Goal: Task Accomplishment & Management: Use online tool/utility

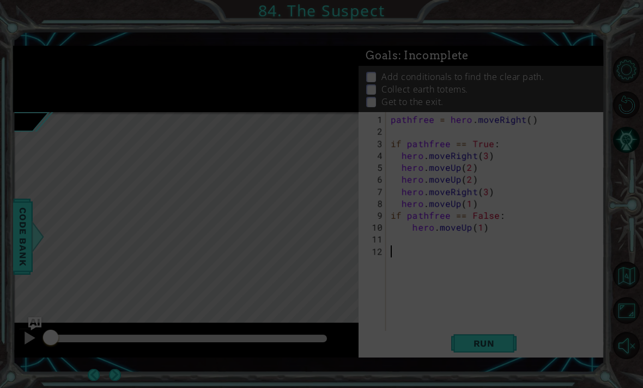
click at [434, 318] on div "pathfree = hero . moveRight ( ) if pathfree == True : hero . moveRight ( 3 ) he…" at bounding box center [497, 240] width 219 height 252
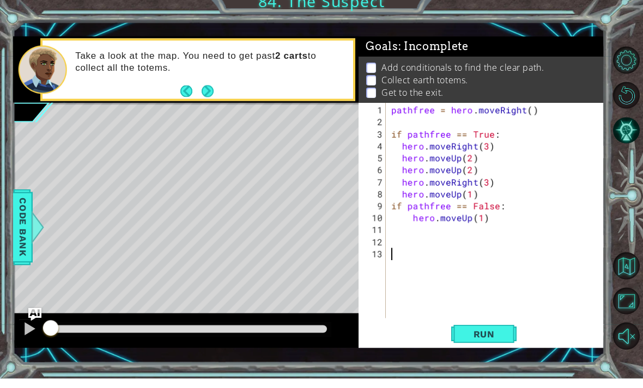
scroll to position [10, 0]
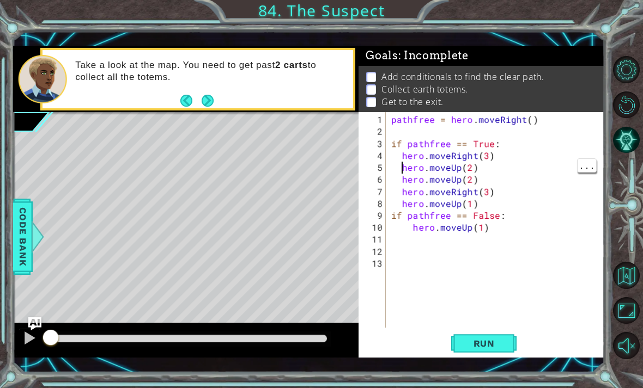
click at [213, 107] on button "Next" at bounding box center [207, 101] width 13 height 13
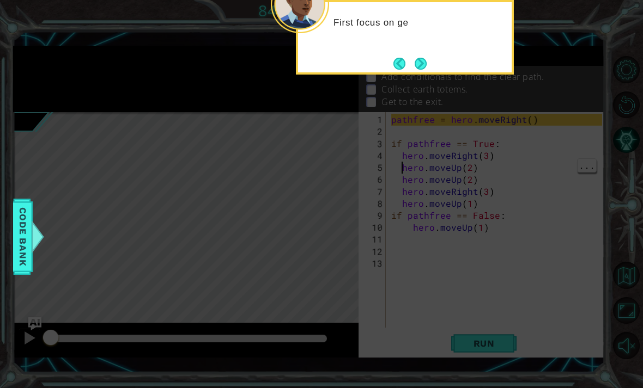
click at [414, 58] on button "Next" at bounding box center [420, 64] width 12 height 12
click at [418, 58] on button "Next" at bounding box center [420, 64] width 12 height 12
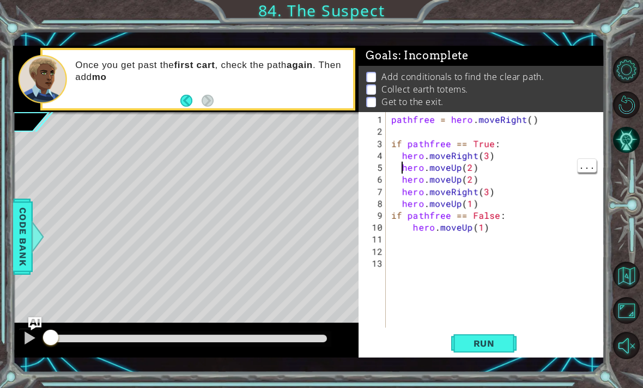
click at [482, 344] on span "Run" at bounding box center [483, 343] width 43 height 11
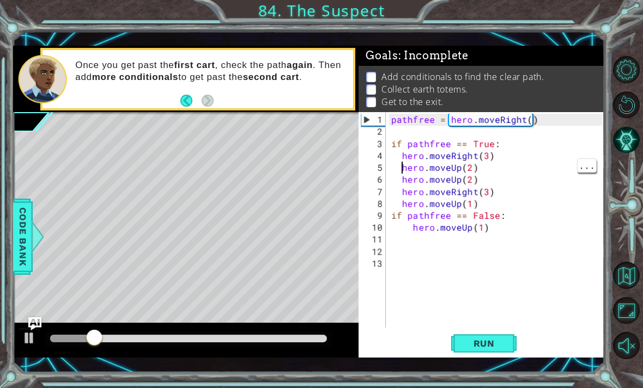
click at [516, 352] on button "Run" at bounding box center [483, 343] width 65 height 25
click at [496, 203] on div "pathfree = hero . moveRight ( ) if pathfree == True : hero . moveRight ( 3 ) he…" at bounding box center [498, 234] width 218 height 240
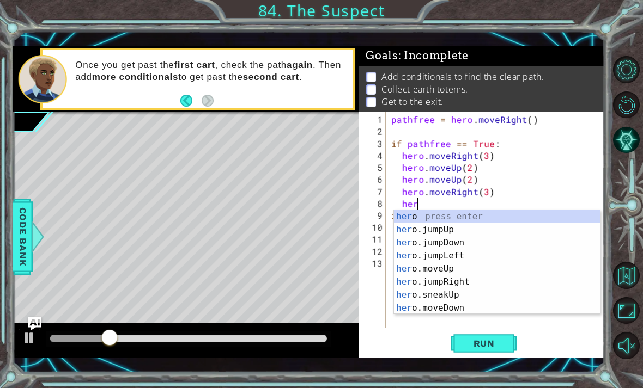
type textarea "h"
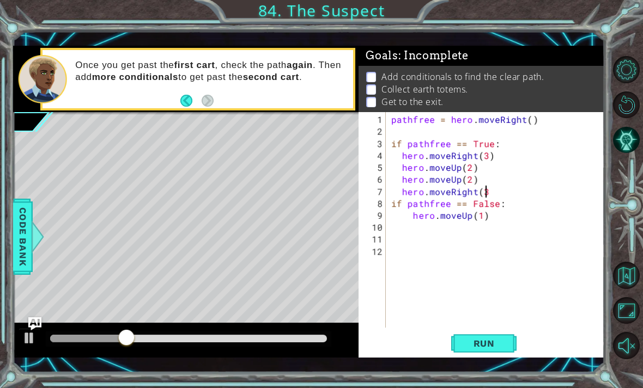
type textarea "hero.moveRight"
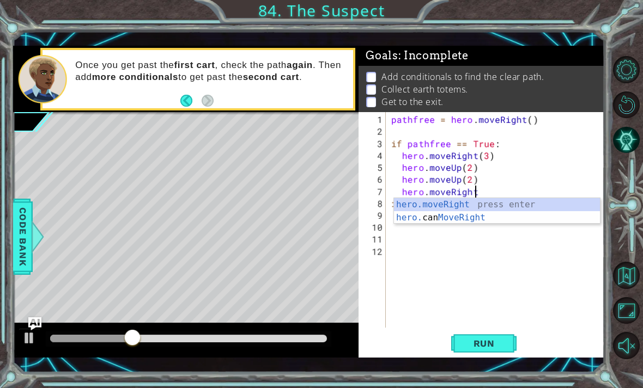
click at [627, 114] on button "Restart Level" at bounding box center [626, 104] width 27 height 27
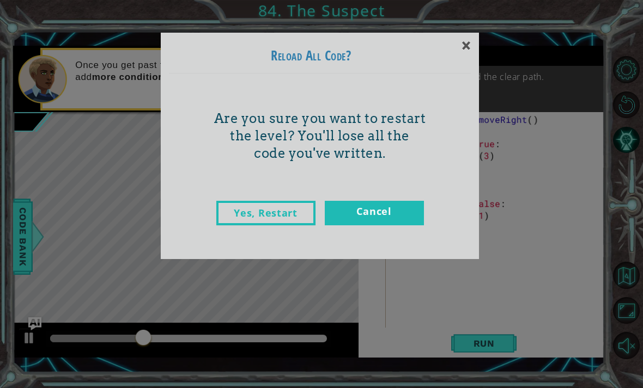
click at [231, 210] on link "Yes, Restart" at bounding box center [265, 213] width 99 height 25
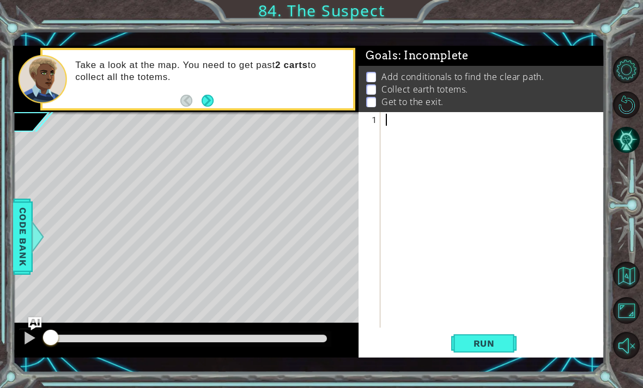
click at [497, 352] on button "Run" at bounding box center [483, 343] width 65 height 25
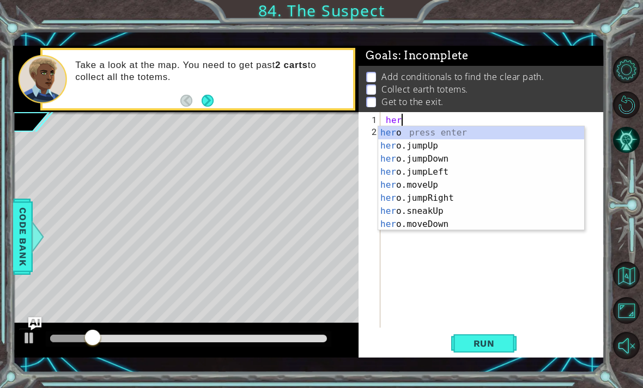
scroll to position [0, 0]
type textarea "h"
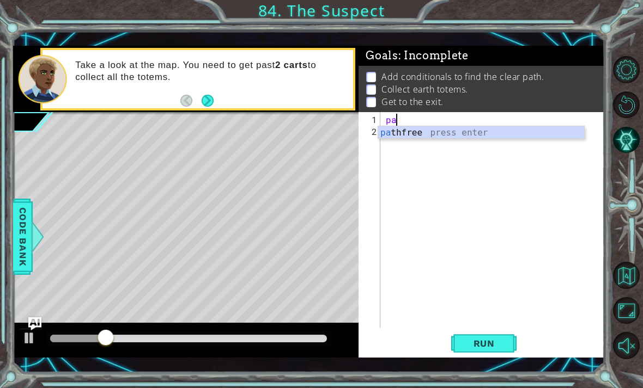
scroll to position [0, 1]
click at [455, 135] on div "pat hfree press enter" at bounding box center [481, 145] width 206 height 39
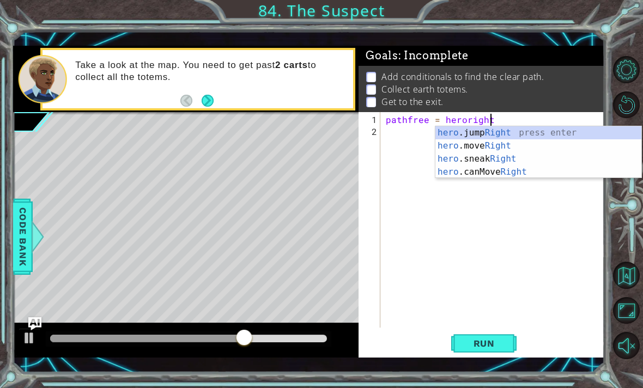
scroll to position [0, 6]
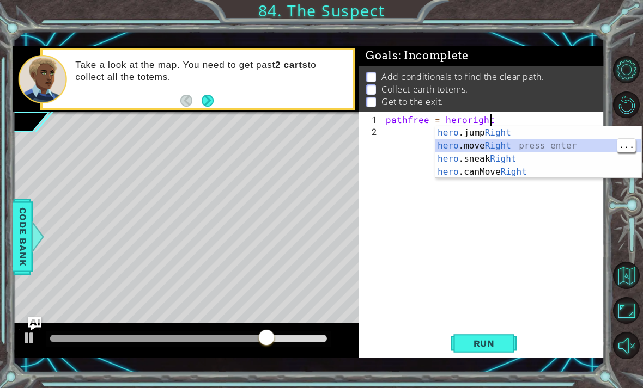
type textarea "pathfree = hero.moveRight(1)"
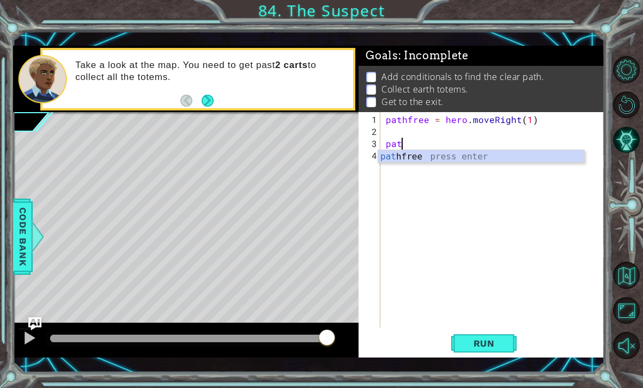
scroll to position [0, 0]
type textarea "p"
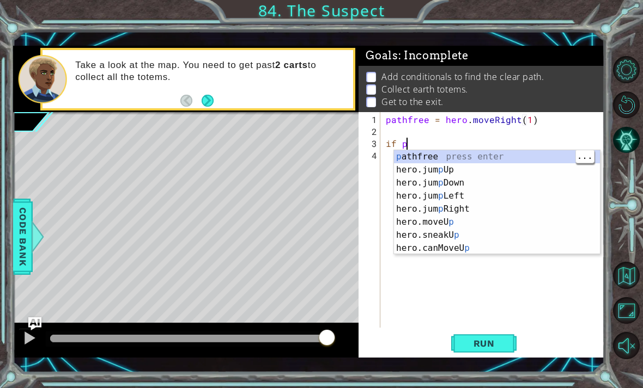
click at [475, 160] on div "p athfree press enter hero.jum p Up press enter hero.jum p Down press enter her…" at bounding box center [497, 215] width 206 height 131
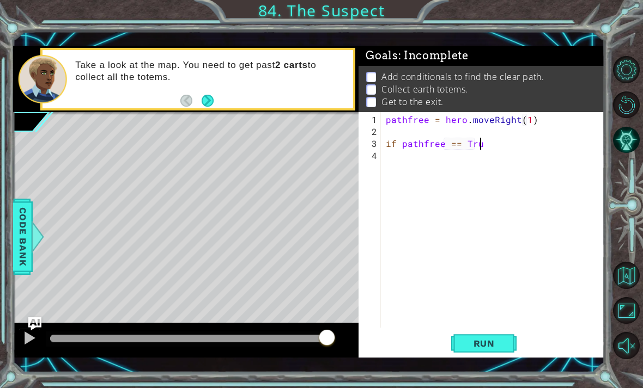
scroll to position [0, 5]
type textarea "if pathfree == True"
click at [475, 345] on span "Run" at bounding box center [483, 343] width 43 height 11
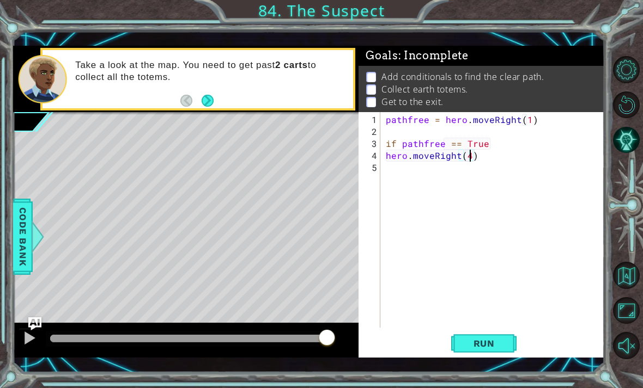
click at [492, 352] on button "Run" at bounding box center [483, 343] width 65 height 25
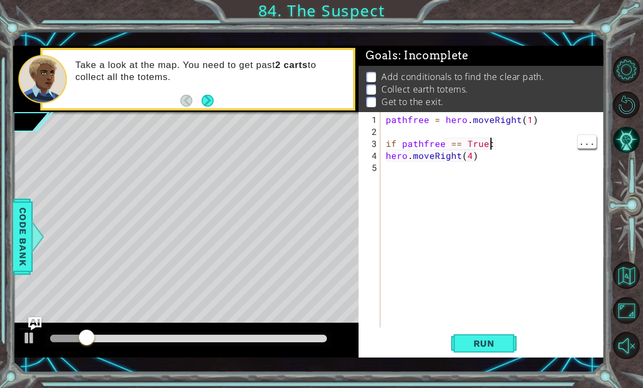
scroll to position [0, 6]
click at [466, 356] on button "Run" at bounding box center [483, 343] width 65 height 25
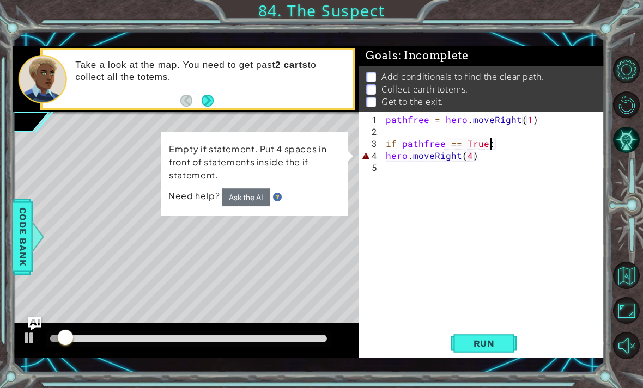
scroll to position [0, 5]
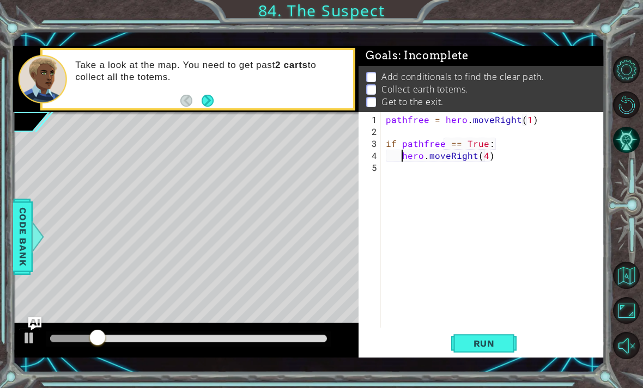
type textarea "hero.moveRight(4)"
click at [485, 354] on button "Run" at bounding box center [483, 343] width 65 height 25
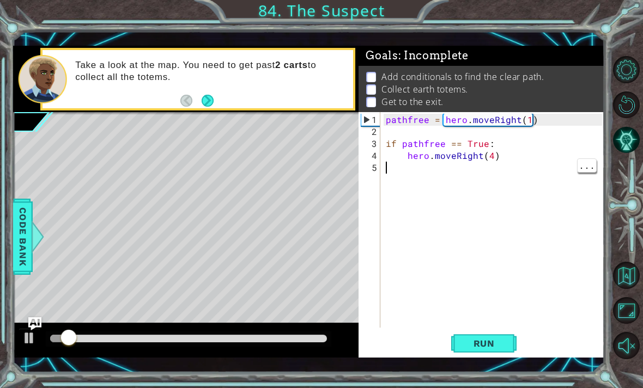
scroll to position [0, 0]
click at [472, 347] on span "Run" at bounding box center [483, 343] width 43 height 11
click at [502, 155] on div "pathfree = hero . moveRight ( 1 ) if pathfree == True : hero . moveRight ( 4 )" at bounding box center [495, 234] width 224 height 240
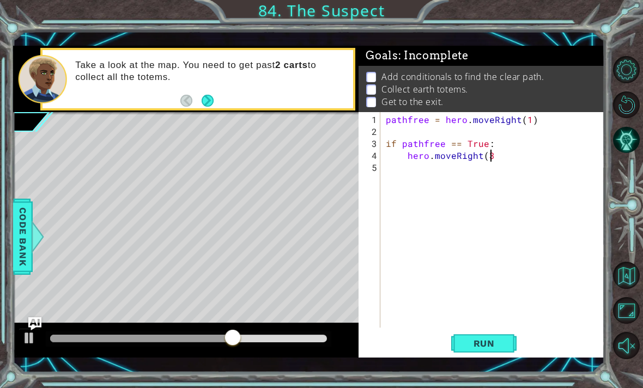
scroll to position [0, 7]
click at [497, 339] on span "Run" at bounding box center [483, 343] width 43 height 11
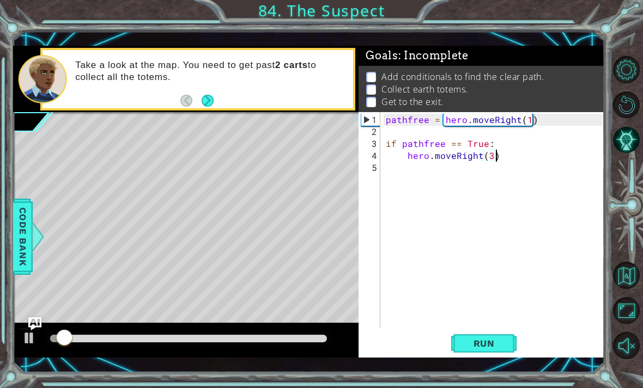
click at [493, 354] on button "Run" at bounding box center [483, 343] width 65 height 25
click at [493, 351] on button "Run" at bounding box center [483, 343] width 65 height 25
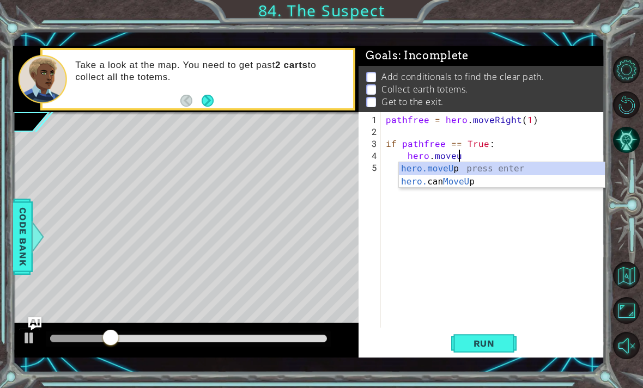
scroll to position [0, 4]
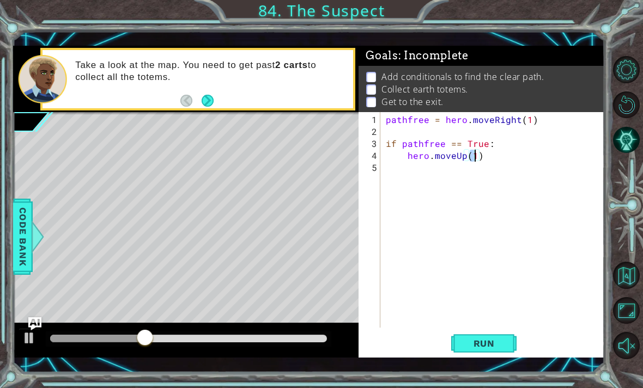
click at [500, 350] on button "Run" at bounding box center [483, 343] width 65 height 25
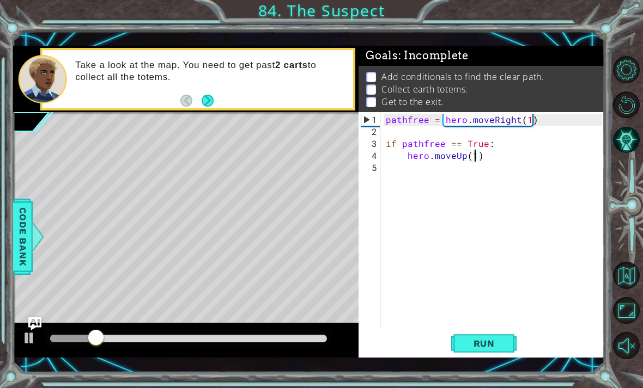
click at [203, 99] on button "Next" at bounding box center [207, 101] width 13 height 13
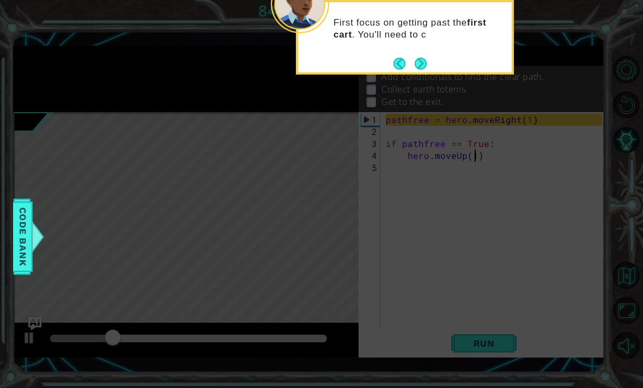
click at [425, 57] on button "Next" at bounding box center [420, 63] width 13 height 13
click at [424, 58] on button "Next" at bounding box center [420, 64] width 12 height 12
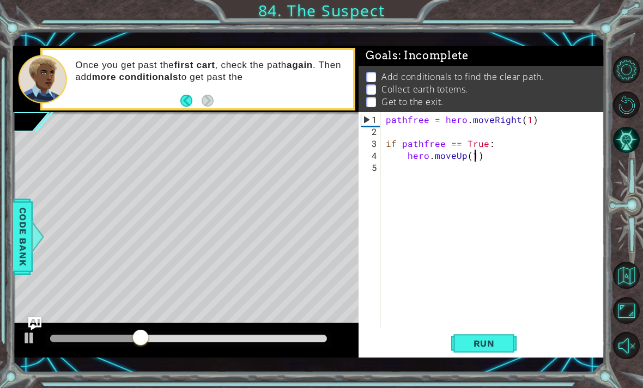
click at [482, 346] on span "Run" at bounding box center [483, 343] width 43 height 11
type textarea "pathfree = hero.moveRight(3)"
click at [484, 352] on button "Run" at bounding box center [483, 343] width 65 height 25
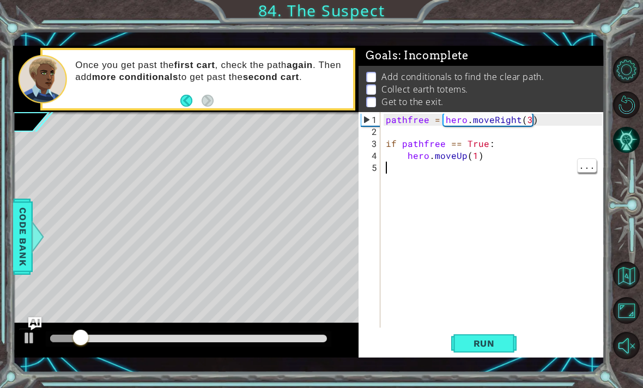
click at [507, 166] on div "pathfree = hero . moveRight ( 3 ) if pathfree == True : hero . moveUp ( 1 )" at bounding box center [495, 234] width 224 height 240
click at [506, 150] on div "pathfree = hero . moveRight ( 3 ) if pathfree == True : hero . moveUp ( 1 )" at bounding box center [495, 234] width 224 height 240
click at [474, 353] on button "Run" at bounding box center [483, 343] width 65 height 25
click at [521, 121] on div "pathfree = hero . moveRight ( 3 ) if pathfree == True : hero . moveUp ( 1 )" at bounding box center [495, 234] width 224 height 240
click at [529, 123] on div "pathfree = hero . moveRight ( 3 ) if pathfree == True : hero . moveUp ( 1 )" at bounding box center [495, 234] width 224 height 240
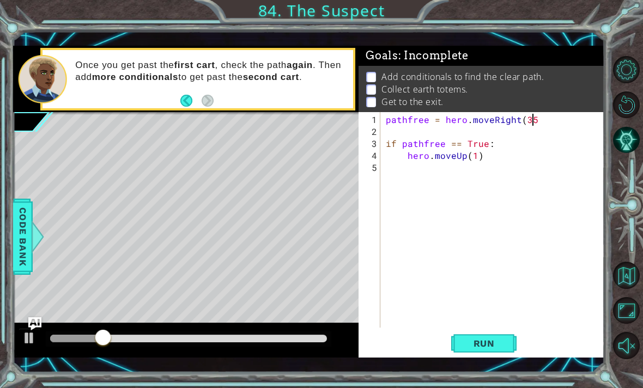
scroll to position [0, 5]
click at [534, 122] on div "pathfree = hero . moveRight ( 35 if pathfree == True : hero . moveUp ( 1 )" at bounding box center [495, 234] width 224 height 240
click at [479, 353] on button "Run" at bounding box center [483, 343] width 65 height 25
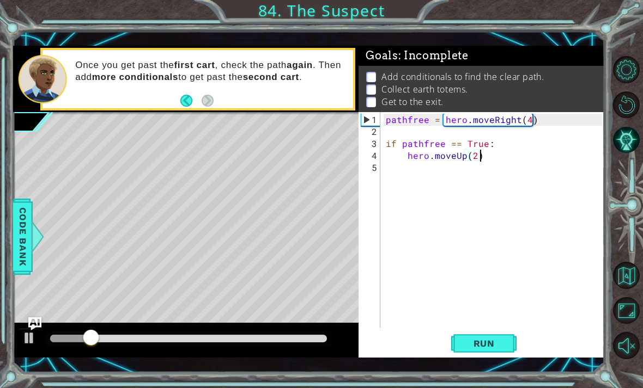
type textarea "if pathfree == True:"
click at [483, 353] on button "Run" at bounding box center [483, 343] width 65 height 25
click at [474, 344] on span "Run" at bounding box center [483, 343] width 43 height 11
click at [471, 346] on span "Run" at bounding box center [483, 343] width 43 height 11
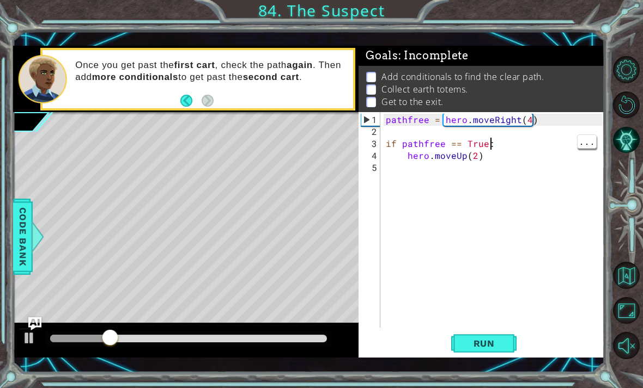
click at [544, 269] on div "pathfree = hero . moveRight ( 4 ) if pathfree == True : hero . moveUp ( 2 )" at bounding box center [495, 234] width 224 height 240
type textarea "hero.moveUp(2)"
click at [492, 161] on div "pathfree = hero . moveRight ( 4 ) if pathfree == True : hero . moveUp ( 2 )" at bounding box center [495, 234] width 224 height 240
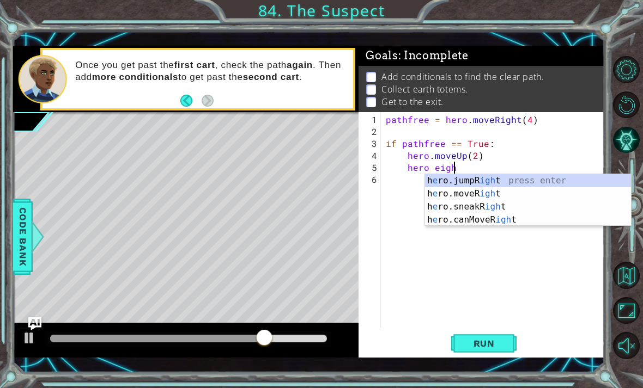
scroll to position [0, 4]
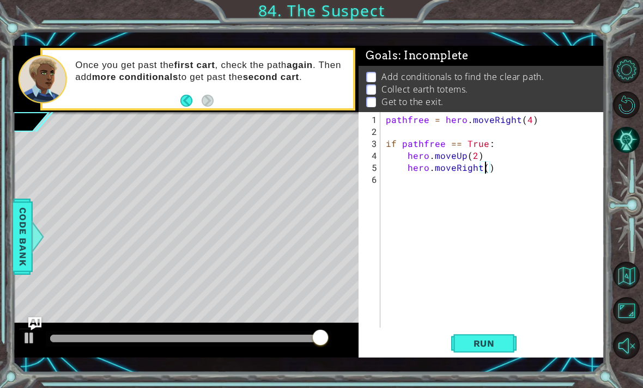
type textarea "hero.moveRight(2)"
type textarea "hero.moveUp(2)"
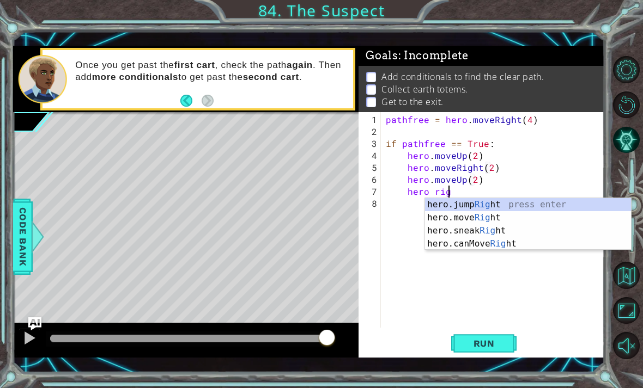
scroll to position [0, 4]
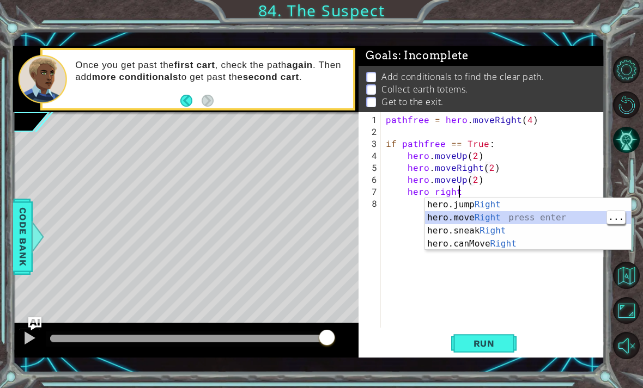
click at [537, 219] on div "hero.jump Right press enter hero.move Right press enter hero.sneak Right press …" at bounding box center [528, 237] width 206 height 78
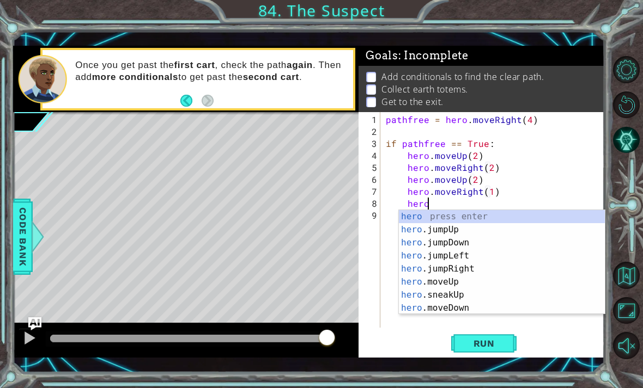
scroll to position [0, 8]
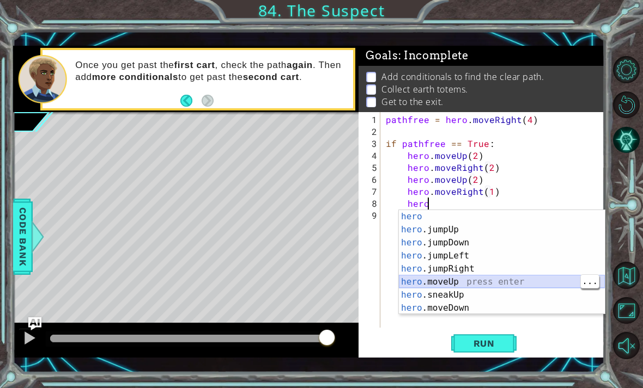
click at [482, 280] on div "hero press enter hero .jumpUp press enter hero .jumpDown press enter hero .jump…" at bounding box center [502, 275] width 206 height 131
type textarea "hero.moveUp(1)"
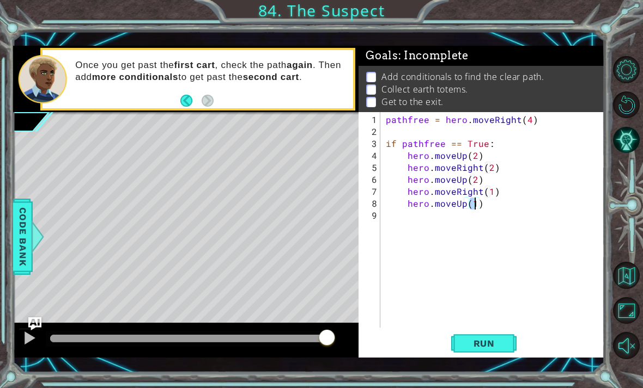
click at [494, 346] on span "Run" at bounding box center [483, 343] width 43 height 11
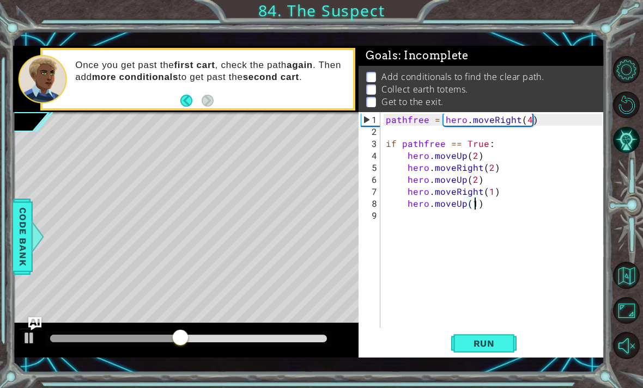
scroll to position [0, 0]
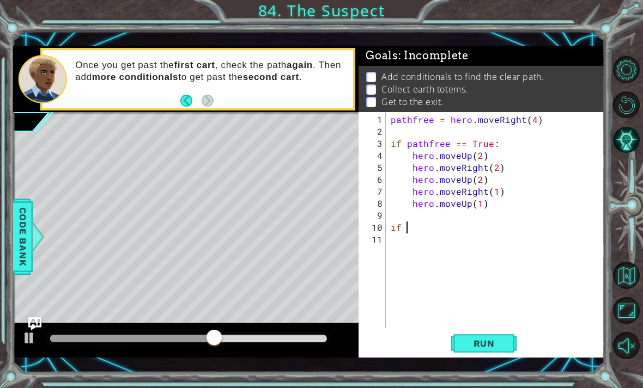
type textarea "if"
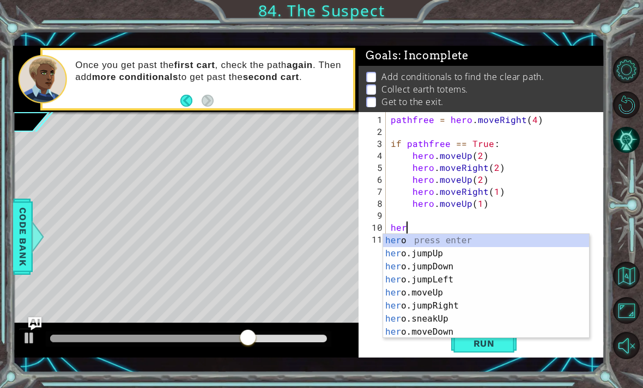
type textarea "h"
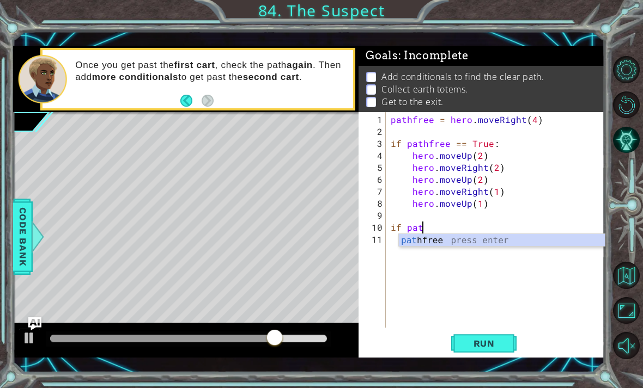
scroll to position [0, 2]
click at [538, 241] on div "pat hfree press enter" at bounding box center [502, 253] width 206 height 39
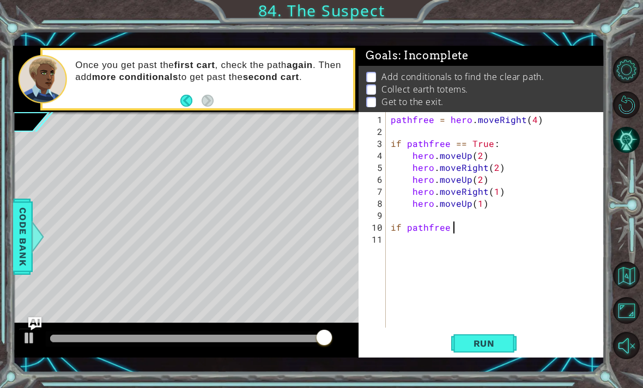
scroll to position [0, 4]
type textarea "if pathfree == False"
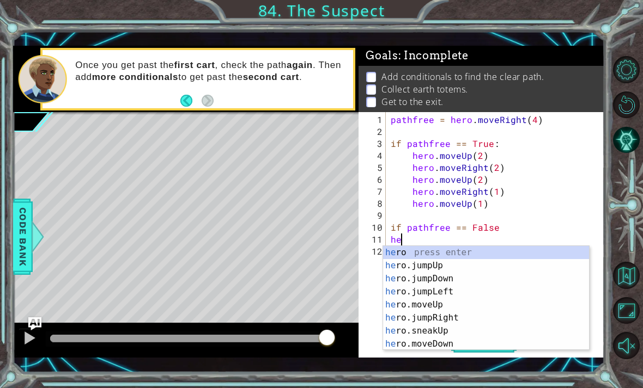
scroll to position [0, 1]
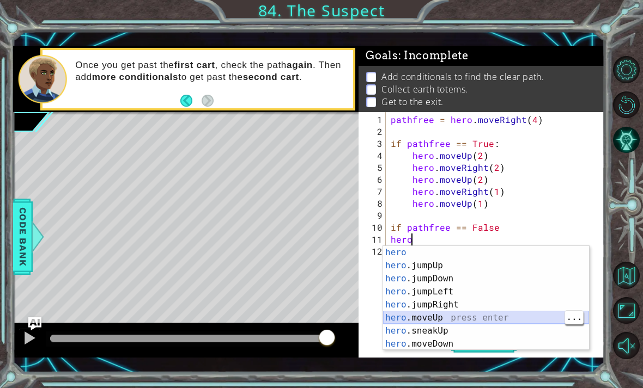
click at [478, 318] on div "hero press enter hero .jumpUp press enter hero .jumpDown press enter hero .jump…" at bounding box center [486, 311] width 206 height 131
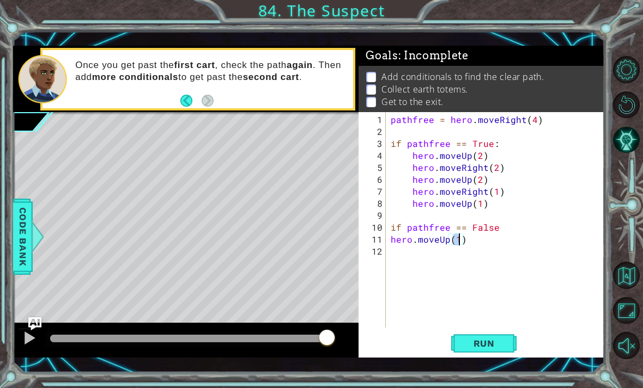
type textarea "hero.moveUp(2)"
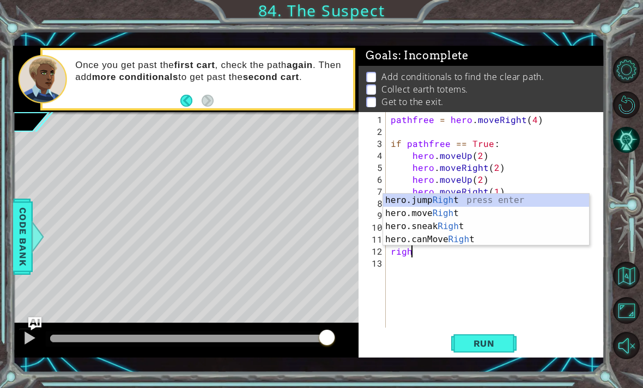
scroll to position [0, 1]
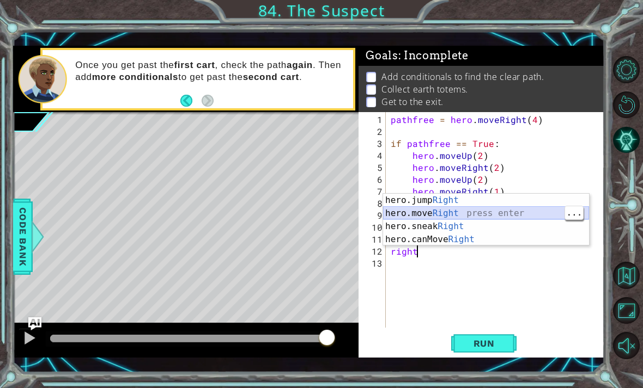
click at [506, 215] on div "hero.jump Right press enter hero.move Right press enter hero.sneak Right press …" at bounding box center [486, 233] width 206 height 78
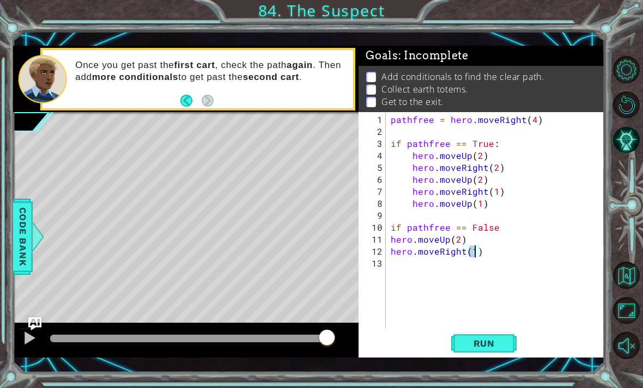
type textarea "hero.moveRight(3)"
click at [384, 239] on div "11" at bounding box center [373, 240] width 25 height 12
click at [390, 254] on div "pathfree = hero . moveRight ( 4 ) if pathfree == True : hero . moveUp ( 2 ) her…" at bounding box center [497, 234] width 219 height 240
type textarea "hero.moveRight(3)"
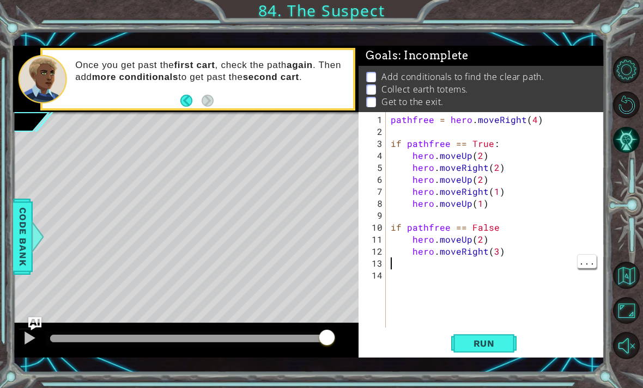
type textarea "hero.moveRight(3)"
click at [504, 253] on div "pathfree = hero . moveRight ( 4 ) if pathfree == True : hero . moveUp ( 2 ) her…" at bounding box center [497, 234] width 219 height 240
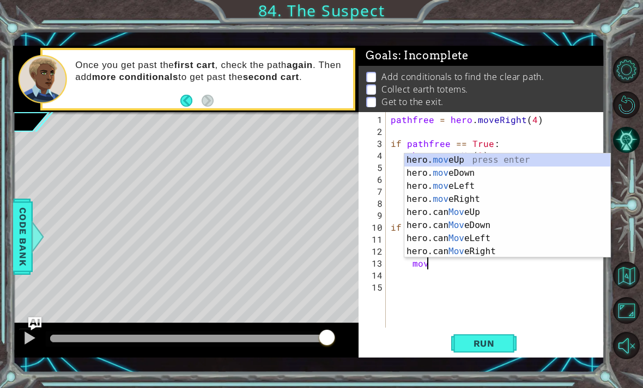
scroll to position [0, 2]
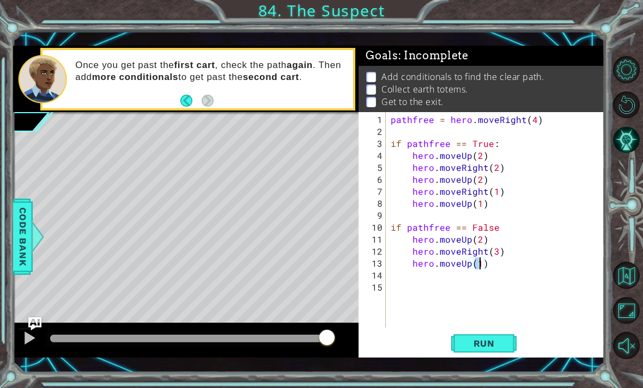
click at [496, 337] on button "Run" at bounding box center [483, 343] width 65 height 25
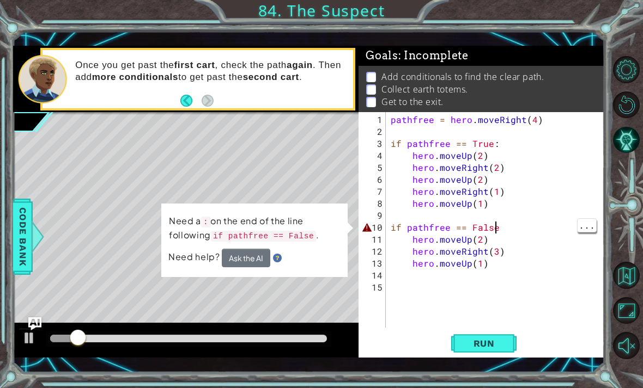
scroll to position [0, 7]
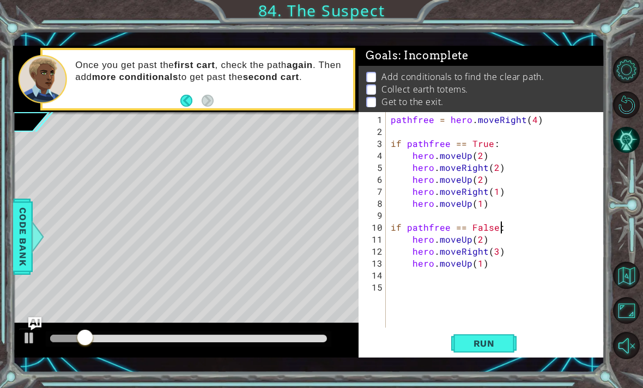
click at [483, 342] on span "Run" at bounding box center [483, 343] width 43 height 11
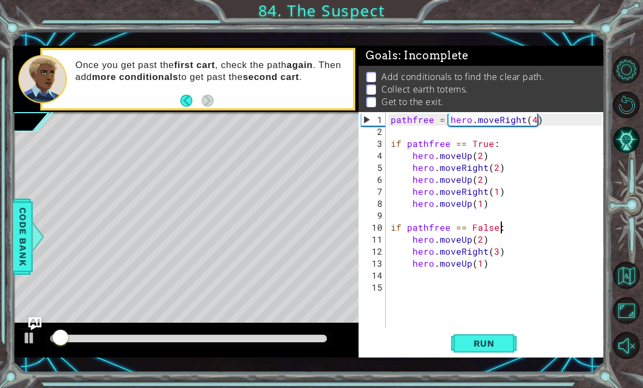
click at [493, 335] on button "Run" at bounding box center [483, 343] width 65 height 25
click at [491, 341] on span "Run" at bounding box center [483, 343] width 43 height 11
type textarea "hero.moveUp(1)"
click at [622, 102] on button "Restart Level" at bounding box center [626, 104] width 27 height 27
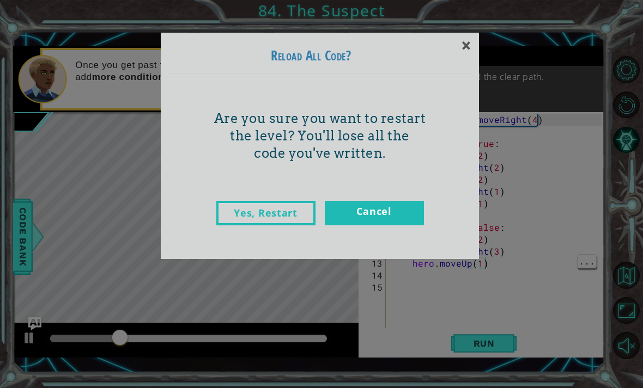
click at [230, 213] on link "Yes, Restart" at bounding box center [265, 213] width 99 height 25
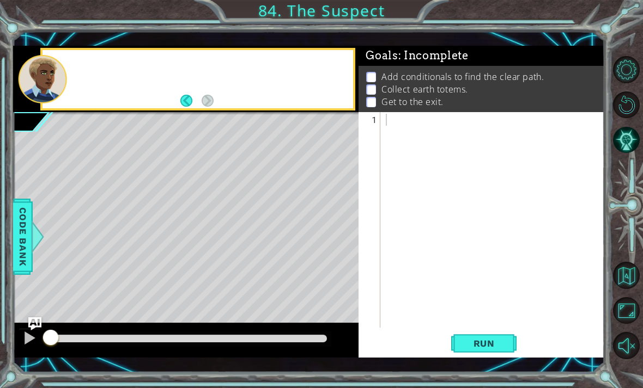
scroll to position [0, 0]
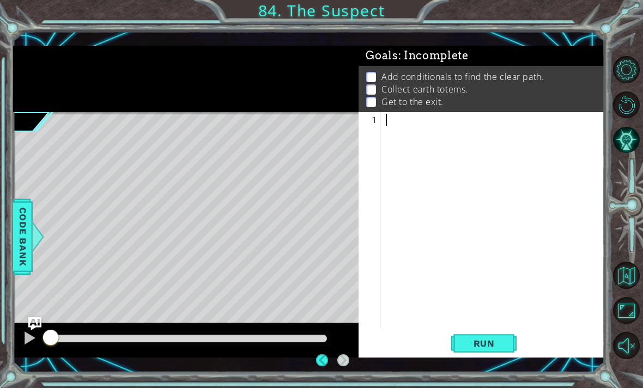
click at [41, 42] on div "1 ההההההההההההההההההההההההההההההההההההההההההההההההההההההההההההההההההההההההההההה…" at bounding box center [308, 201] width 591 height 341
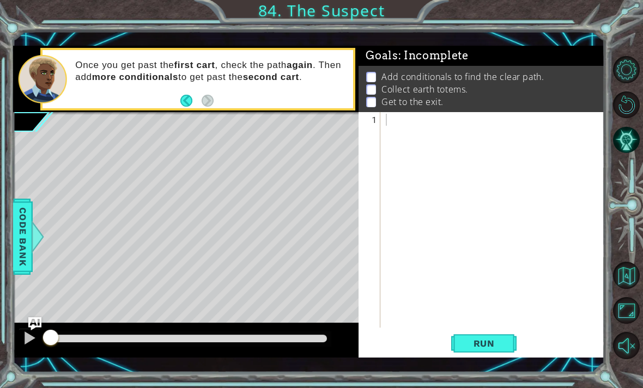
copy div
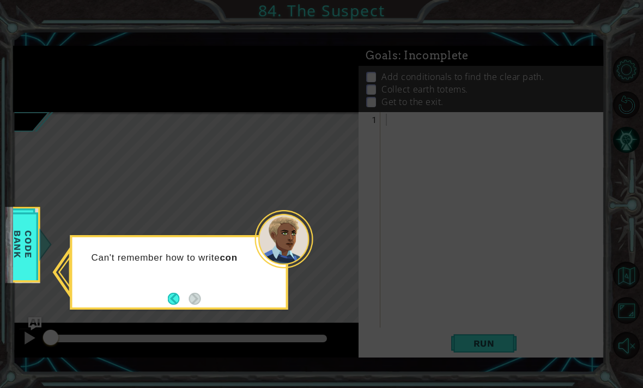
click at [165, 297] on div "Can't remember how to write con" at bounding box center [179, 272] width 218 height 75
click at [168, 293] on button "Back" at bounding box center [178, 299] width 21 height 12
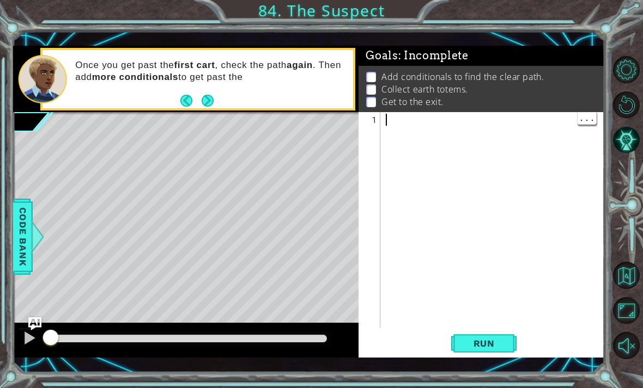
click at [393, 125] on div at bounding box center [495, 234] width 224 height 240
click at [396, 123] on div at bounding box center [495, 234] width 224 height 240
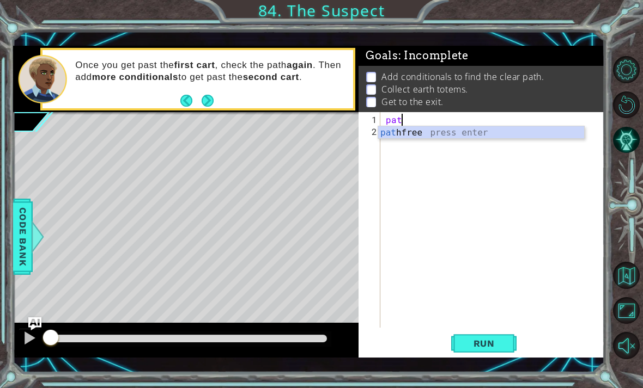
scroll to position [0, 1]
click at [495, 135] on div "path free press enter" at bounding box center [481, 145] width 206 height 39
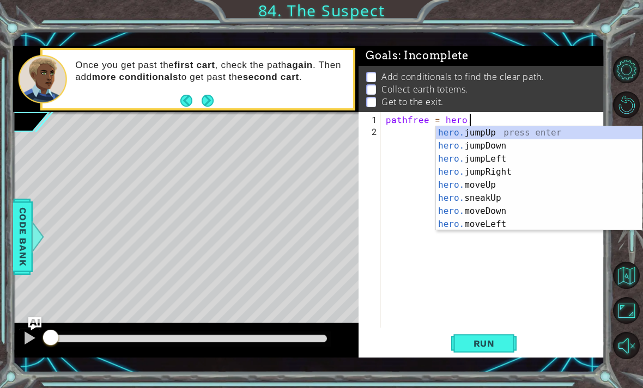
scroll to position [0, 5]
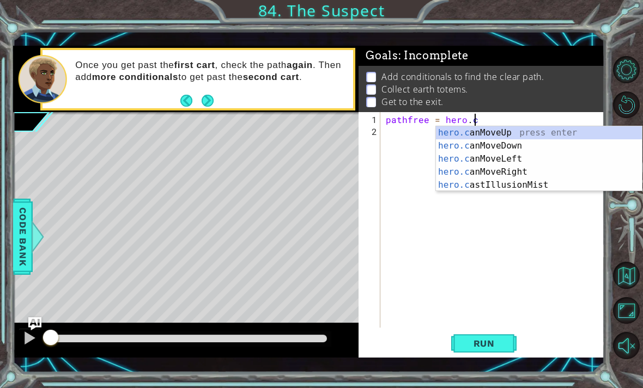
type textarea "pathfree = [DOMAIN_NAME]"
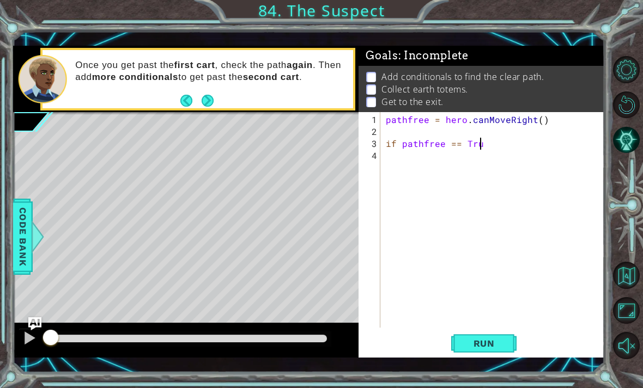
scroll to position [0, 5]
type textarea "if pathfree == True"
click at [371, 385] on div "1 ההההההההההההההההההההההההההההההההההההההההההההההההההההההההההההההההההההההההההההה…" at bounding box center [321, 194] width 643 height 388
click at [384, 164] on div "pathfree = hero . canMoveRight ( ) if pathfree == True" at bounding box center [495, 234] width 224 height 240
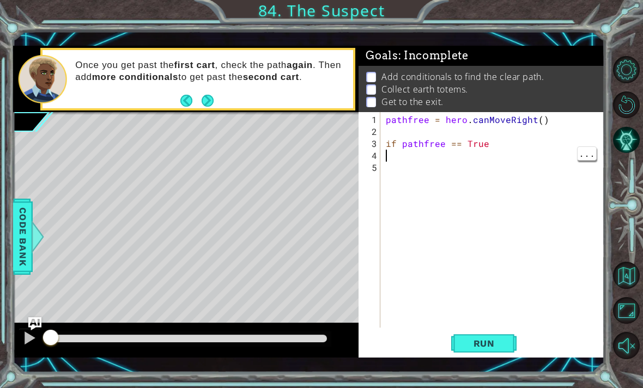
click at [494, 151] on div "pathfree = hero . canMoveRight ( ) if pathfree == True" at bounding box center [495, 234] width 224 height 240
type textarea "if pathfree == True"
click at [480, 146] on div "pathfree = hero . canMoveRight ( ) if pathfree == True" at bounding box center [495, 234] width 224 height 240
click at [400, 151] on div "pathfree = hero . canMoveRight ( ) if pathfree == True" at bounding box center [495, 234] width 224 height 240
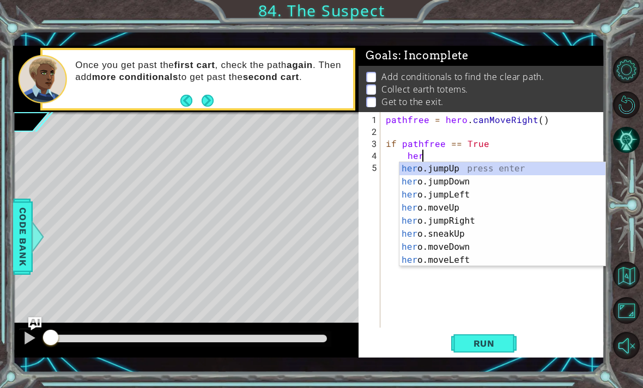
scroll to position [0, 2]
click at [431, 156] on div "pathfree = hero . canMoveRight ( ) if pathfree == True hero" at bounding box center [495, 234] width 224 height 240
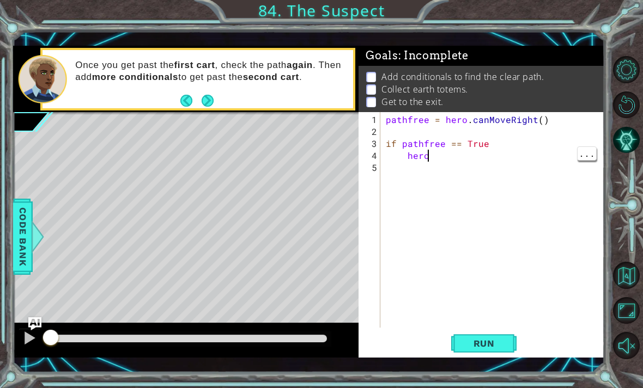
click at [431, 158] on div "pathfree = hero . canMoveRight ( ) if pathfree == True hero" at bounding box center [495, 234] width 224 height 240
type textarea "hero.moveRight(3)"
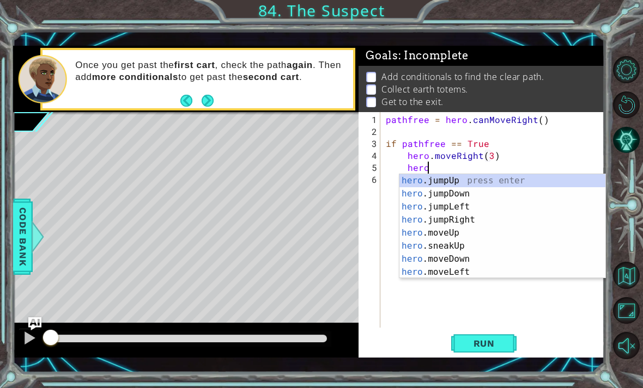
scroll to position [0, 2]
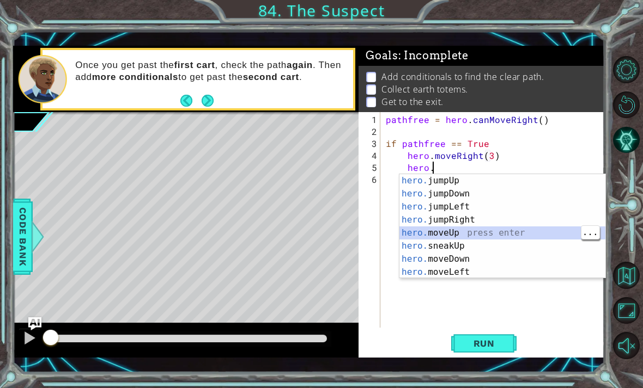
click at [464, 229] on div "hero. jumpUp press enter hero. jumpDown press enter hero. jumpLeft press enter …" at bounding box center [502, 239] width 206 height 131
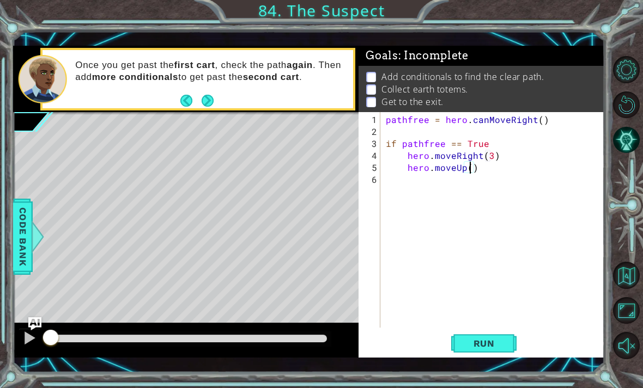
scroll to position [0, 5]
type textarea "hero.moveUp(2)"
click at [478, 346] on span "Run" at bounding box center [483, 343] width 43 height 11
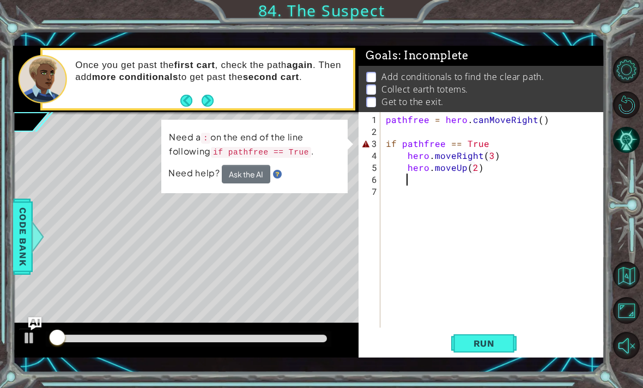
click at [478, 335] on button "Run" at bounding box center [483, 343] width 65 height 25
click at [485, 150] on div "pathfree = hero . canMoveRight ( ) if pathfree == True hero . moveRight ( 3 ) h…" at bounding box center [495, 234] width 224 height 240
click at [497, 140] on div "pathfree = hero . canMoveRight ( ) if pathfree == True hero . moveRight ( 3 ) h…" at bounding box center [495, 234] width 224 height 240
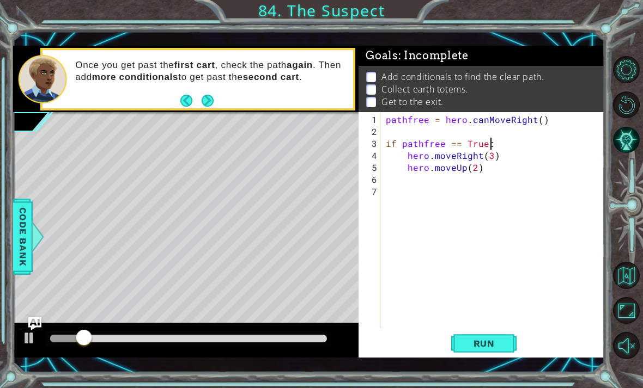
scroll to position [0, 6]
click at [482, 345] on span "Run" at bounding box center [483, 343] width 43 height 11
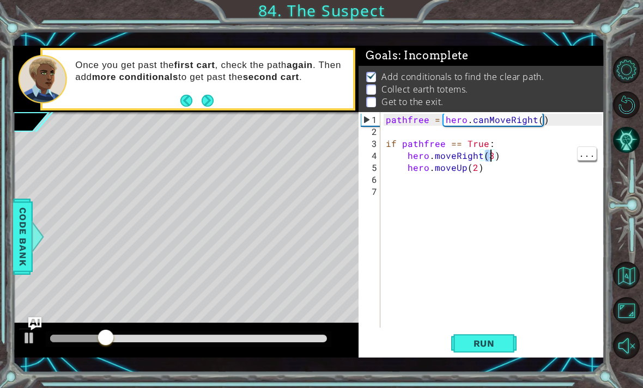
scroll to position [0, 7]
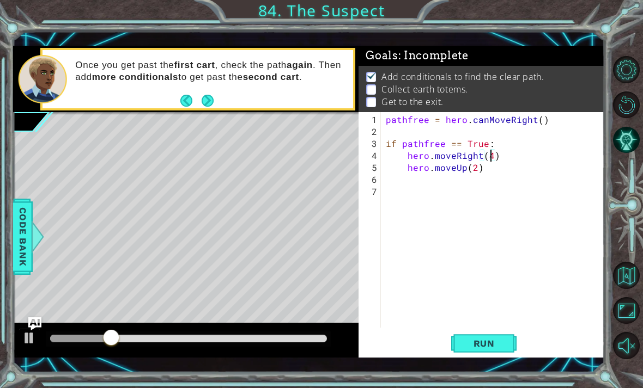
type textarea "hero.moveRight(4)"
click at [487, 341] on span "Run" at bounding box center [483, 343] width 43 height 11
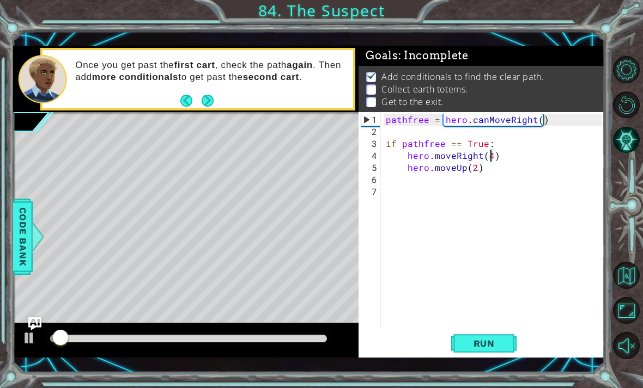
click at [476, 344] on span "Run" at bounding box center [483, 343] width 43 height 11
click at [487, 353] on button "Run" at bounding box center [483, 343] width 65 height 25
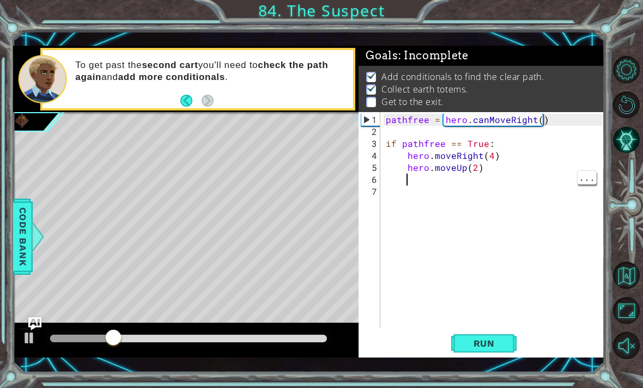
scroll to position [0, 1]
click at [487, 174] on div "pathfree = hero . canMoveRight ( ) if pathfree == True : hero . moveRight ( 4 )…" at bounding box center [495, 234] width 224 height 240
type textarea "hero.moveUp(2)"
click at [490, 171] on div "pathfree = hero . canMoveRight ( ) if pathfree == True : hero . moveRight ( 4 )…" at bounding box center [495, 234] width 224 height 240
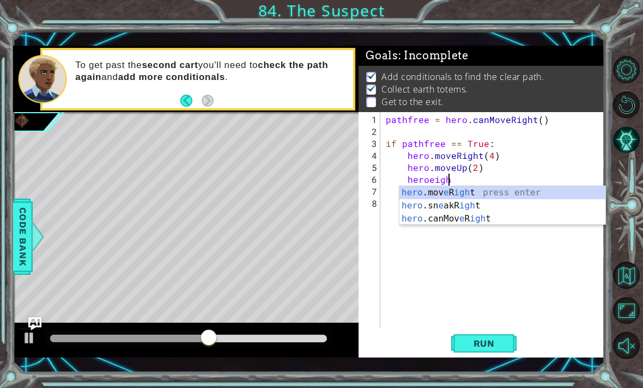
scroll to position [0, 4]
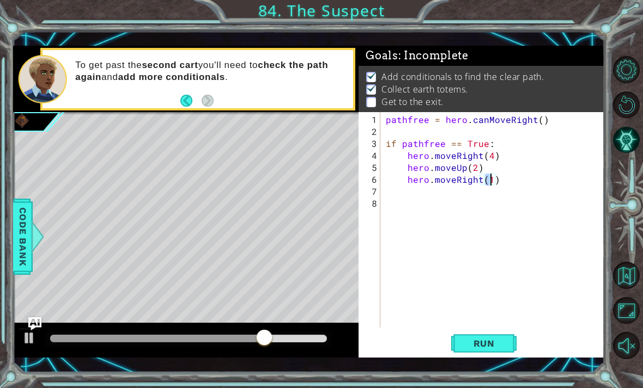
type textarea "hero.moveRight(2)"
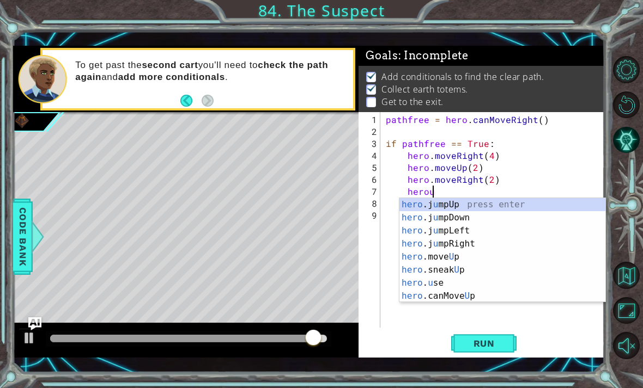
scroll to position [0, 3]
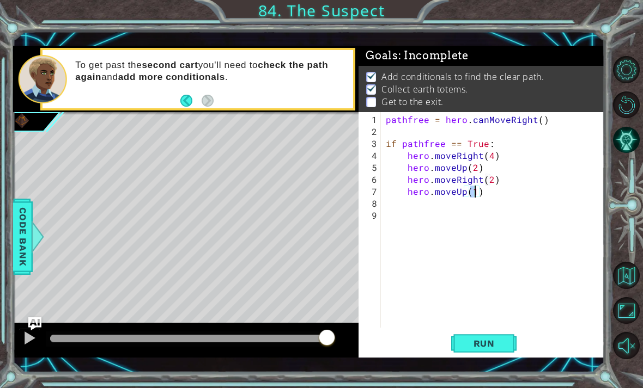
type textarea "hero.moveUp(2)"
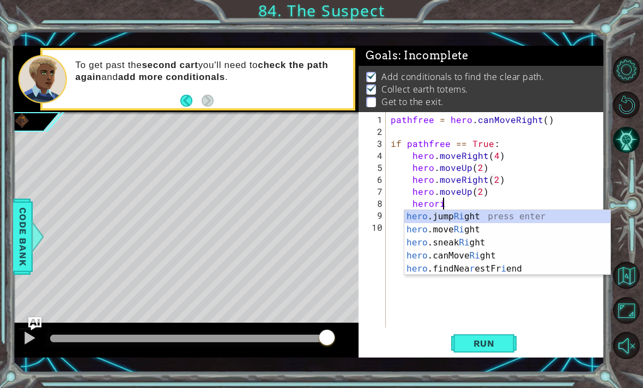
scroll to position [0, 3]
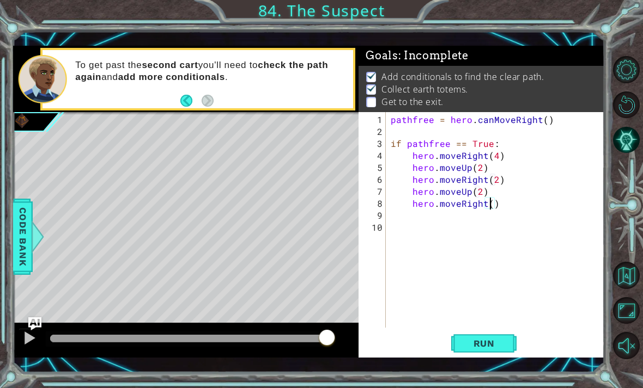
type textarea "hero.moveRight(1)"
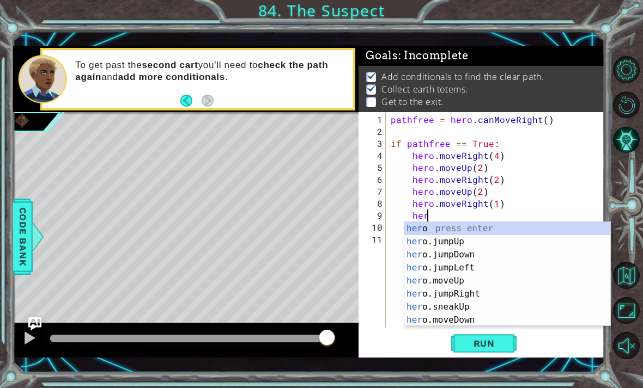
scroll to position [0, 2]
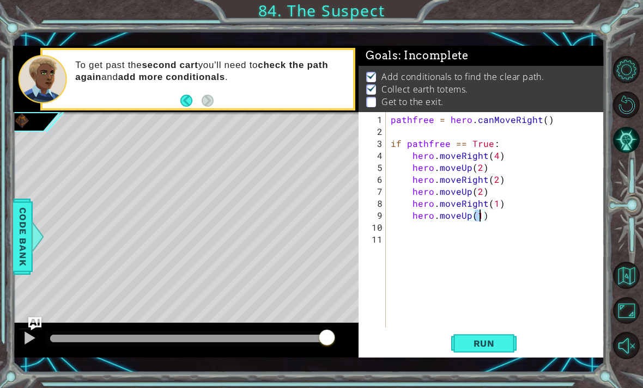
click at [490, 346] on span "Run" at bounding box center [483, 343] width 43 height 11
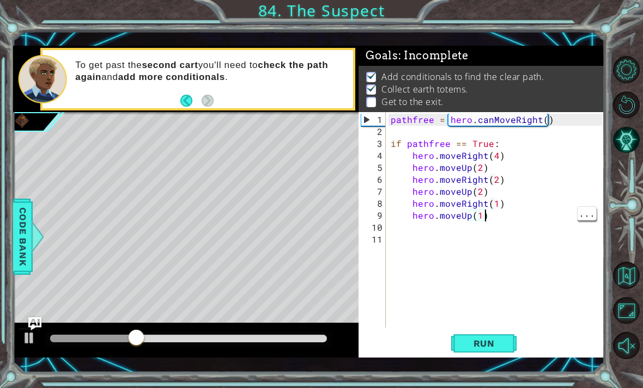
click at [484, 167] on div "pathfree = hero . canMoveRight ( ) if pathfree == True : hero . moveRight ( 4 )…" at bounding box center [497, 234] width 219 height 240
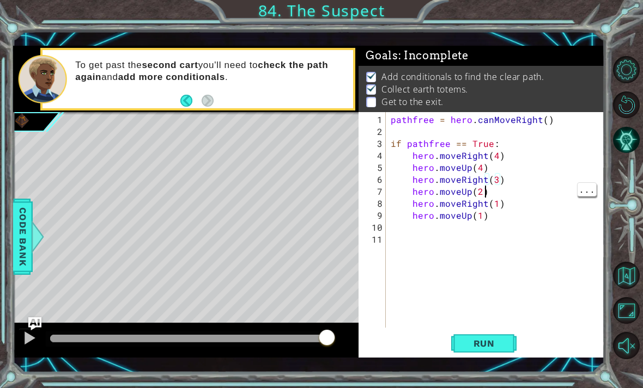
scroll to position [0, 5]
click at [476, 197] on div "pathfree = hero . canMoveRight ( ) if pathfree == True : hero . moveRight ( 4 )…" at bounding box center [497, 234] width 219 height 240
click at [490, 195] on div "pathfree = hero . canMoveRight ( ) if pathfree == True : hero . moveRight ( 4 )…" at bounding box center [497, 234] width 219 height 240
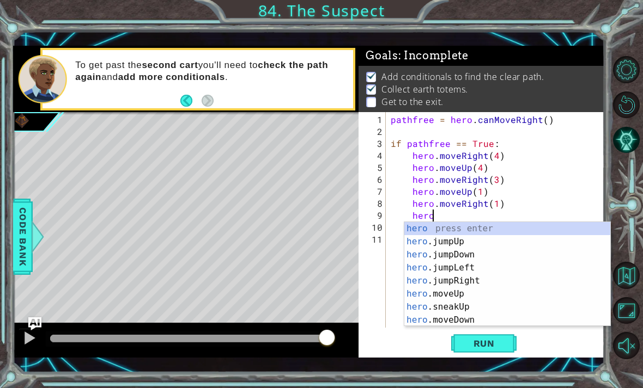
type textarea "h"
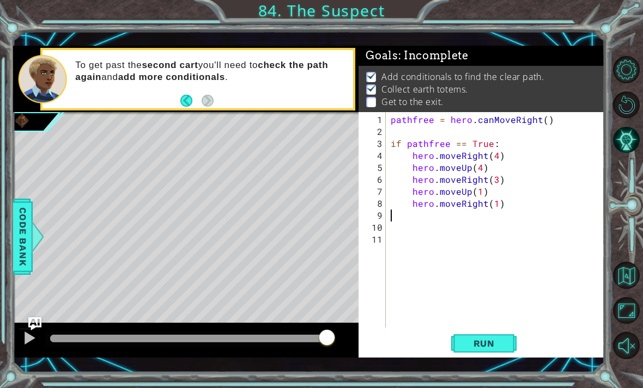
scroll to position [0, 0]
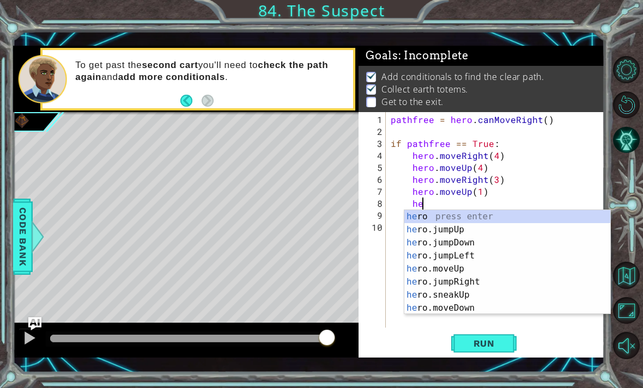
type textarea "h"
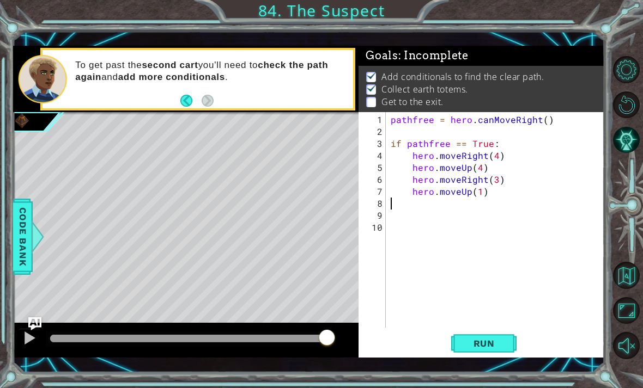
type textarea "hero.moveUp(1)"
click at [486, 356] on button "Run" at bounding box center [483, 343] width 65 height 25
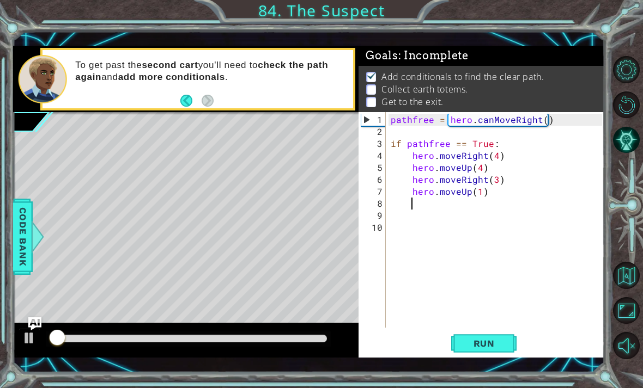
click at [490, 351] on button "Run" at bounding box center [483, 343] width 65 height 25
click at [488, 356] on button "Run" at bounding box center [483, 343] width 65 height 25
click at [479, 354] on button "Run" at bounding box center [483, 343] width 65 height 25
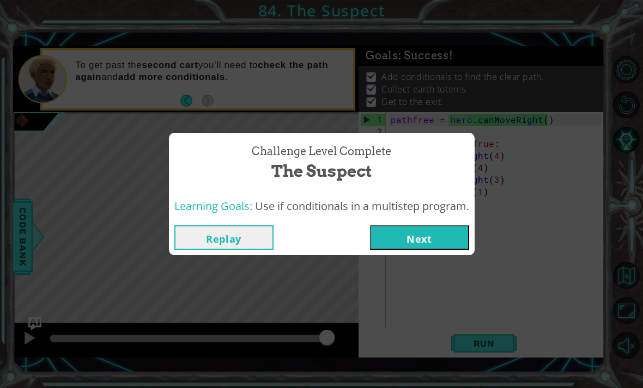
click at [443, 237] on button "Next" at bounding box center [419, 237] width 99 height 25
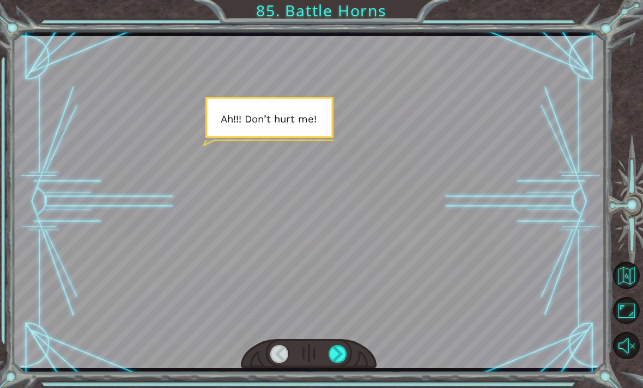
click at [332, 387] on div "Temporary Text A h ! ! ! D o n ’ t h u r t m e ! I ’ m n o t g o i n g t o h u …" at bounding box center [321, 194] width 643 height 388
click at [344, 388] on html "Temporary Text A h ! ! ! D o n ’ t h u r t m e ! I ’ m n o t g o i n g t o h u …" at bounding box center [321, 194] width 643 height 388
click at [343, 388] on html "Temporary Text A h ! ! ! D o n ’ t h u r t m e ! I ’ m n o t g o i n g t o h u …" at bounding box center [321, 194] width 643 height 388
click at [348, 388] on html "Temporary Text A h ! ! ! D o n ’ t h u r t m e ! I ’ m n o t g o i n g t o h u …" at bounding box center [321, 194] width 643 height 388
click at [337, 387] on div "Temporary Text A h ! ! ! D o n ’ t h u r t m e ! I ’ m n o t g o i n g t o h u …" at bounding box center [321, 194] width 643 height 388
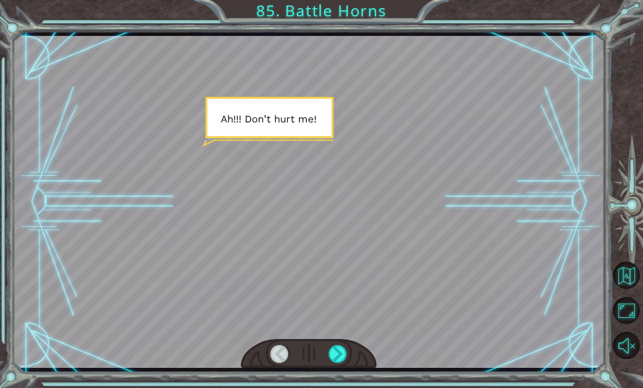
click at [334, 387] on div "Temporary Text A h ! ! ! D o n ’ t h u r t m e ! I ’ m n o t g o i n g t o h u …" at bounding box center [321, 194] width 643 height 388
click at [332, 388] on div "Temporary Text A h ! ! ! D o n ’ t h u r t m e ! I ’ m n o t g o i n g t o h u …" at bounding box center [321, 194] width 643 height 388
click at [333, 387] on div "Temporary Text A h ! ! ! D o n ’ t h u r t m e ! I ’ m n o t g o i n g t o h u …" at bounding box center [321, 194] width 643 height 388
click at [337, 385] on div "Temporary Text A h ! ! ! D o n ’ t h u r t m e ! I ’ m n o t g o i n g t o h u …" at bounding box center [321, 194] width 643 height 388
click at [335, 355] on div at bounding box center [337, 354] width 19 height 18
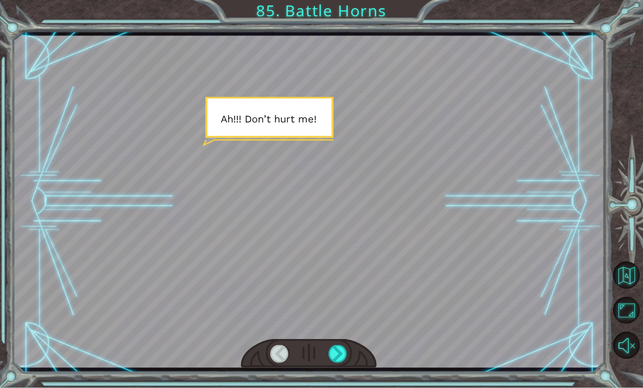
scroll to position [10, 0]
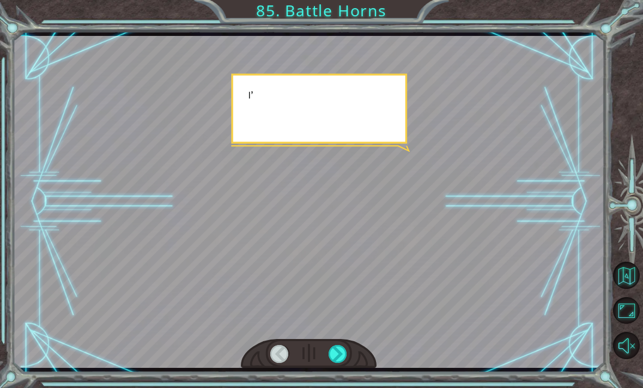
click at [406, 292] on div at bounding box center [308, 202] width 591 height 332
click at [432, 294] on div at bounding box center [308, 202] width 591 height 332
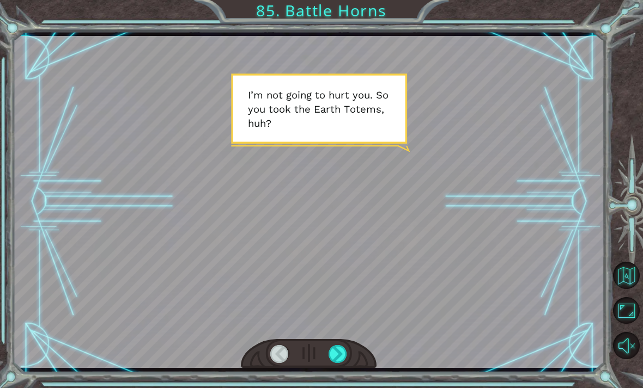
click at [341, 346] on div at bounding box center [337, 354] width 19 height 18
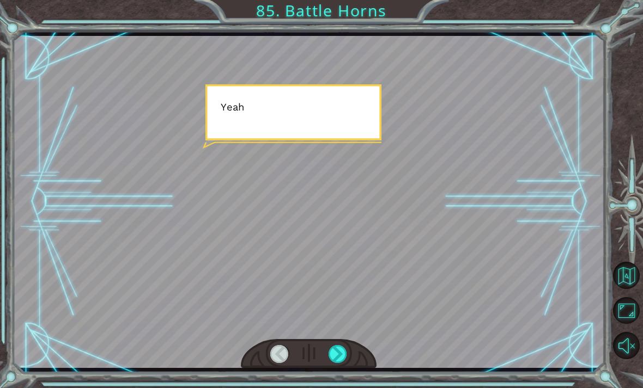
click at [334, 348] on div at bounding box center [337, 354] width 19 height 18
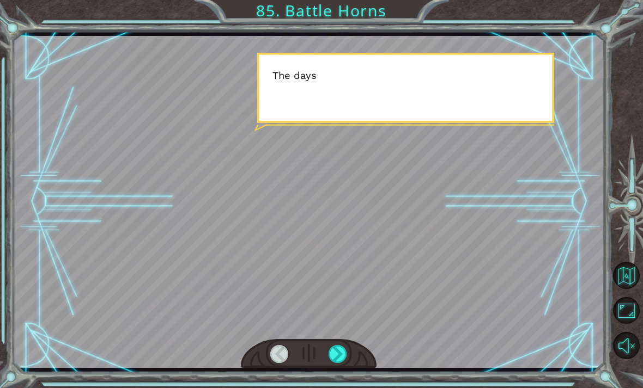
click at [335, 353] on div at bounding box center [337, 354] width 19 height 18
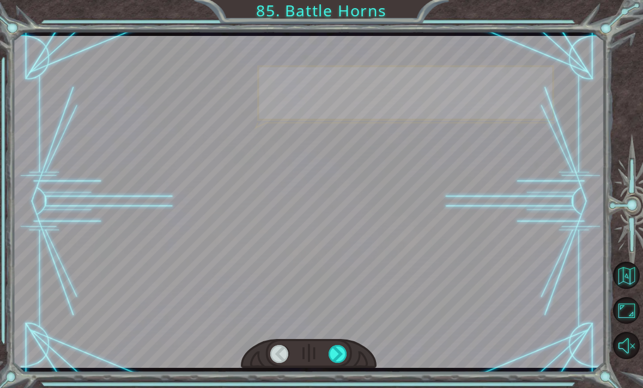
click at [339, 358] on div at bounding box center [337, 354] width 19 height 18
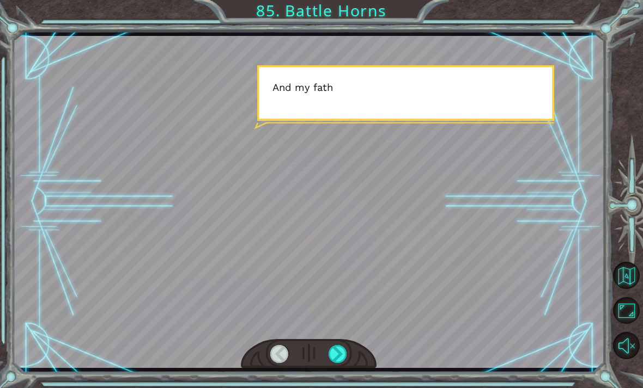
click at [343, 362] on div at bounding box center [337, 354] width 19 height 18
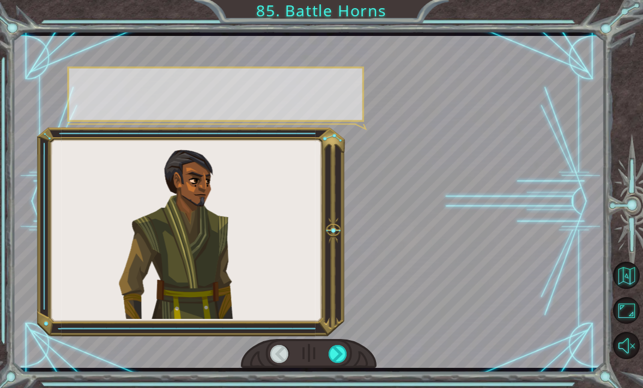
click at [341, 363] on div at bounding box center [337, 354] width 19 height 18
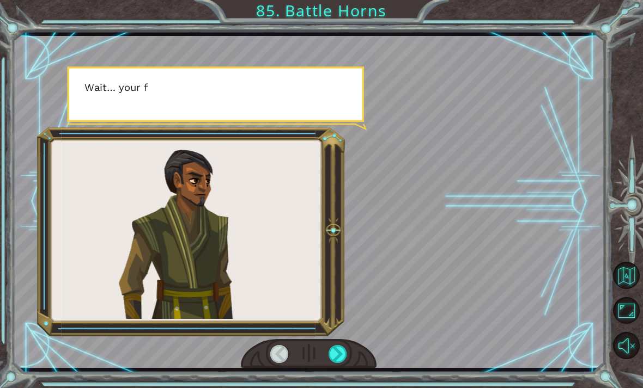
click at [345, 363] on div at bounding box center [337, 354] width 19 height 18
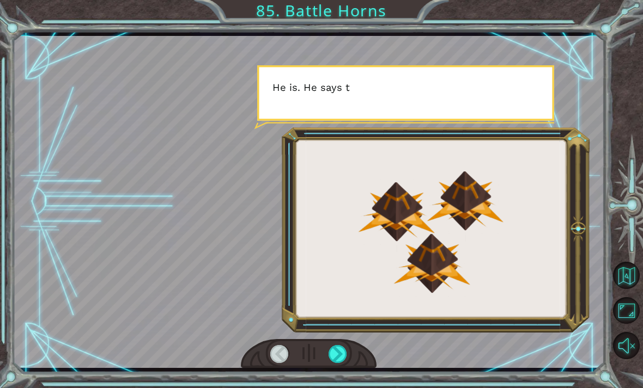
click at [344, 359] on div at bounding box center [337, 354] width 19 height 18
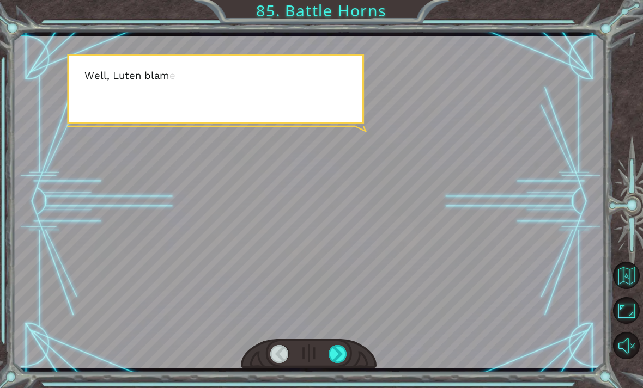
click at [339, 357] on div at bounding box center [337, 354] width 19 height 18
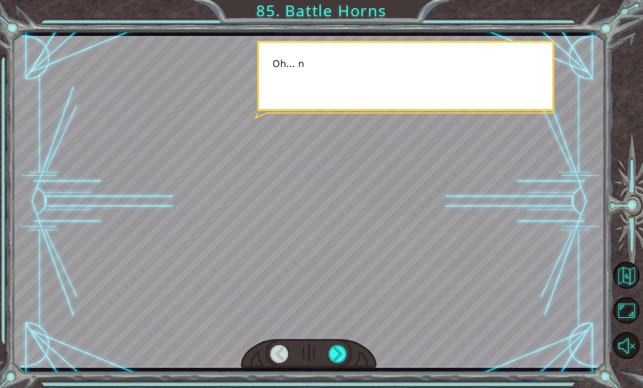
click at [343, 356] on div at bounding box center [337, 354] width 19 height 18
click at [339, 358] on div at bounding box center [337, 354] width 19 height 18
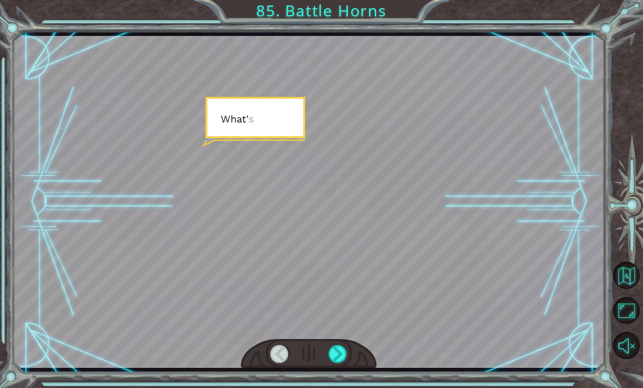
click at [334, 362] on div at bounding box center [337, 354] width 19 height 18
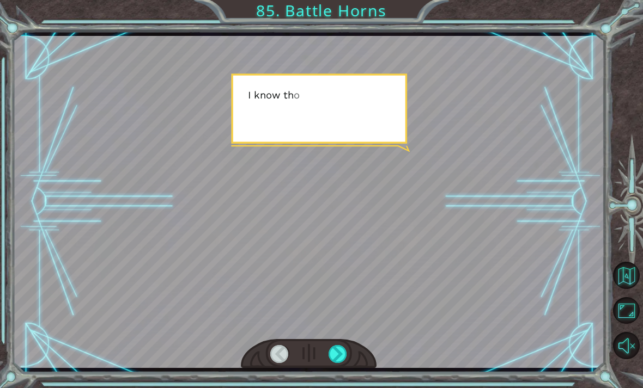
click at [335, 362] on div at bounding box center [337, 354] width 19 height 18
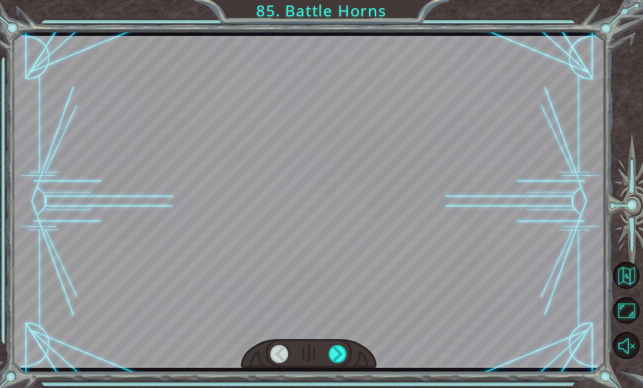
click at [332, 362] on div at bounding box center [337, 354] width 19 height 18
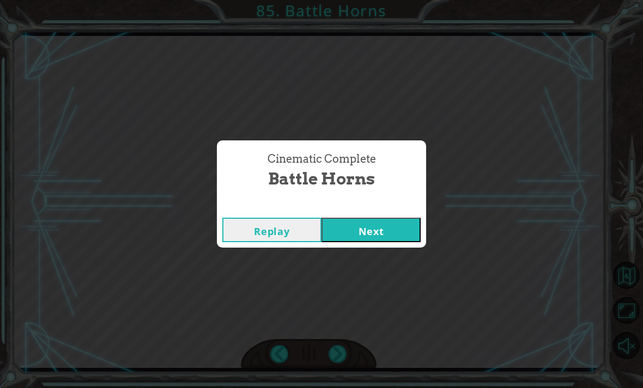
click at [376, 231] on button "Next" at bounding box center [370, 230] width 99 height 25
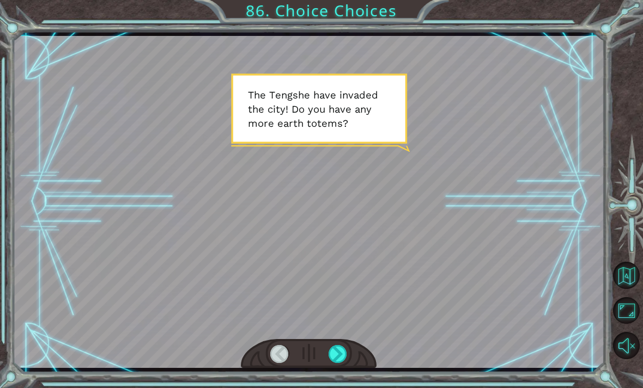
click at [333, 363] on div at bounding box center [337, 354] width 19 height 18
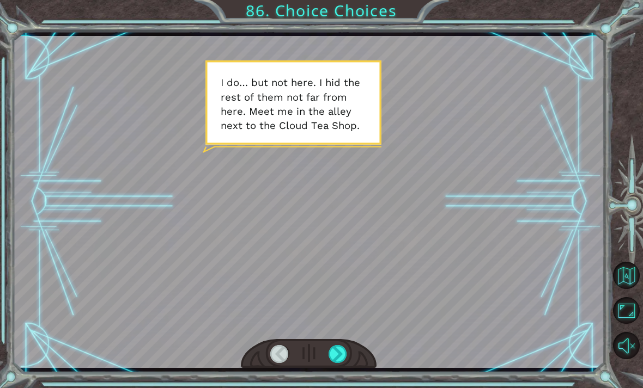
click at [336, 356] on div at bounding box center [337, 354] width 19 height 18
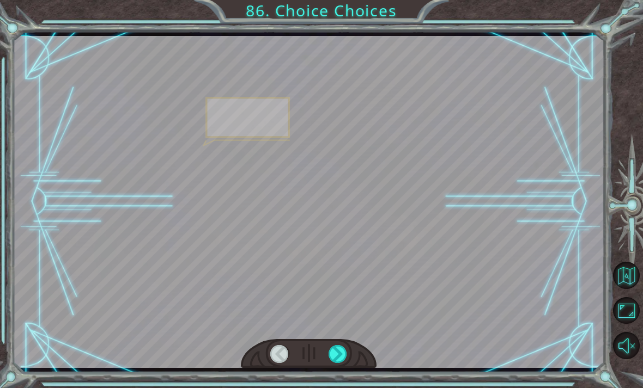
click at [337, 362] on div at bounding box center [337, 354] width 19 height 18
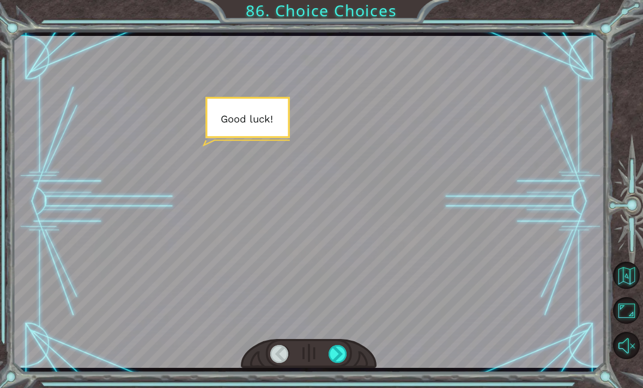
click at [330, 363] on div at bounding box center [337, 354] width 19 height 18
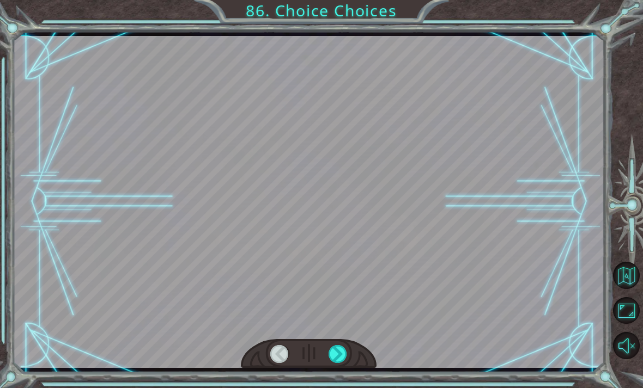
click at [335, 359] on div at bounding box center [337, 354] width 19 height 18
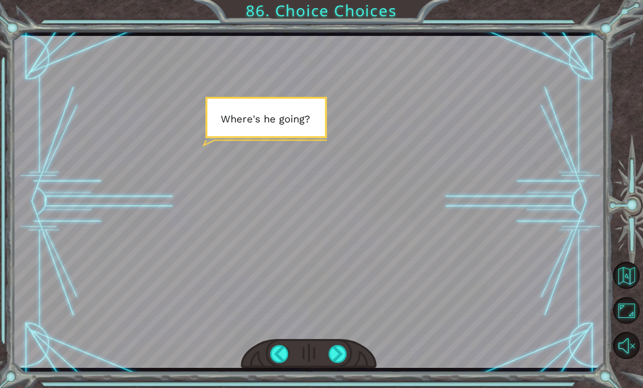
click at [338, 378] on div "Temporary Text T h e T e n g s h e h a v e i n v a d e d t h e c i t y ! D o y …" at bounding box center [321, 194] width 643 height 388
click at [336, 361] on div at bounding box center [337, 354] width 19 height 18
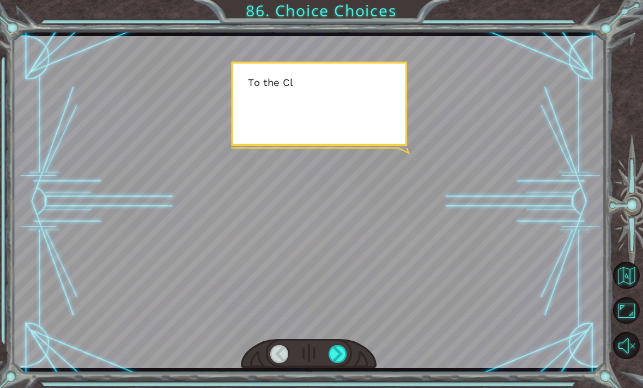
click at [332, 359] on div at bounding box center [337, 354] width 19 height 18
click at [334, 363] on div at bounding box center [337, 354] width 19 height 18
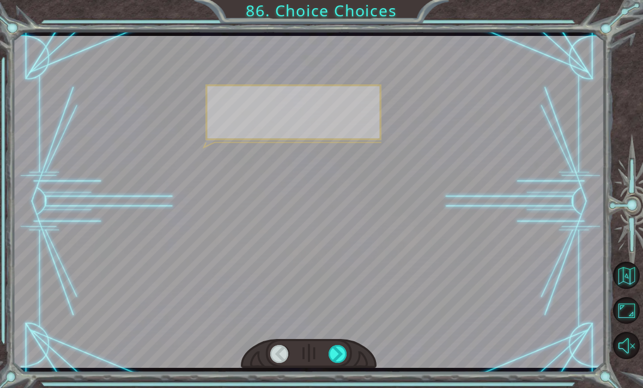
click at [334, 355] on div at bounding box center [337, 354] width 19 height 18
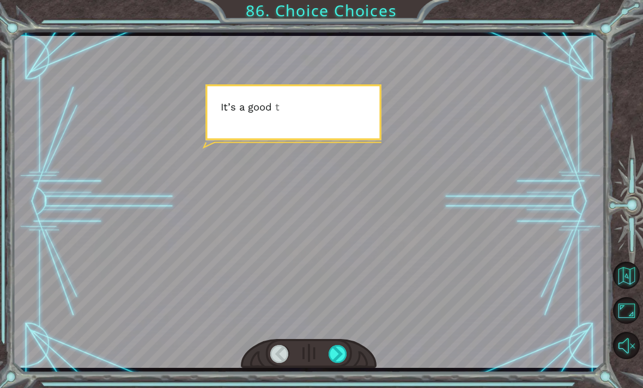
click at [334, 359] on div at bounding box center [337, 354] width 19 height 18
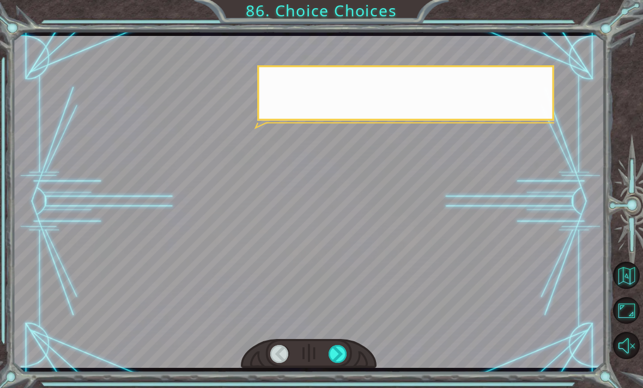
click at [336, 361] on div at bounding box center [337, 354] width 19 height 18
click at [338, 355] on div at bounding box center [337, 354] width 19 height 18
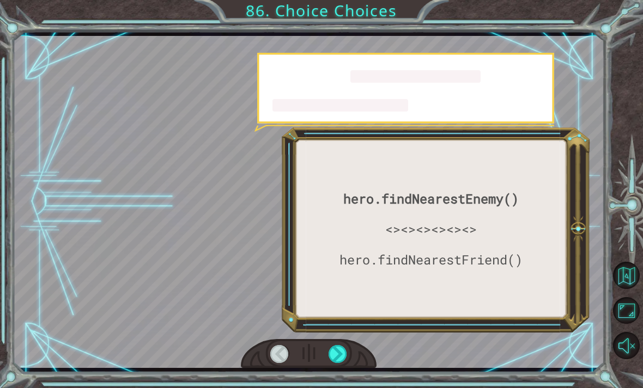
click at [338, 353] on div at bounding box center [337, 354] width 19 height 18
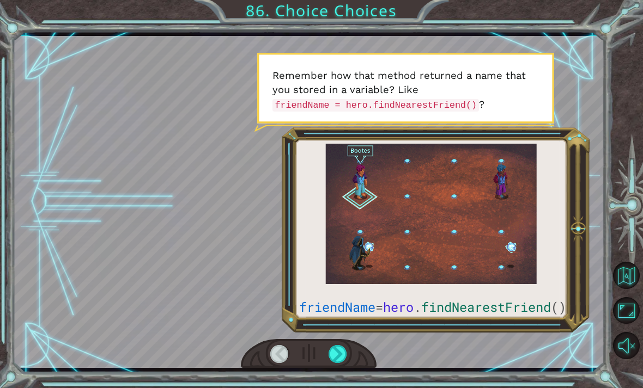
click at [340, 378] on div "friendName = hero . findNearestFriend () T h e T e n g s h e h a v e i n v a d …" at bounding box center [321, 194] width 643 height 388
click at [338, 363] on div at bounding box center [337, 354] width 19 height 18
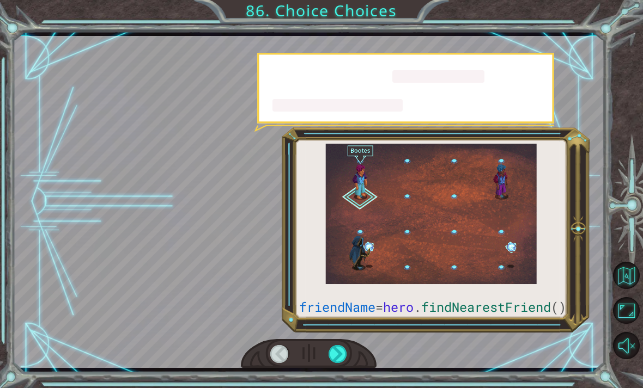
click at [341, 363] on div at bounding box center [337, 354] width 19 height 18
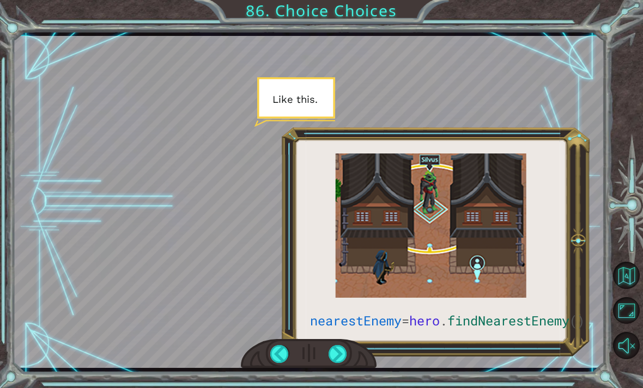
click at [341, 363] on div at bounding box center [337, 354] width 19 height 18
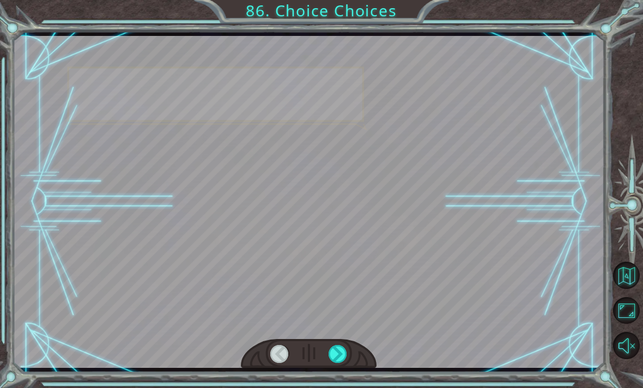
click at [336, 363] on div at bounding box center [337, 354] width 19 height 18
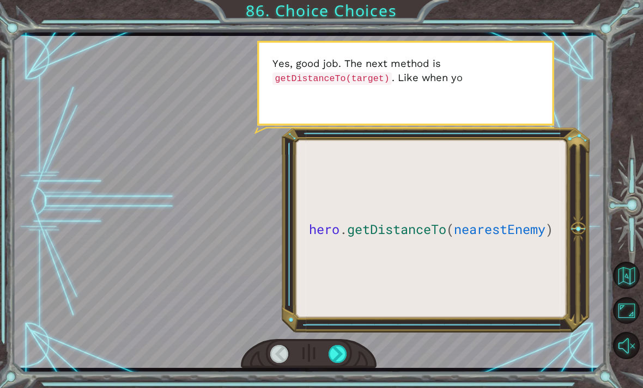
click at [326, 367] on div at bounding box center [309, 354] width 136 height 30
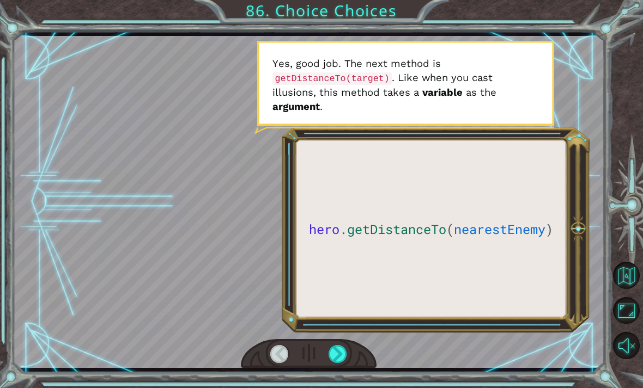
click at [334, 375] on div "hero . getDistanceTo ( nearestEnemy ) T h e T e n g s h e h a v e i n v a d e d…" at bounding box center [321, 194] width 643 height 388
click at [329, 363] on div at bounding box center [337, 354] width 19 height 18
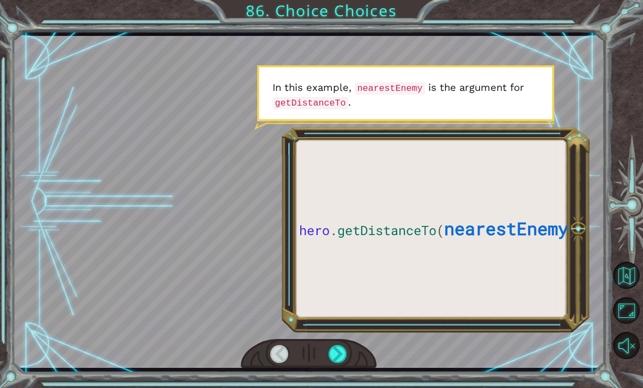
click at [326, 375] on div "hero . getDistanceTo ( nearestEnemy ) T h e T e n g s h e h a v e i n v a d e d…" at bounding box center [321, 194] width 643 height 388
click at [331, 362] on div at bounding box center [337, 354] width 19 height 18
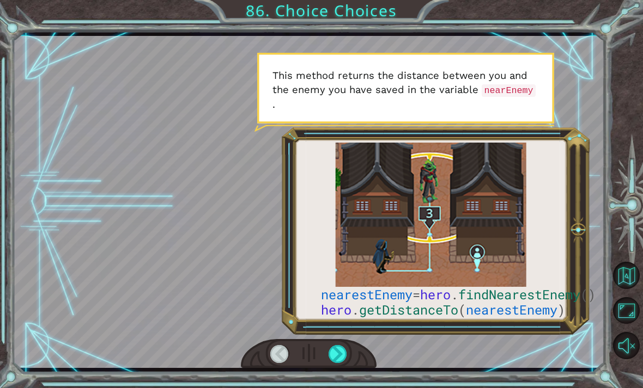
click at [328, 358] on div at bounding box center [337, 354] width 19 height 18
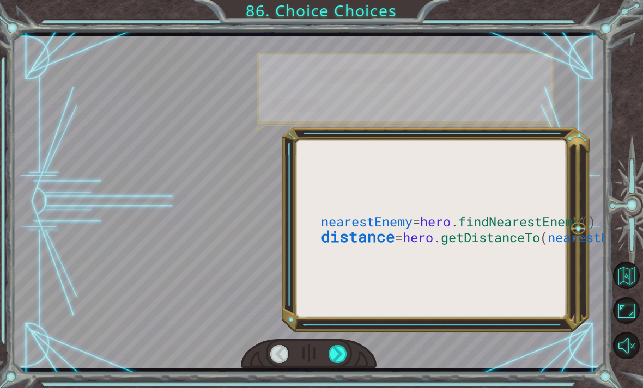
click at [336, 350] on div at bounding box center [337, 354] width 19 height 18
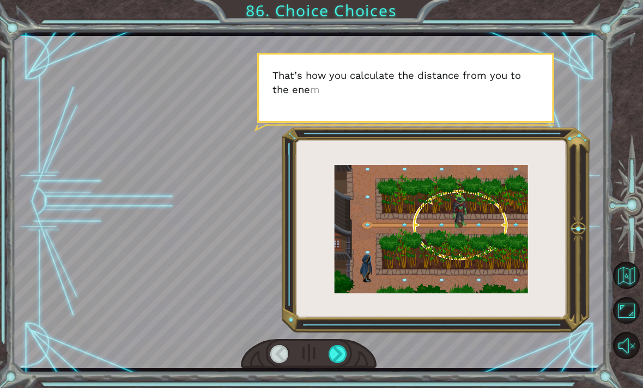
click at [332, 362] on div at bounding box center [337, 354] width 19 height 18
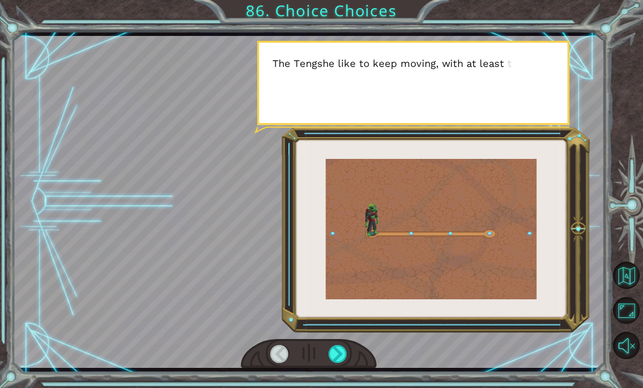
click at [341, 363] on div at bounding box center [337, 354] width 19 height 18
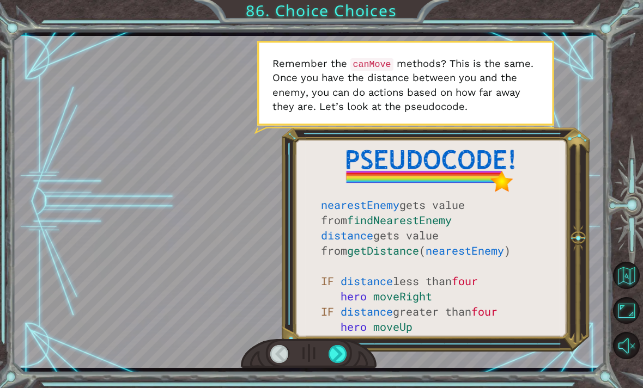
click at [346, 381] on div "nearestEnemy gets value from findNearestEnemy distance gets value from getDista…" at bounding box center [321, 194] width 643 height 388
click at [343, 359] on div at bounding box center [337, 354] width 19 height 18
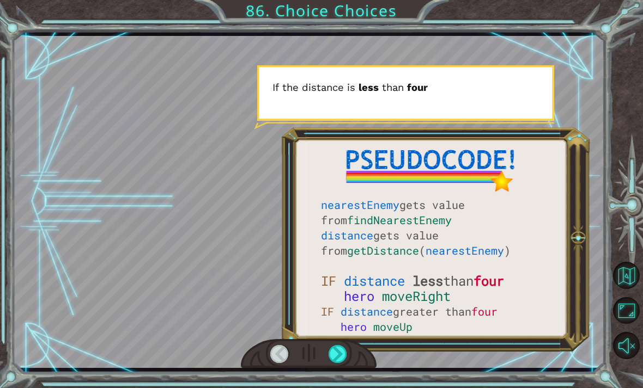
click at [335, 355] on div at bounding box center [337, 354] width 19 height 18
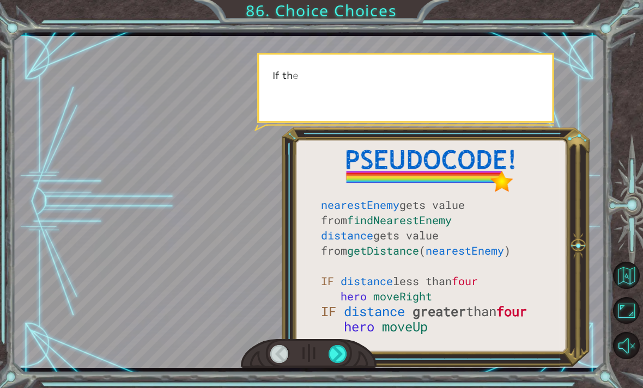
click at [333, 363] on div at bounding box center [337, 354] width 19 height 18
click at [334, 363] on div at bounding box center [337, 354] width 19 height 18
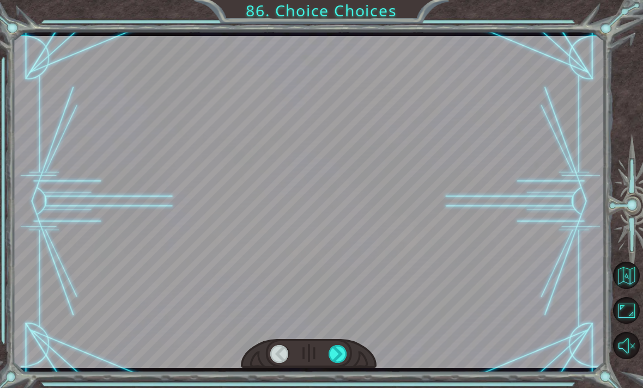
click at [332, 360] on div at bounding box center [337, 354] width 19 height 18
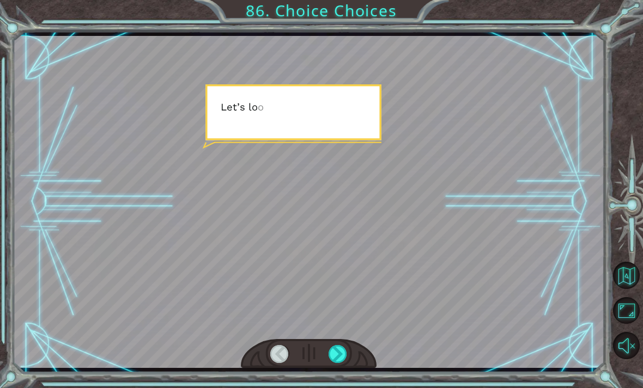
click at [333, 363] on div at bounding box center [337, 354] width 19 height 18
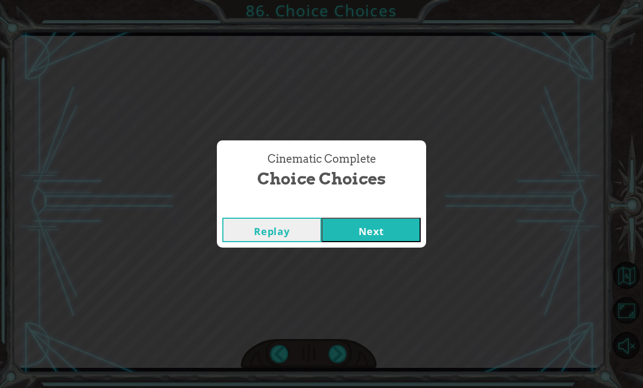
click at [330, 377] on div "Cinematic Complete Choice Choices Replay Next" at bounding box center [321, 194] width 643 height 388
click at [376, 248] on div "Cinematic Complete Choice Choices Replay Next" at bounding box center [321, 194] width 643 height 388
click at [371, 240] on button "Next" at bounding box center [370, 230] width 99 height 25
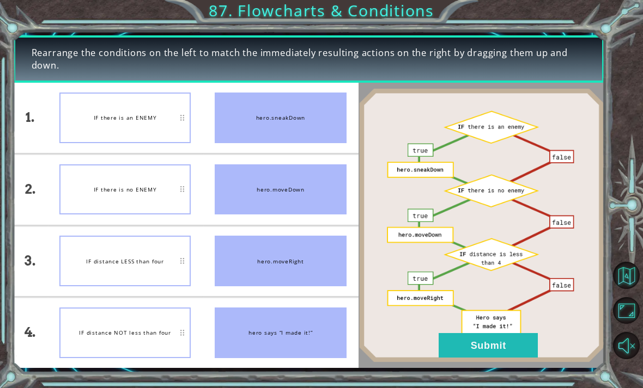
click at [484, 355] on button "Submit" at bounding box center [487, 345] width 99 height 25
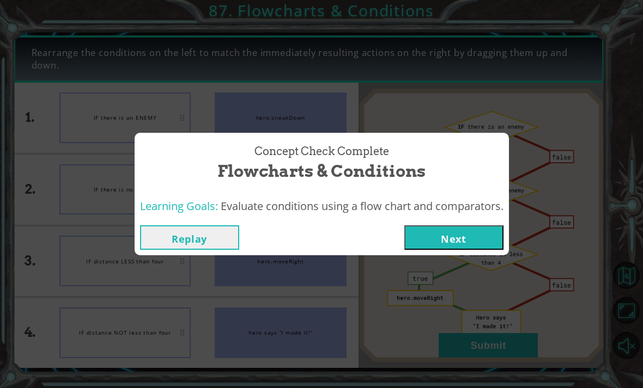
click at [479, 249] on button "Next" at bounding box center [453, 237] width 99 height 25
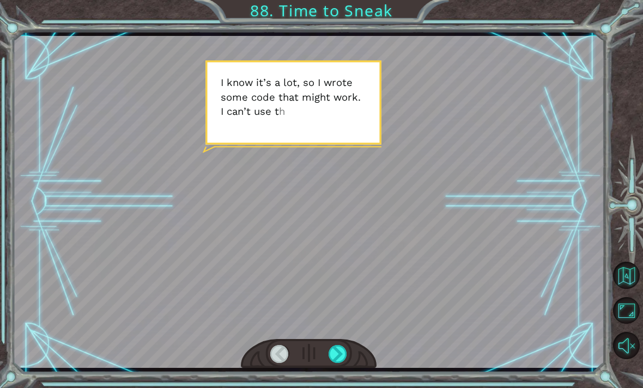
click at [333, 363] on div at bounding box center [337, 354] width 19 height 18
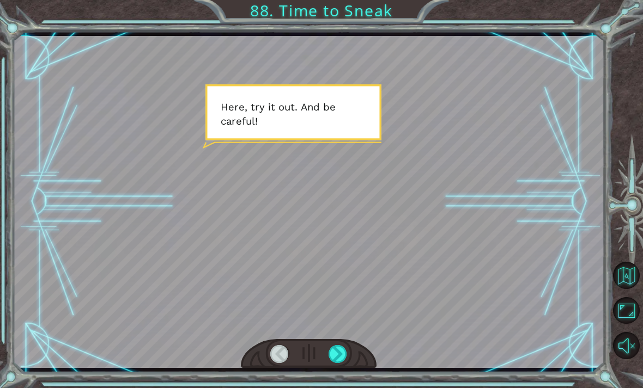
click at [343, 363] on div at bounding box center [337, 354] width 19 height 18
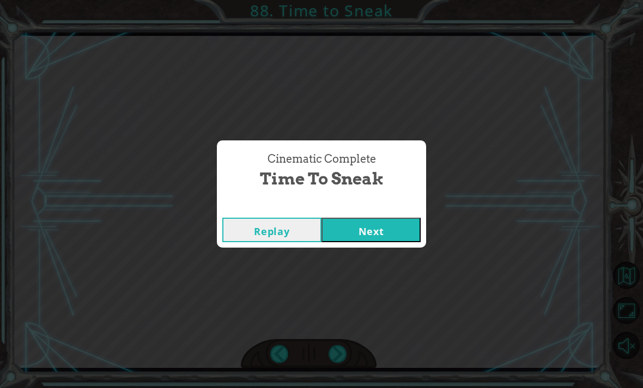
click at [341, 363] on div "Cinematic Complete Time to Sneak Replay Next" at bounding box center [321, 194] width 643 height 388
click at [374, 253] on div "Cinematic Complete Time to Sneak Replay Next" at bounding box center [321, 194] width 643 height 388
click at [382, 241] on button "Next" at bounding box center [370, 230] width 99 height 25
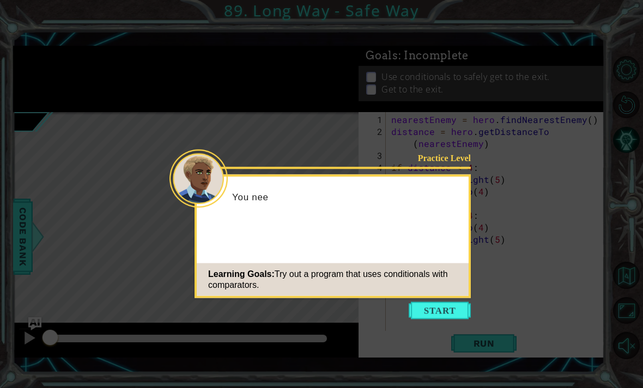
click at [432, 316] on icon at bounding box center [321, 194] width 643 height 388
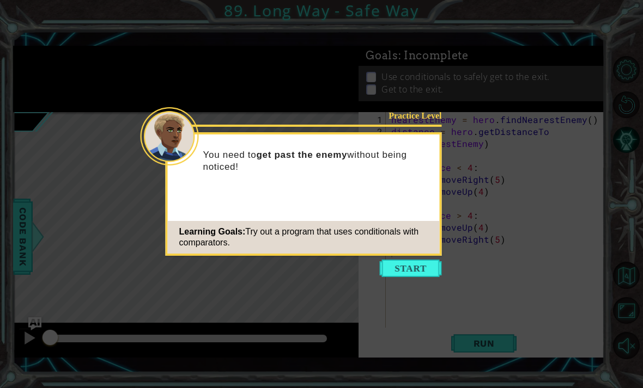
click at [436, 273] on button "Start" at bounding box center [411, 268] width 62 height 17
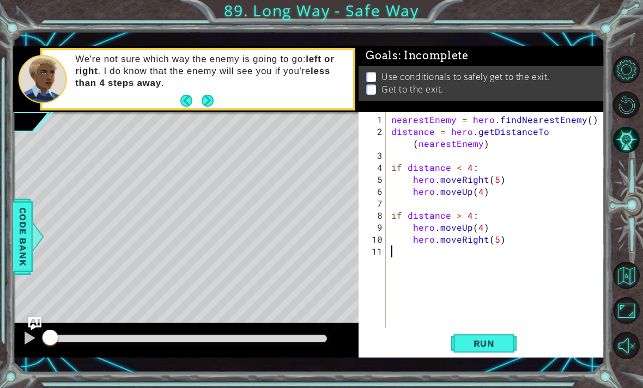
click at [487, 375] on div "1 ההההההההההההההההההההההההההההההההההההההההההההההההההההההההההההההההההההההההההההה…" at bounding box center [321, 194] width 643 height 388
click at [485, 381] on div "1 ההההההההההההההההההההההההההההההההההההההההההההההההההההההההההההההההההההההההההההה…" at bounding box center [321, 194] width 643 height 388
click at [486, 384] on div "1 ההההההההההההההההההההההההההההההההההההההההההההההההההההההההההההההההההההההההההההה…" at bounding box center [321, 194] width 643 height 388
click at [486, 382] on div "1 ההההההההההההההההההההההההההההההההההההההההההההההההההההההההההההההההההההההההההההה…" at bounding box center [321, 194] width 643 height 388
click at [489, 378] on div "1 ההההההההההההההההההההההההההההההההההההההההההההההההההההההההההההההההההההההההההההה…" at bounding box center [321, 194] width 643 height 388
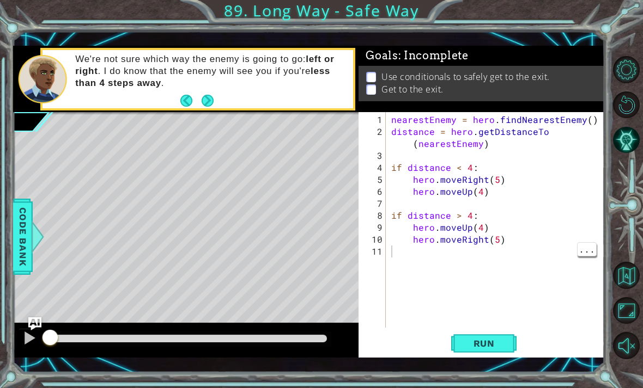
click at [502, 347] on span "Run" at bounding box center [483, 343] width 43 height 11
click at [493, 346] on span "Run" at bounding box center [483, 343] width 43 height 11
click at [493, 353] on button "Run" at bounding box center [483, 343] width 65 height 25
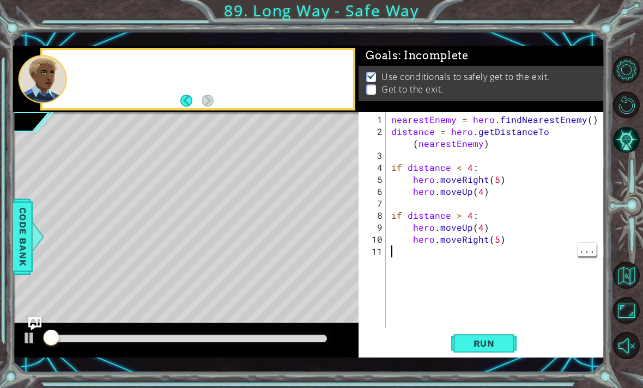
click at [488, 346] on span "Run" at bounding box center [483, 343] width 43 height 11
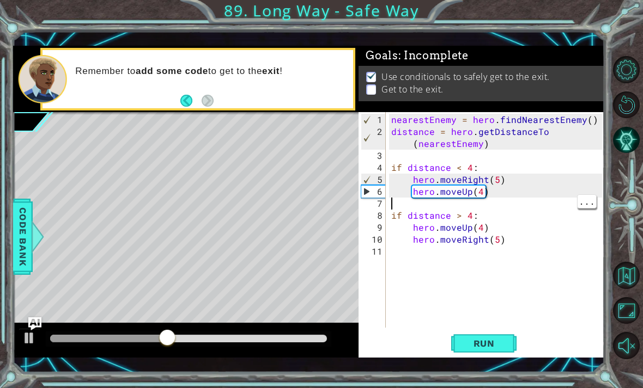
click at [479, 200] on div "nearestEnemy = hero . findNearestEnemy ( ) distance = hero . getDistanceTo ( ne…" at bounding box center [498, 234] width 218 height 240
click at [482, 193] on div "nearestEnemy = hero . findNearestEnemy ( ) distance = hero . getDistanceTo ( ne…" at bounding box center [498, 234] width 218 height 240
click at [485, 338] on span "Run" at bounding box center [483, 343] width 43 height 11
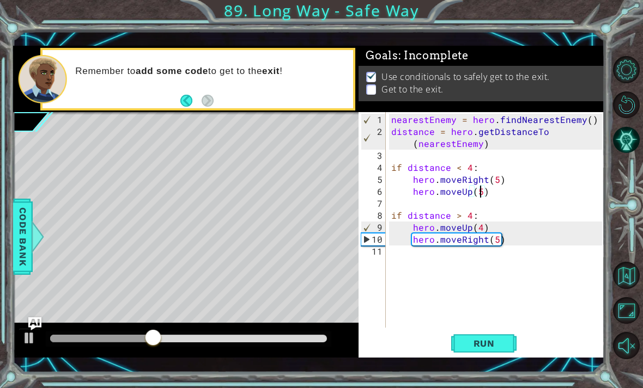
type textarea "hero.moveRight(5)"
click at [516, 246] on div "nearestEnemy = hero . findNearestEnemy ( ) distance = hero . getDistanceTo ( ne…" at bounding box center [498, 234] width 218 height 240
type textarea "hero.moveRight(5)"
click at [510, 237] on div "nearestEnemy = hero . findNearestEnemy ( ) distance = hero . getDistanceTo ( ne…" at bounding box center [498, 234] width 218 height 240
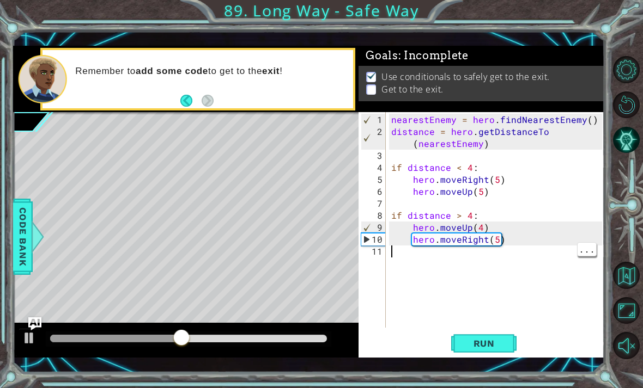
click at [511, 252] on div "nearestEnemy = hero . findNearestEnemy ( ) distance = hero . getDistanceTo ( ne…" at bounding box center [498, 234] width 218 height 240
click at [519, 239] on div "nearestEnemy = hero . findNearestEnemy ( ) distance = hero . getDistanceTo ( ne…" at bounding box center [498, 234] width 218 height 240
click at [521, 195] on div "nearestEnemy = hero . findNearestEnemy ( ) distance = hero . getDistanceTo ( ne…" at bounding box center [498, 234] width 218 height 240
type textarea "hero.moveRight(5)"
click at [510, 239] on div "nearestEnemy = hero . findNearestEnemy ( ) distance = hero . getDistanceTo ( ne…" at bounding box center [498, 234] width 218 height 240
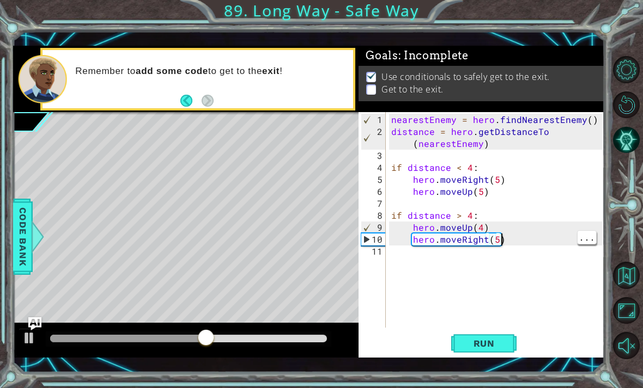
click at [515, 245] on div "nearestEnemy = hero . findNearestEnemy ( ) distance = hero . getDistanceTo ( ne…" at bounding box center [498, 234] width 218 height 240
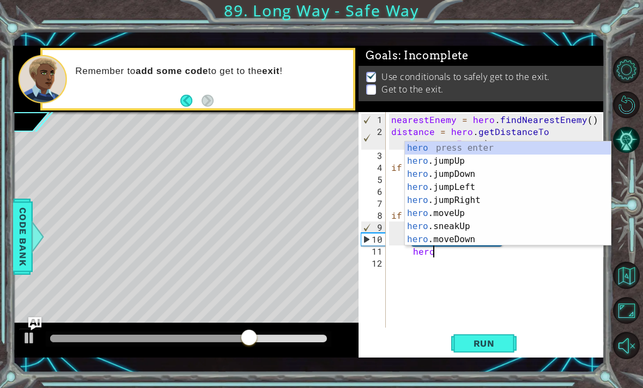
scroll to position [0, 2]
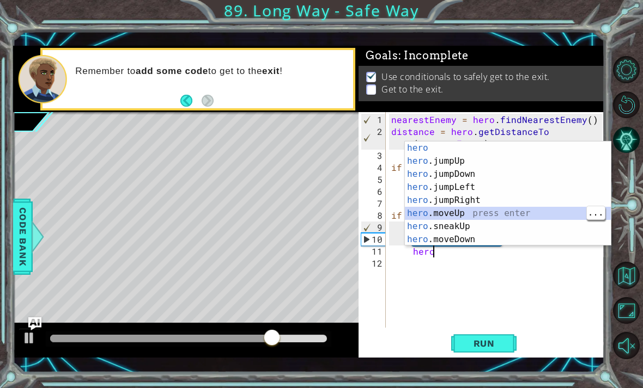
type textarea "hero.moveUp(1)"
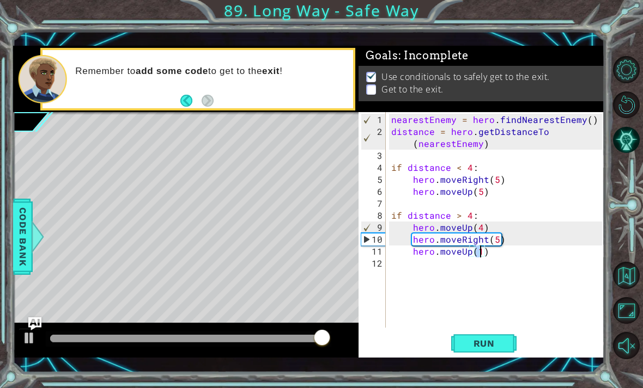
click at [500, 345] on span "Run" at bounding box center [483, 343] width 43 height 11
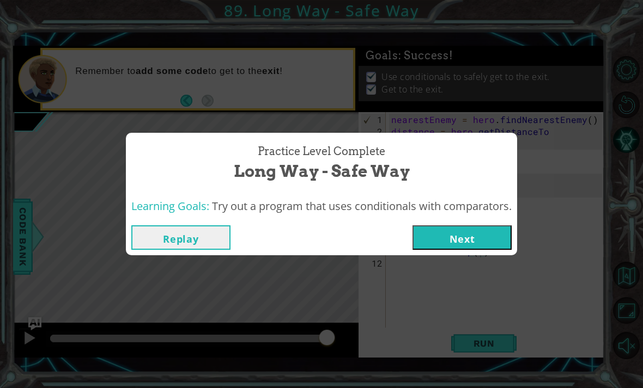
click at [464, 236] on button "Next" at bounding box center [461, 237] width 99 height 25
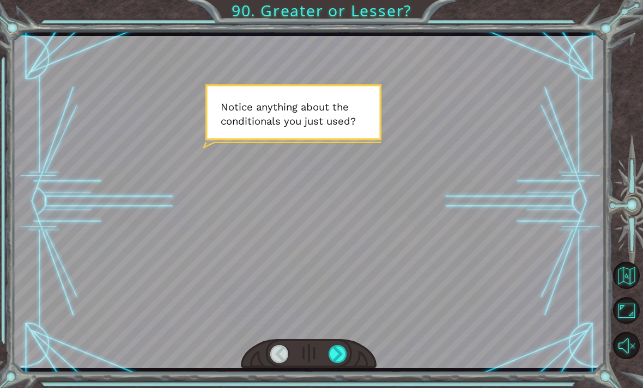
click at [346, 351] on div at bounding box center [337, 354] width 19 height 18
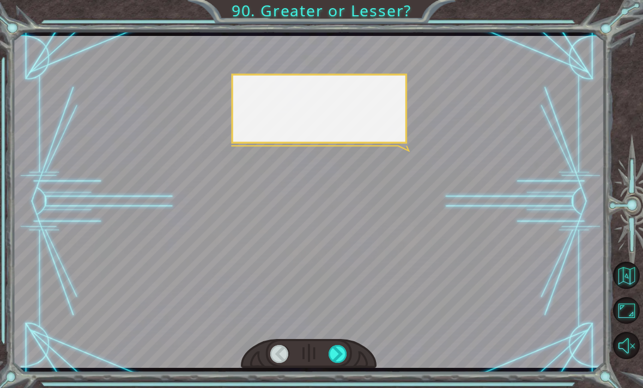
click at [331, 347] on div at bounding box center [337, 354] width 19 height 18
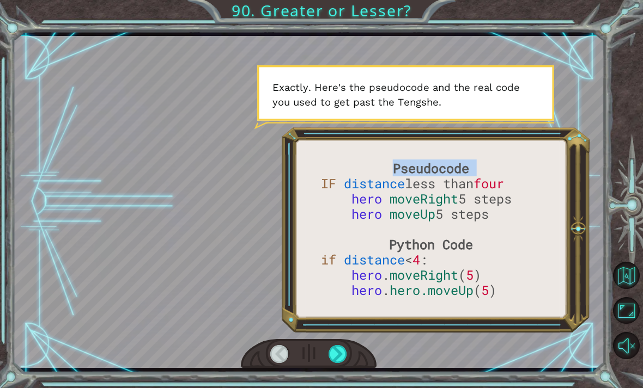
click at [376, 335] on div at bounding box center [308, 202] width 591 height 332
click at [374, 356] on div at bounding box center [309, 354] width 136 height 30
click at [346, 354] on div at bounding box center [337, 354] width 19 height 18
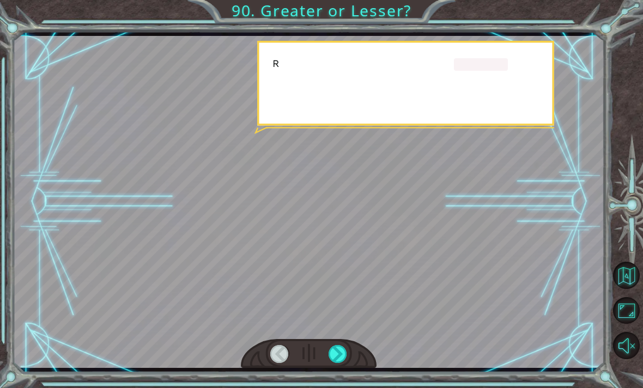
click at [345, 358] on div at bounding box center [337, 354] width 19 height 18
click at [347, 356] on div at bounding box center [337, 354] width 19 height 18
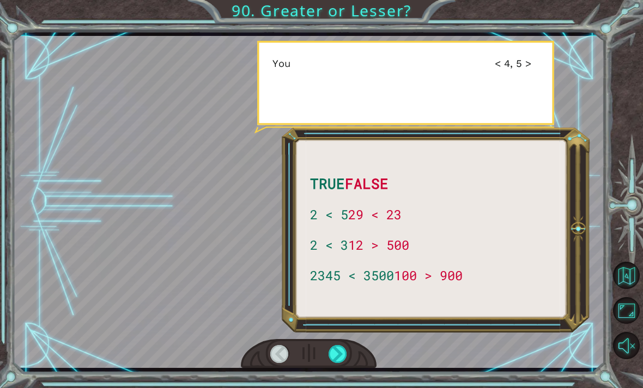
click at [347, 359] on div at bounding box center [337, 354] width 19 height 18
click at [336, 355] on div at bounding box center [337, 354] width 19 height 18
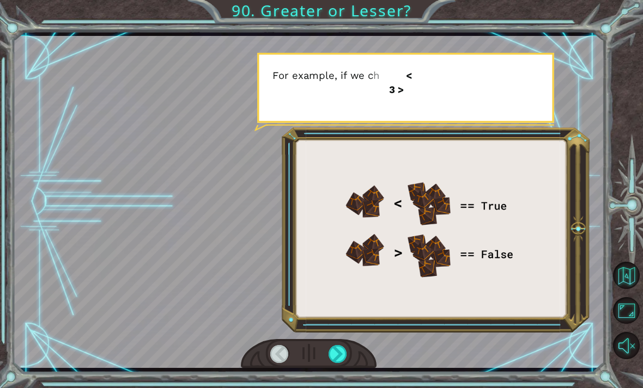
click at [336, 354] on div at bounding box center [337, 354] width 19 height 18
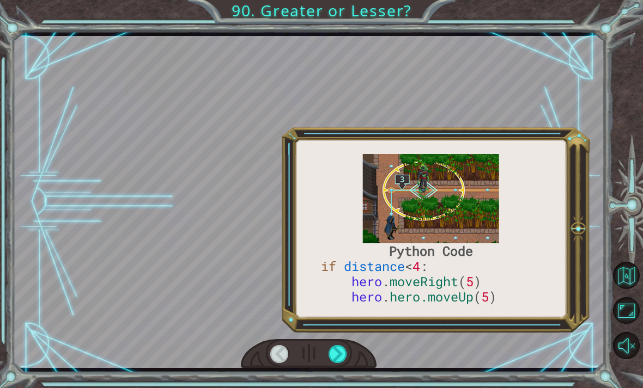
click at [334, 358] on div at bounding box center [337, 354] width 19 height 18
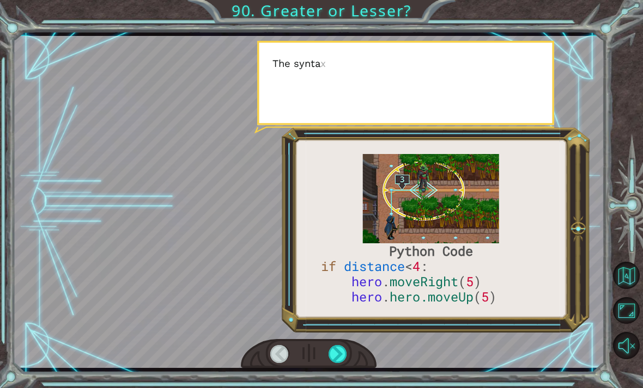
click at [335, 362] on div at bounding box center [337, 354] width 19 height 18
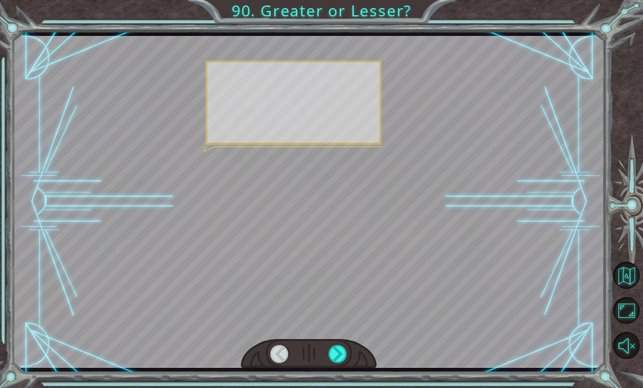
click at [333, 362] on div at bounding box center [337, 354] width 19 height 18
click at [333, 363] on div at bounding box center [337, 354] width 19 height 18
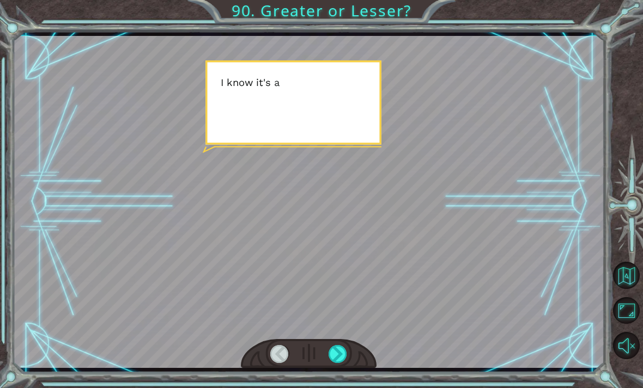
click at [329, 363] on div at bounding box center [337, 354] width 19 height 18
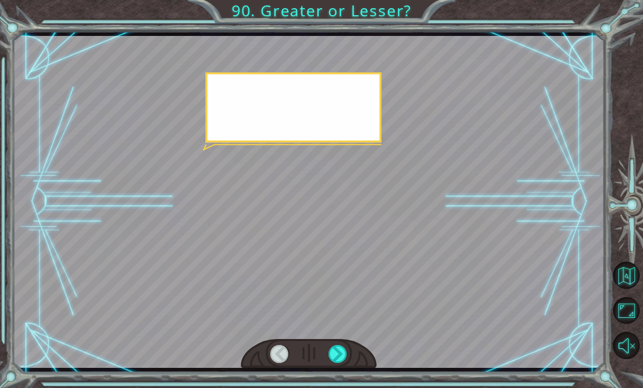
click at [333, 363] on div at bounding box center [337, 354] width 19 height 18
click at [331, 363] on div at bounding box center [337, 354] width 19 height 18
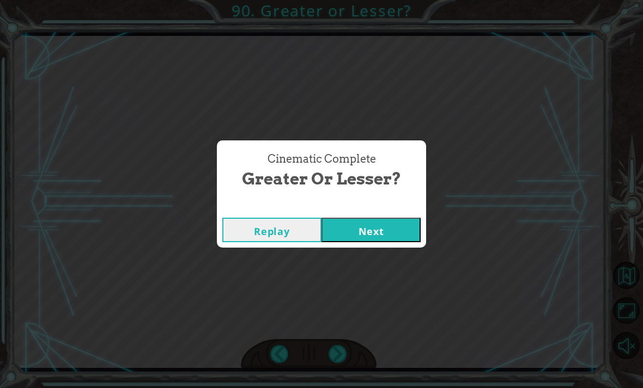
click at [335, 357] on div "Cinematic Complete Greater or Lesser? Replay Next" at bounding box center [321, 194] width 643 height 388
click at [338, 349] on div "Cinematic Complete Greater or Lesser? Replay Next" at bounding box center [321, 194] width 643 height 388
click at [371, 234] on button "Next" at bounding box center [370, 230] width 99 height 25
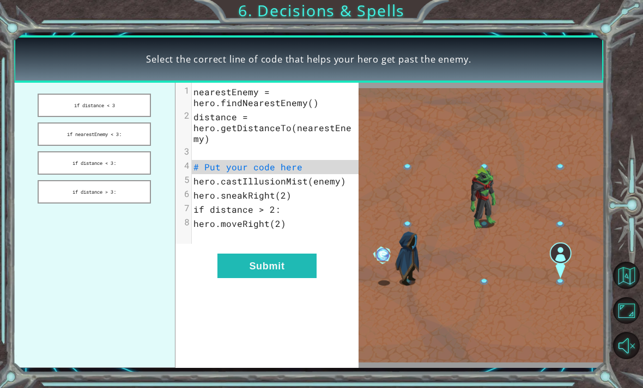
click at [118, 115] on button "if distance < 3" at bounding box center [94, 105] width 113 height 23
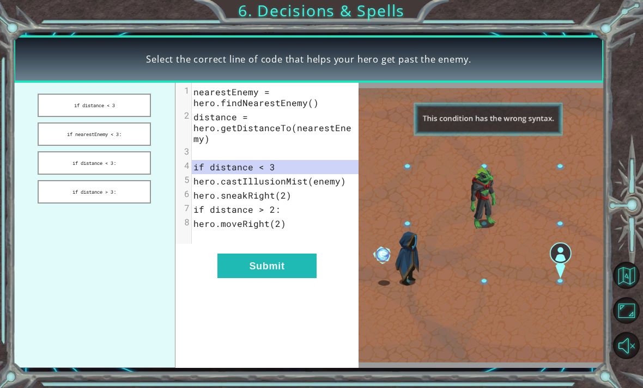
click at [115, 133] on button "if nearestEnemy < 3:" at bounding box center [94, 134] width 113 height 23
click at [117, 164] on button "if distance < 3:" at bounding box center [94, 162] width 113 height 23
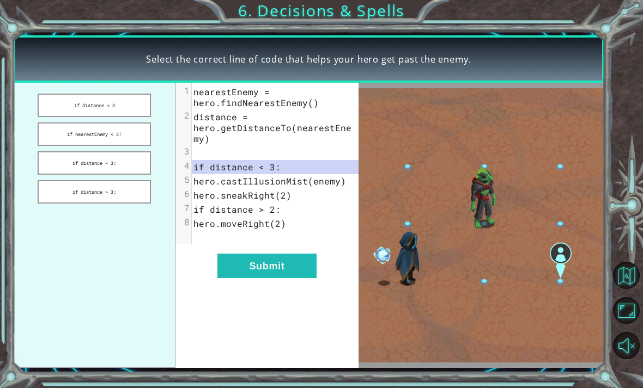
click at [122, 186] on button "if distance > 3:" at bounding box center [94, 191] width 113 height 23
click at [259, 259] on button "Submit" at bounding box center [266, 266] width 99 height 25
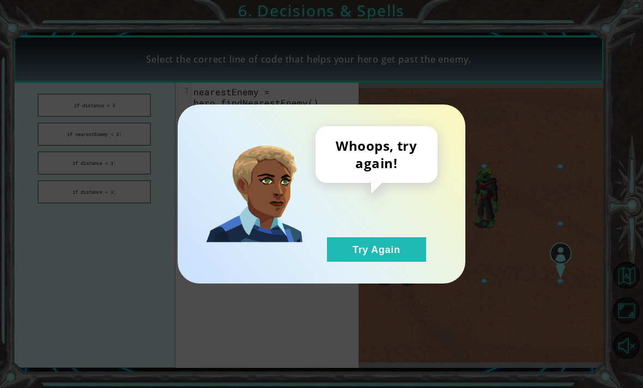
click at [386, 254] on button "Try Again" at bounding box center [376, 249] width 99 height 25
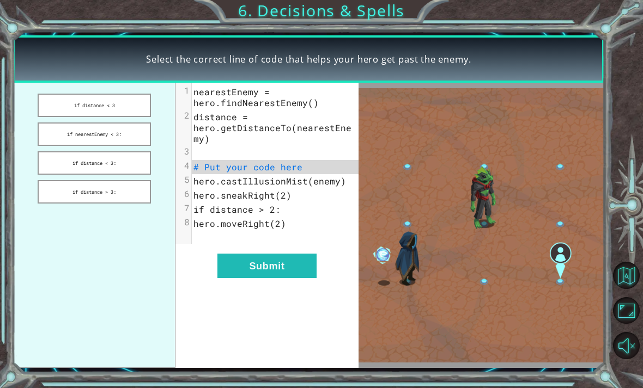
click at [127, 160] on button "if distance < 3:" at bounding box center [94, 162] width 113 height 23
click at [268, 256] on button "Submit" at bounding box center [266, 266] width 99 height 25
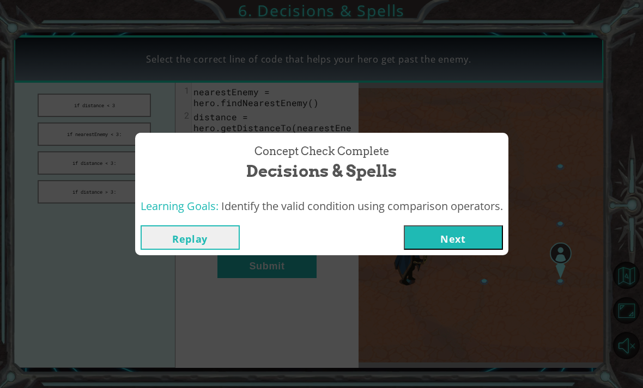
click at [445, 228] on button "Next" at bounding box center [453, 237] width 99 height 25
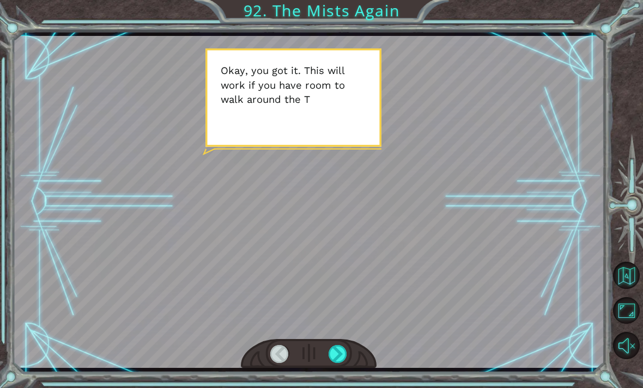
click at [345, 349] on div at bounding box center [337, 354] width 19 height 18
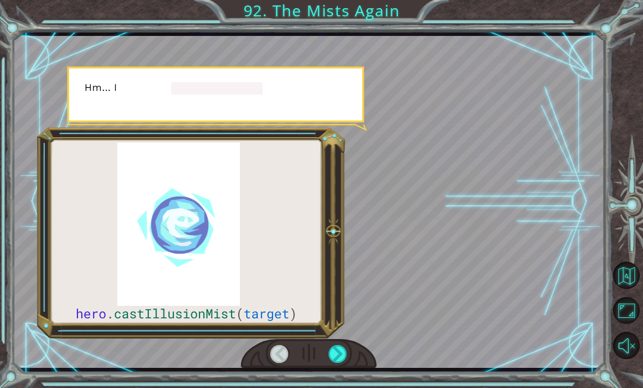
click at [336, 355] on div at bounding box center [337, 354] width 19 height 18
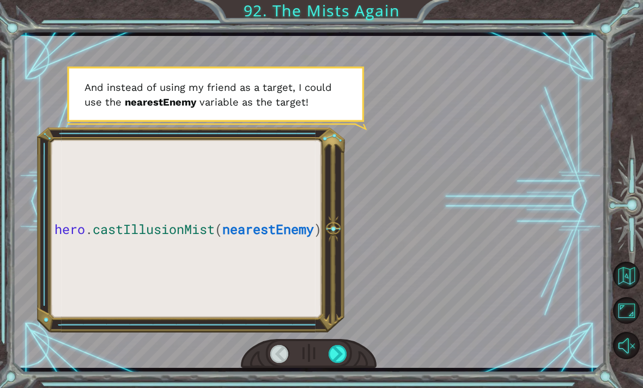
click at [336, 357] on div at bounding box center [337, 354] width 19 height 18
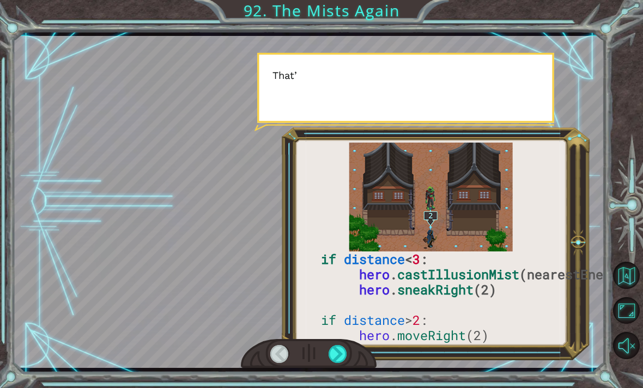
click at [339, 353] on div at bounding box center [337, 354] width 19 height 18
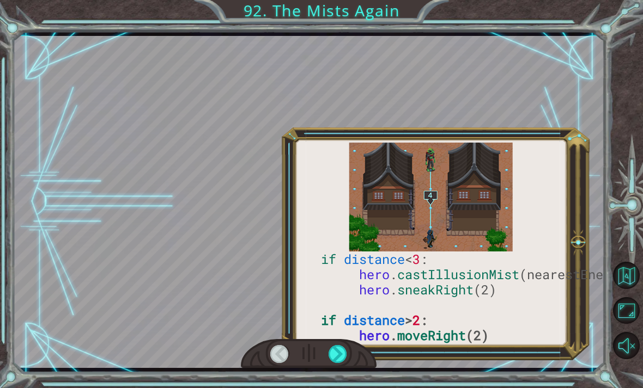
click at [337, 358] on div at bounding box center [337, 354] width 19 height 18
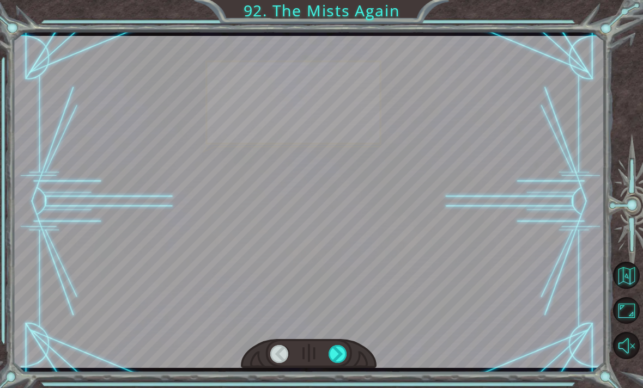
click at [343, 358] on div at bounding box center [337, 354] width 19 height 18
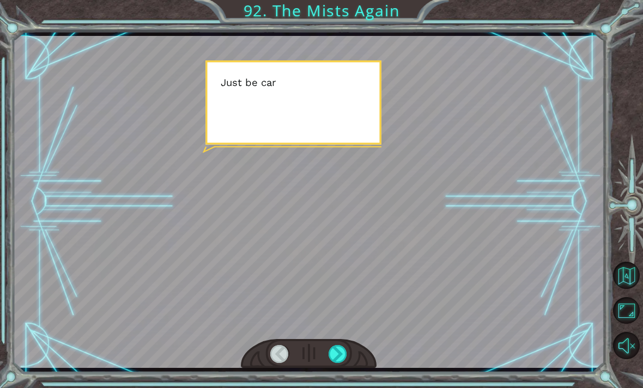
click at [345, 356] on div at bounding box center [337, 354] width 19 height 18
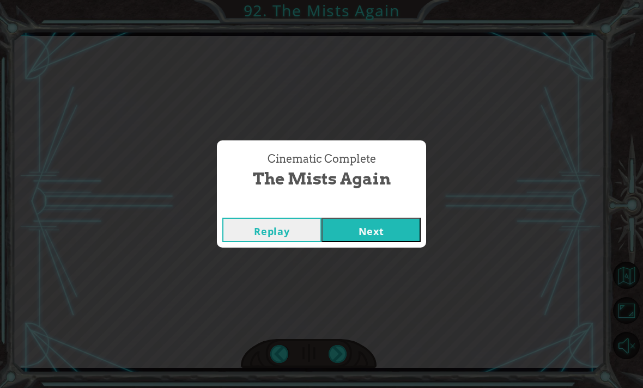
click at [340, 356] on div "Cinematic Complete The Mists Again Replay Next" at bounding box center [321, 194] width 643 height 388
click at [374, 231] on button "Next" at bounding box center [370, 230] width 99 height 25
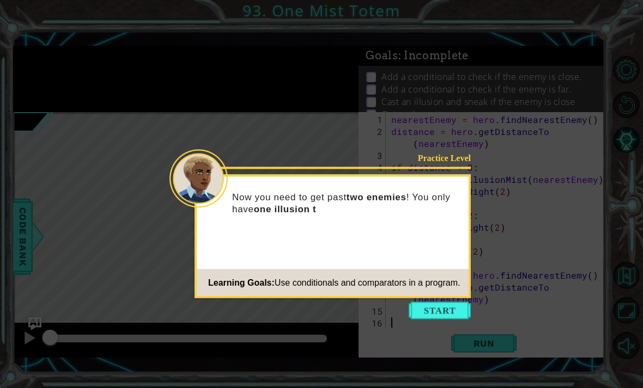
click at [445, 315] on button "Start" at bounding box center [439, 310] width 62 height 17
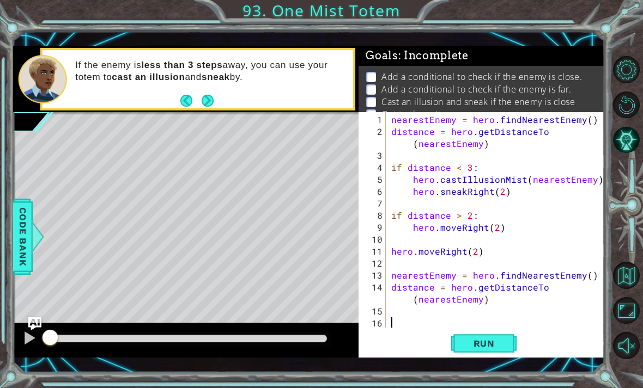
click at [481, 345] on span "Run" at bounding box center [483, 343] width 43 height 11
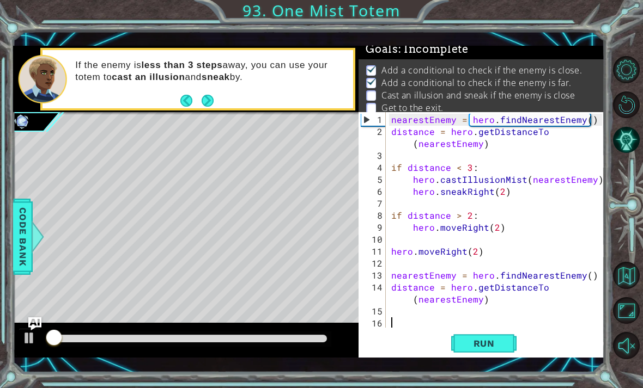
scroll to position [7, 0]
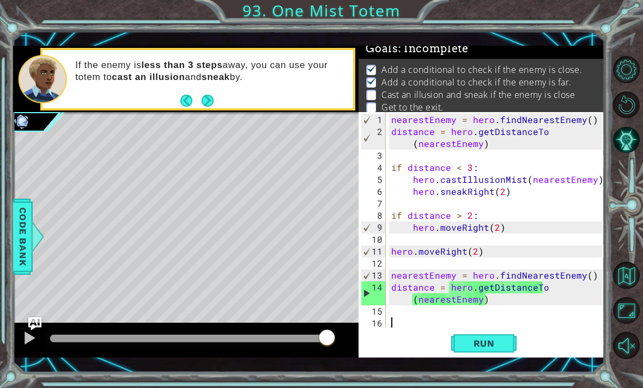
click at [491, 334] on button "Run" at bounding box center [483, 343] width 65 height 25
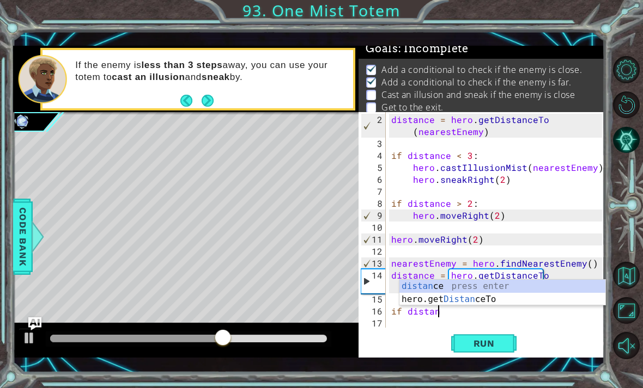
scroll to position [0, 3]
click at [500, 342] on span "Run" at bounding box center [483, 343] width 43 height 11
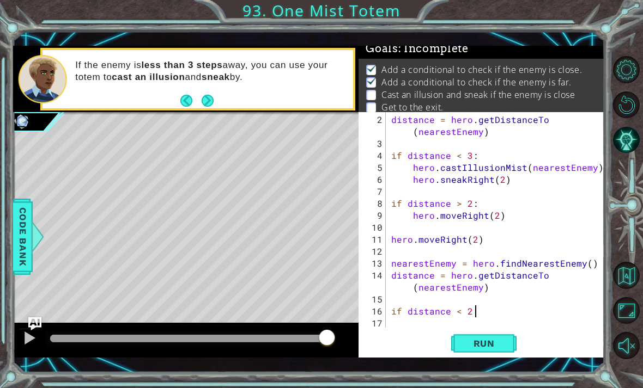
scroll to position [0, 4]
type textarea "if distance < 2:"
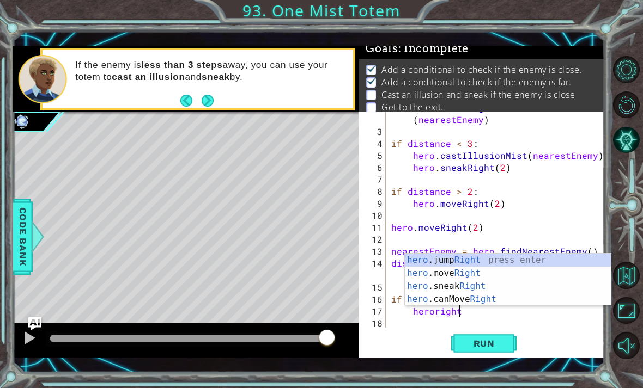
scroll to position [0, 4]
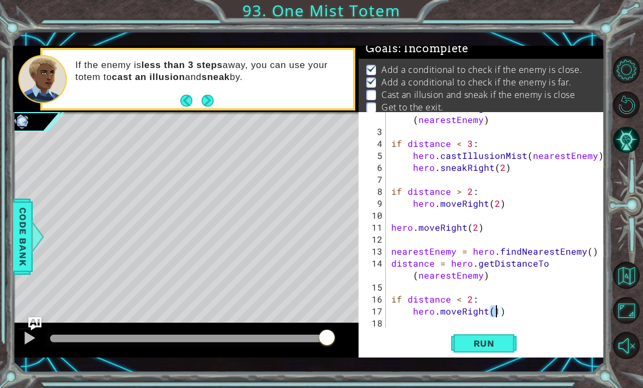
type textarea "hero.moveRight(2)"
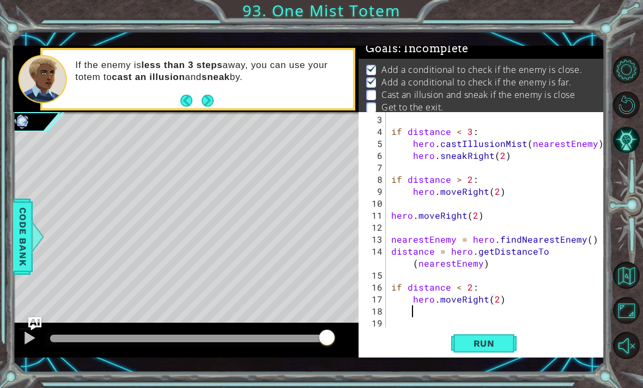
scroll to position [36, 0]
click at [508, 347] on button "Run" at bounding box center [483, 343] width 65 height 25
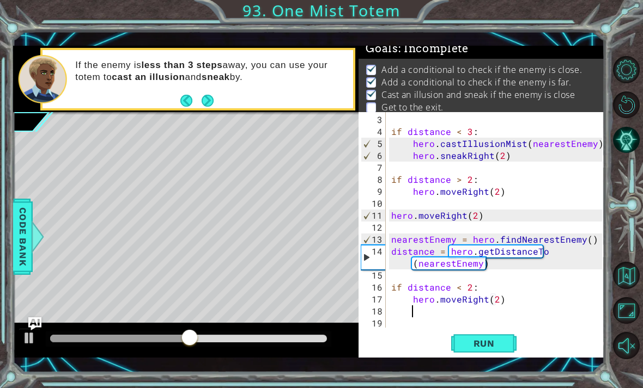
click at [500, 347] on span "Run" at bounding box center [483, 343] width 43 height 11
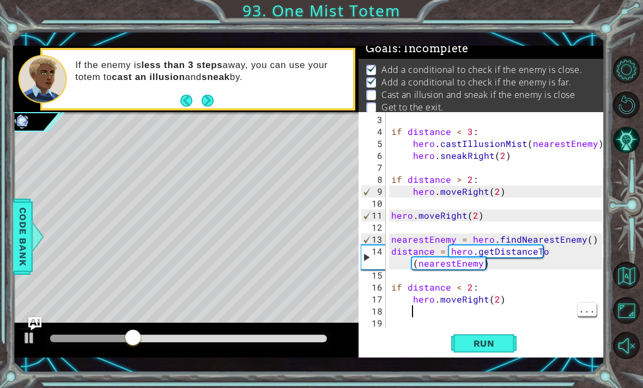
click at [505, 295] on div "if distance < 3 : hero . castIllusionMist ( nearestEnemy ) hero . sneakRight ( …" at bounding box center [498, 234] width 218 height 240
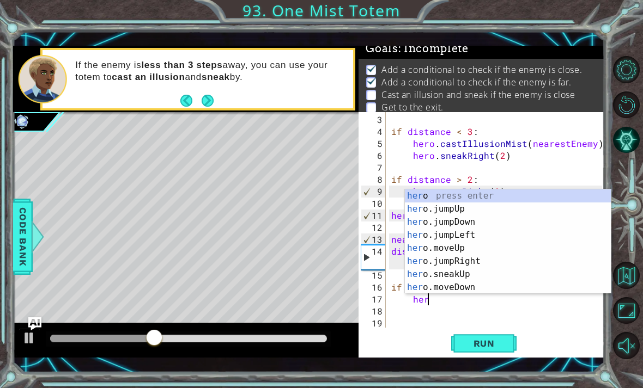
type textarea "h"
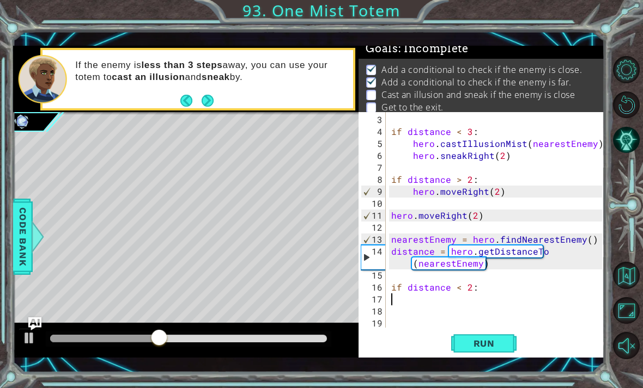
scroll to position [24, 0]
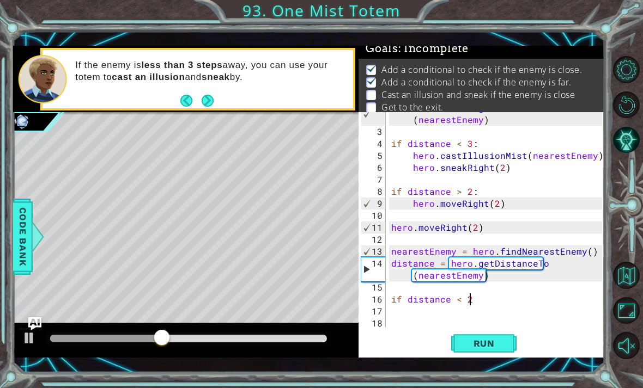
click at [511, 87] on p "Add a conditional to check if the enemy is far." at bounding box center [476, 82] width 190 height 12
click at [480, 302] on div "distance = hero . getDistanceTo ( nearestEnemy ) if distance < 3 : hero . castI…" at bounding box center [498, 228] width 218 height 252
type textarea "if distance > 2:"
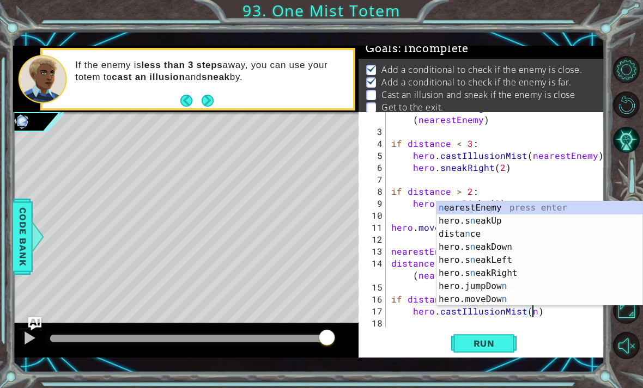
scroll to position [0, 9]
type textarea "hero.castIllusionMist(nearestEnemy)"
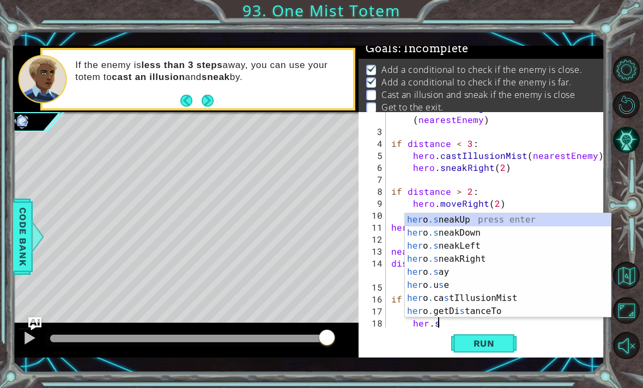
scroll to position [0, 3]
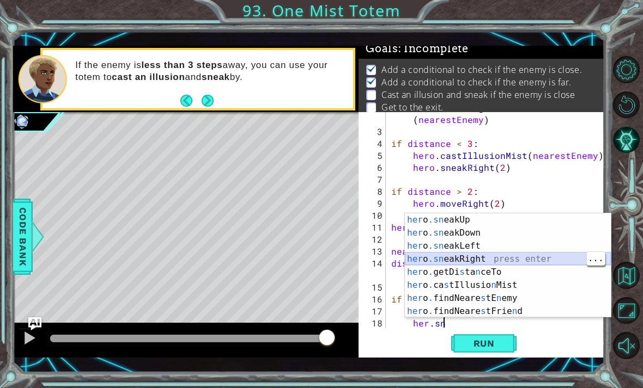
click at [495, 255] on div "her o .sn eakUp press enter her o .sn eakDown press enter her o .sn eakLeft pre…" at bounding box center [508, 278] width 206 height 131
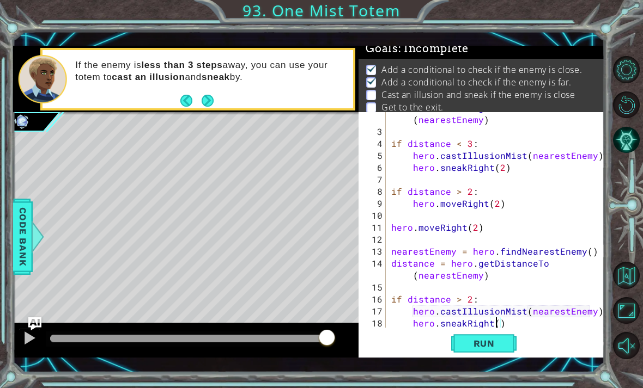
scroll to position [0, 7]
type textarea "hero.sneakRight(2)"
click at [506, 343] on button "Run" at bounding box center [483, 343] width 65 height 25
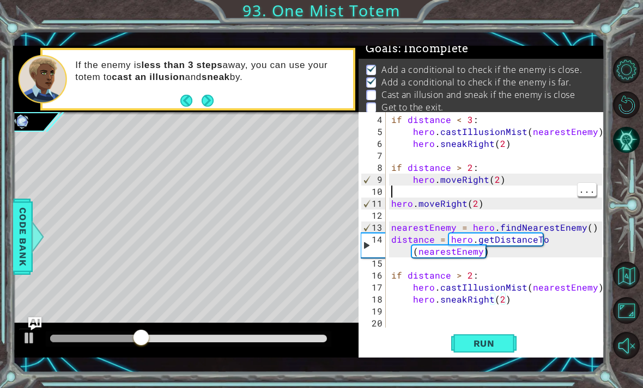
scroll to position [0, 0]
click at [486, 327] on div "if distance < 3 : hero . castIllusionMist ( nearestEnemy ) hero . sneakRight ( …" at bounding box center [498, 234] width 218 height 240
click at [488, 345] on span "Run" at bounding box center [483, 343] width 43 height 11
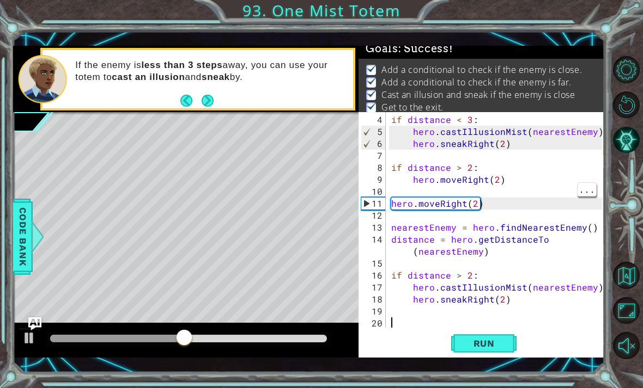
click at [485, 337] on button "Run" at bounding box center [483, 343] width 65 height 25
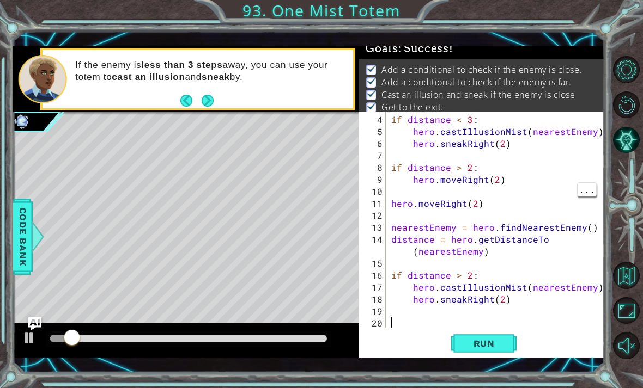
click at [485, 353] on button "Run" at bounding box center [483, 343] width 65 height 25
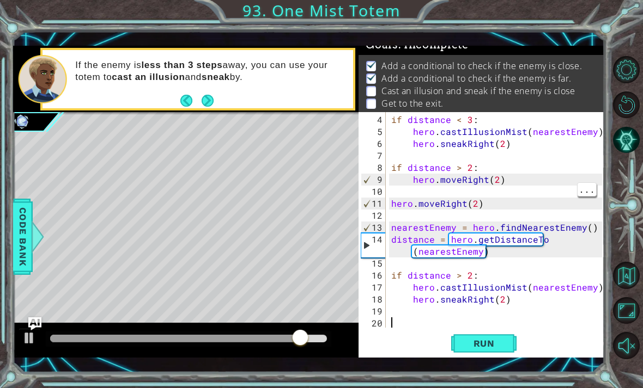
click at [496, 333] on button "Run" at bounding box center [483, 343] width 65 height 25
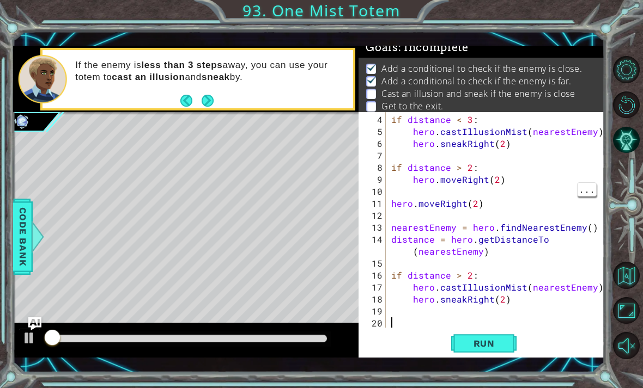
scroll to position [7, 0]
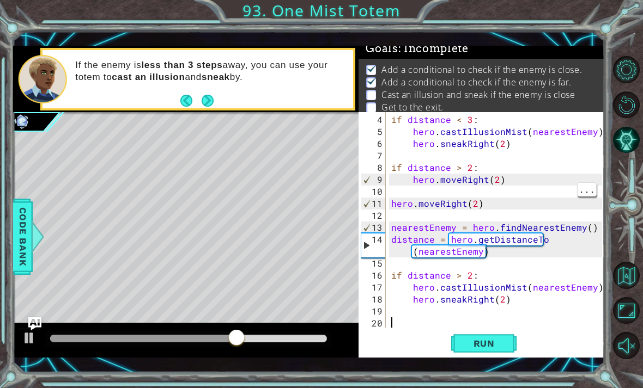
click at [498, 349] on span "Run" at bounding box center [483, 343] width 43 height 11
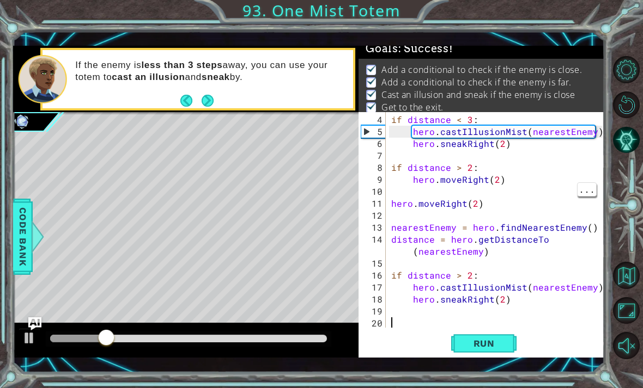
click at [493, 334] on button "Run" at bounding box center [483, 343] width 65 height 25
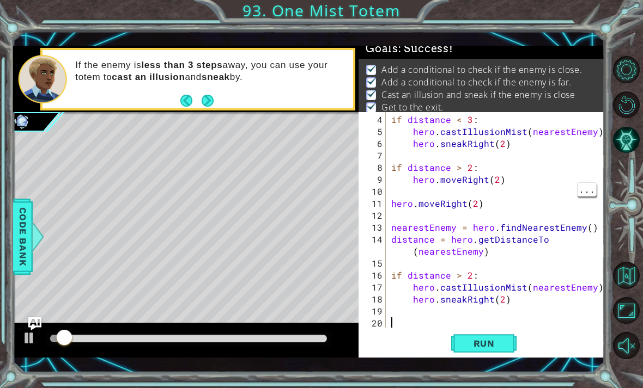
click at [500, 344] on span "Run" at bounding box center [483, 343] width 43 height 11
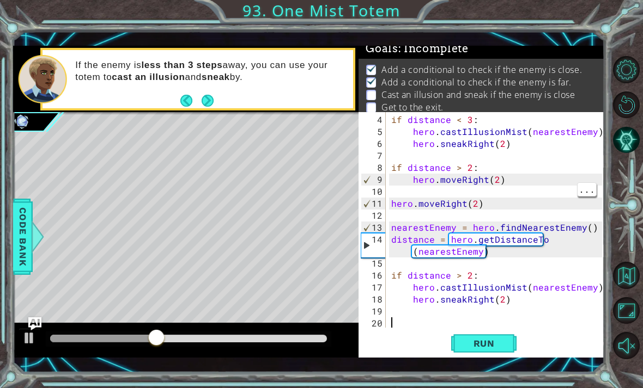
click at [503, 348] on span "Run" at bounding box center [483, 343] width 43 height 11
type textarea "if distance > 2:"
click at [498, 277] on div "if distance < 3 : hero . castIllusionMist ( nearestEnemy ) hero . sneakRight ( …" at bounding box center [498, 234] width 218 height 240
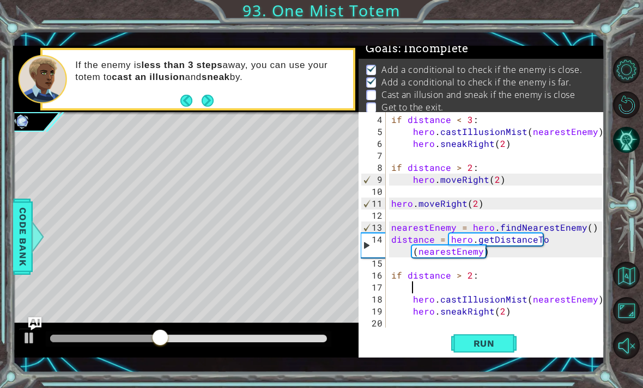
click at [324, 83] on p "If the enemy is less than 3 steps away, you can use your totem to cast an illus…" at bounding box center [210, 71] width 270 height 24
click at [313, 88] on div "If the enemy is less than 3 steps away, you can use your totem to cast an illus…" at bounding box center [210, 79] width 285 height 51
click at [476, 339] on span "Run" at bounding box center [483, 343] width 43 height 11
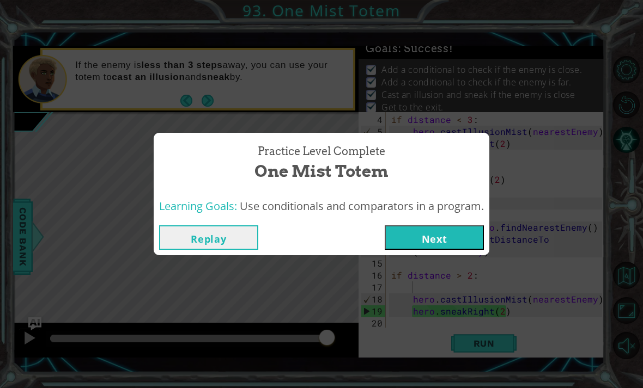
click at [448, 245] on button "Next" at bounding box center [433, 237] width 99 height 25
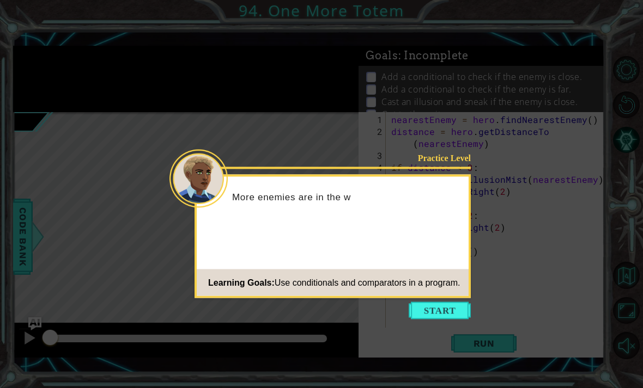
click at [460, 309] on button "Start" at bounding box center [439, 310] width 62 height 17
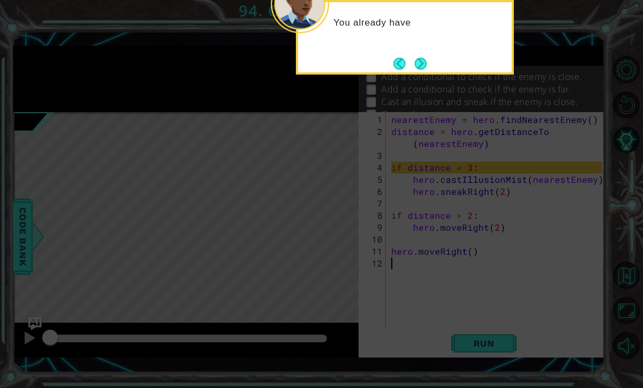
click at [418, 64] on button "Next" at bounding box center [420, 64] width 12 height 12
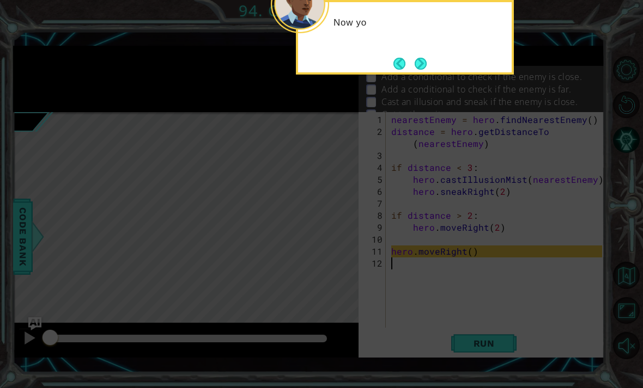
click at [421, 68] on button "Next" at bounding box center [420, 64] width 12 height 12
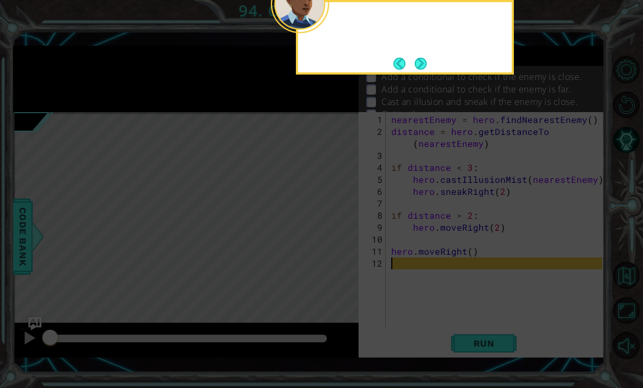
click at [419, 59] on button "Next" at bounding box center [420, 64] width 12 height 12
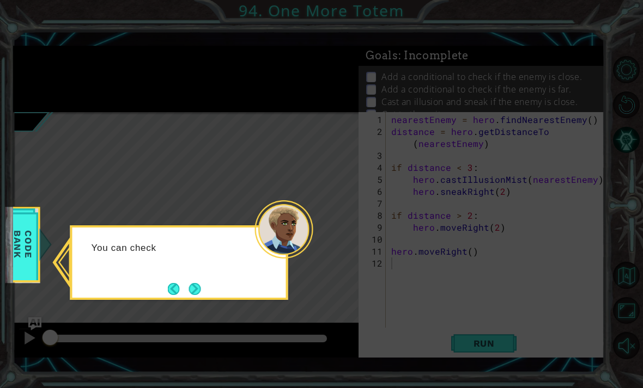
click at [193, 295] on button "Next" at bounding box center [194, 289] width 12 height 12
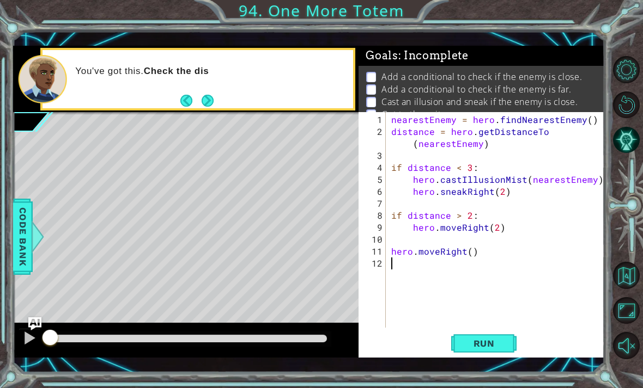
click at [480, 345] on span "Run" at bounding box center [483, 343] width 43 height 11
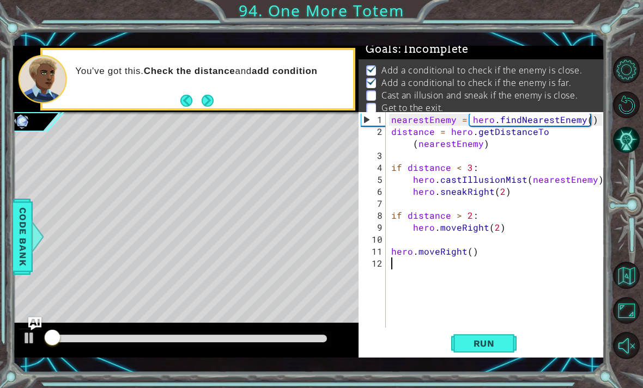
scroll to position [7, 0]
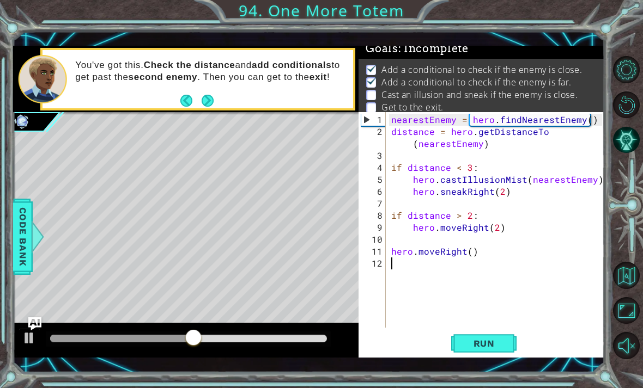
click at [487, 343] on span "Run" at bounding box center [483, 343] width 43 height 11
click at [511, 354] on button "Run" at bounding box center [483, 343] width 65 height 25
type textarea "hero.moveRight()"
click at [472, 251] on div "nearestEnemy = hero . findNearestEnemy ( ) distance = hero . getDistanceTo ( ne…" at bounding box center [498, 234] width 218 height 240
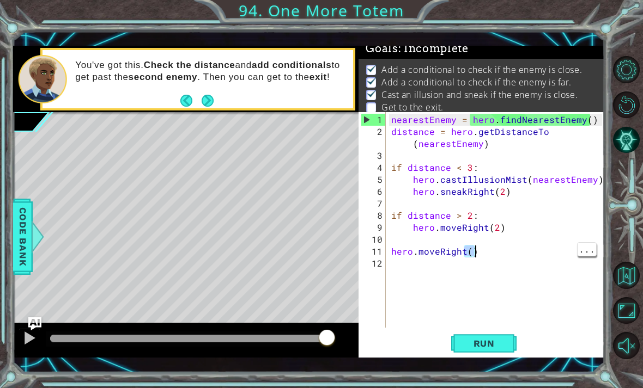
click at [469, 343] on span "Run" at bounding box center [483, 343] width 43 height 11
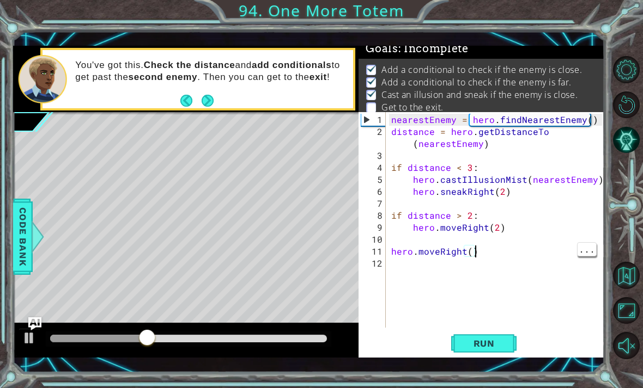
click at [461, 247] on div "nearestEnemy = hero . findNearestEnemy ( ) distance = hero . getDistanceTo ( ne…" at bounding box center [498, 234] width 218 height 240
click at [472, 258] on div "nearestEnemy = hero . findNearestEnemy ( ) distance = hero . getDistanceTo ( ne…" at bounding box center [498, 234] width 218 height 240
click at [469, 252] on div "nearestEnemy = hero . findNearestEnemy ( ) distance = hero . getDistanceTo ( ne…" at bounding box center [498, 234] width 218 height 240
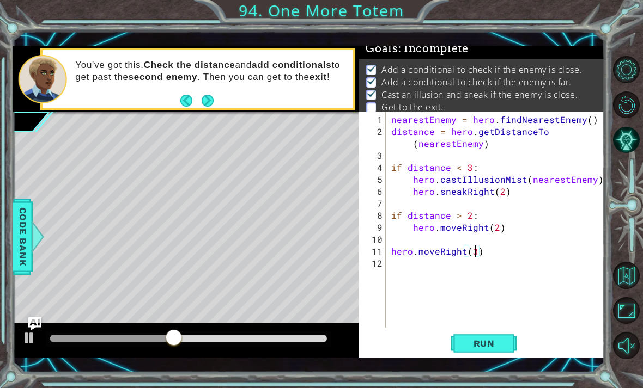
click at [503, 344] on span "Run" at bounding box center [483, 343] width 43 height 11
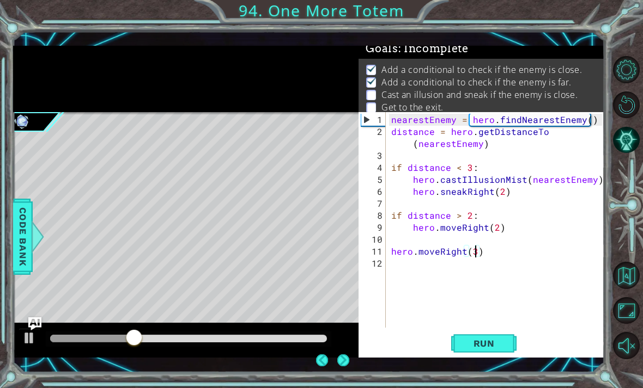
click at [500, 365] on div "1 ההההההההההההההההההההההההההההההההההההההההההההההההההההההההההההההההההההההההההההה…" at bounding box center [308, 201] width 591 height 341
click at [486, 345] on span "Run" at bounding box center [483, 343] width 43 height 11
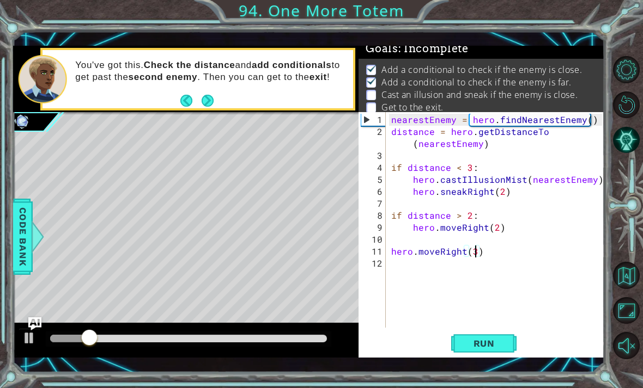
click at [496, 347] on span "Run" at bounding box center [483, 343] width 43 height 11
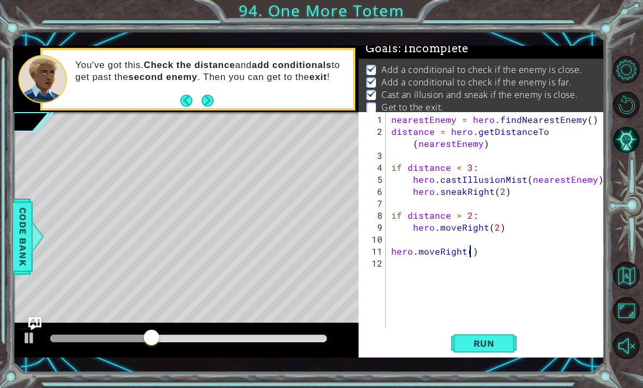
type textarea "hero.moveRight(4)"
click at [498, 350] on button "Run" at bounding box center [483, 343] width 65 height 25
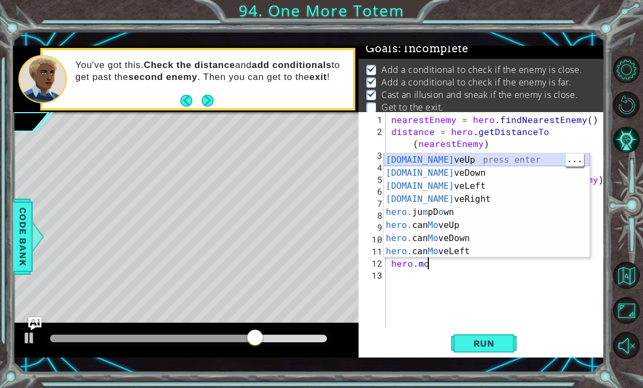
click at [479, 162] on div "[DOMAIN_NAME] veUp press enter [DOMAIN_NAME] veDown press enter [DOMAIN_NAME] v…" at bounding box center [486, 219] width 206 height 131
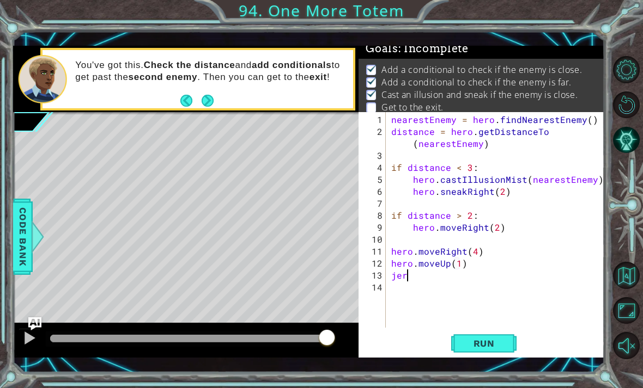
scroll to position [0, 0]
type textarea "j"
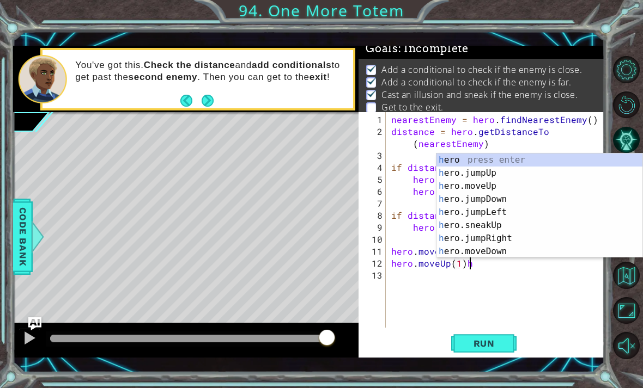
scroll to position [0, 4]
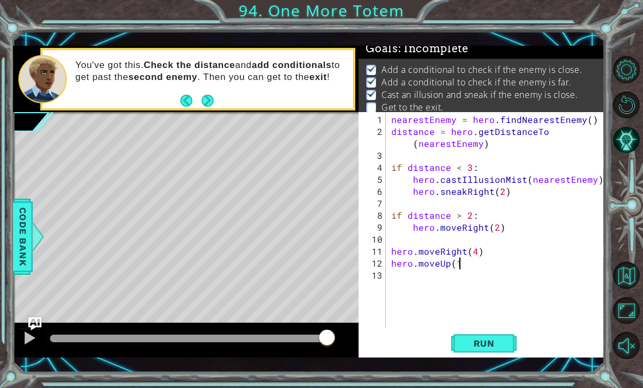
type textarea "hero.moveUp(1)"
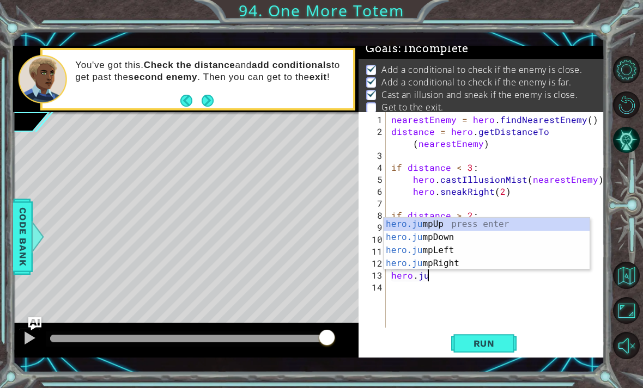
scroll to position [0, 2]
type textarea "hero.jump"
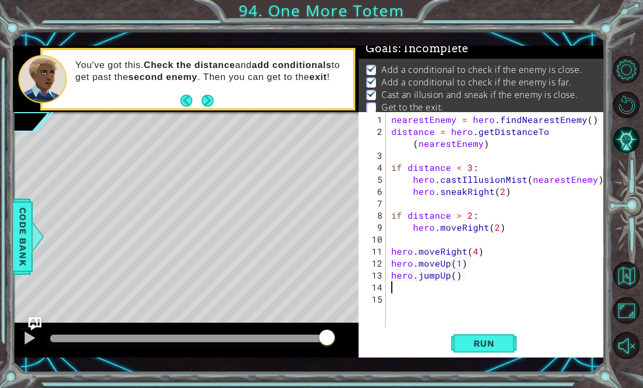
scroll to position [0, 0]
type textarea "hero.jumpUp()"
click at [473, 284] on div "nearestEnemy = hero . findNearestEnemy ( ) distance = hero . getDistanceTo ( ne…" at bounding box center [498, 234] width 218 height 240
click at [468, 279] on div "nearestEnemy = hero . findNearestEnemy ( ) distance = hero . getDistanceTo ( ne…" at bounding box center [498, 234] width 218 height 240
type textarea "hero.jumpUp()"
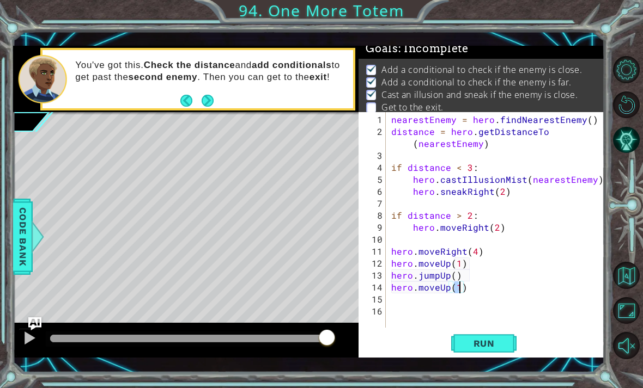
scroll to position [0, 4]
type textarea "hero.moveUp(2)"
click at [489, 345] on span "Run" at bounding box center [483, 343] width 43 height 11
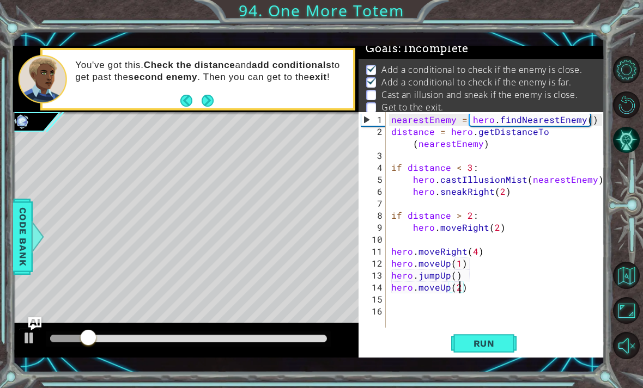
click at [484, 350] on button "Run" at bounding box center [483, 343] width 65 height 25
click at [476, 345] on span "Run" at bounding box center [483, 343] width 43 height 11
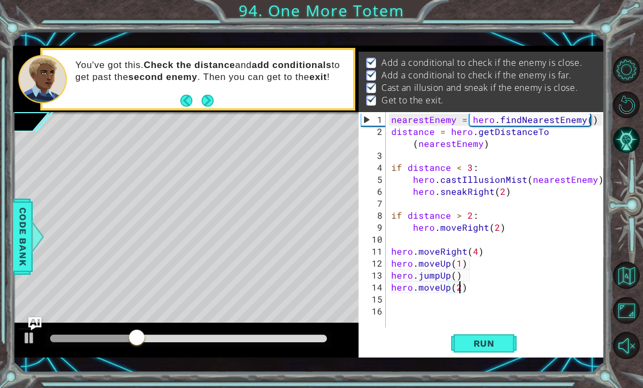
scroll to position [14, 0]
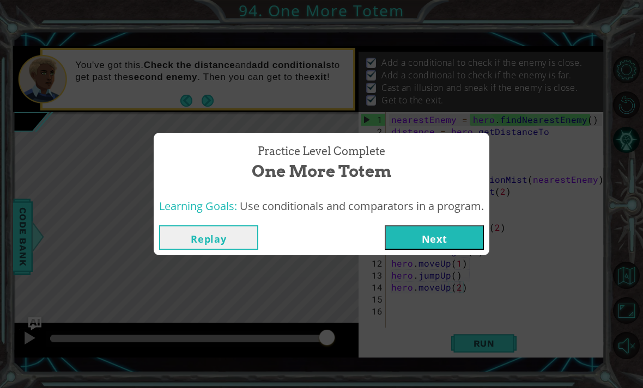
click at [440, 229] on button "Next" at bounding box center [433, 237] width 99 height 25
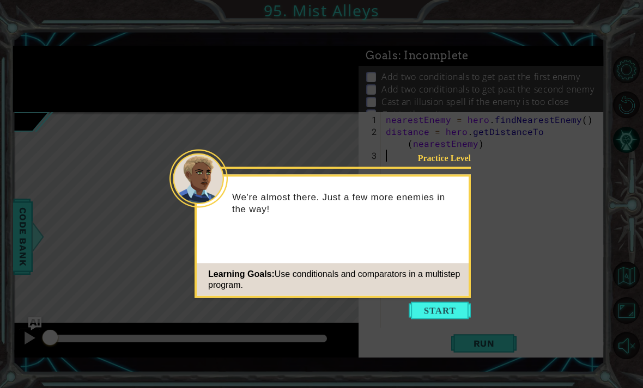
click at [447, 317] on button "Start" at bounding box center [439, 310] width 62 height 17
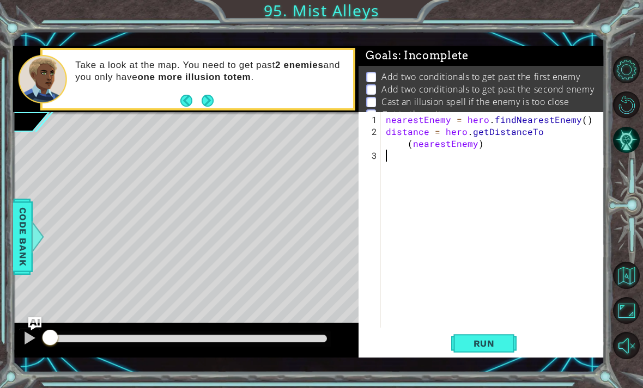
click at [467, 347] on span "Run" at bounding box center [483, 343] width 43 height 11
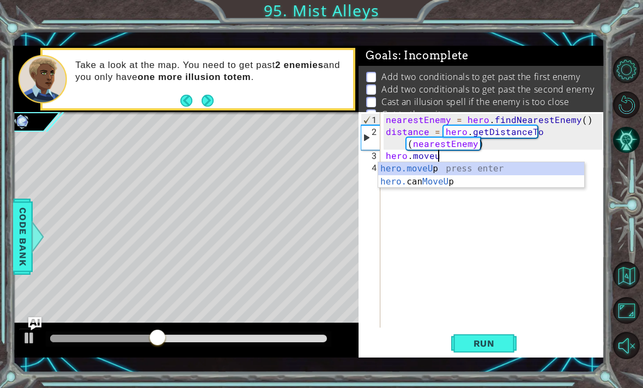
scroll to position [0, 3]
click at [23, 217] on span "Code Bank" at bounding box center [22, 237] width 17 height 66
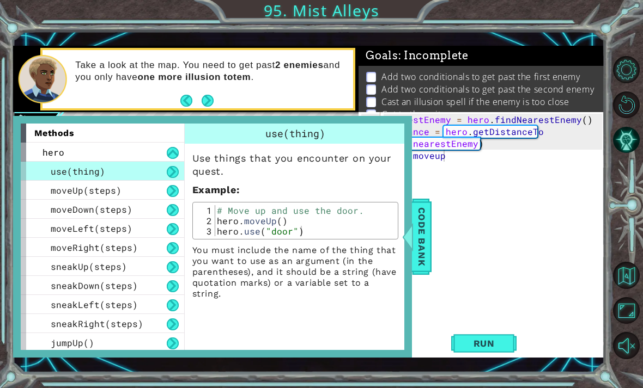
click at [419, 255] on span "Code Bank" at bounding box center [421, 237] width 17 height 66
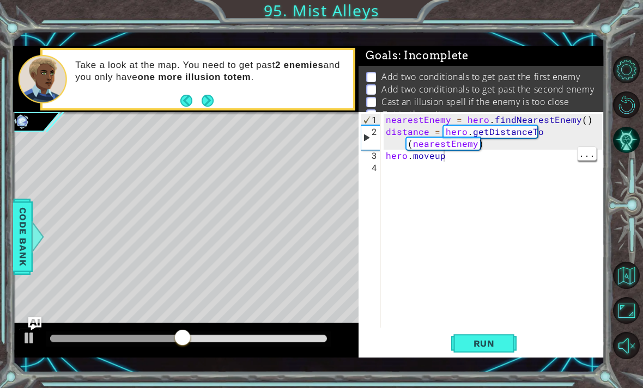
click at [449, 157] on div "nearestEnemy = hero . findNearestEnemy ( ) distance = hero . getDistanceTo ( ne…" at bounding box center [495, 234] width 224 height 240
click at [448, 159] on div "nearestEnemy = hero . findNearestEnemy ( ) distance = hero . getDistanceTo ( ne…" at bounding box center [495, 234] width 224 height 240
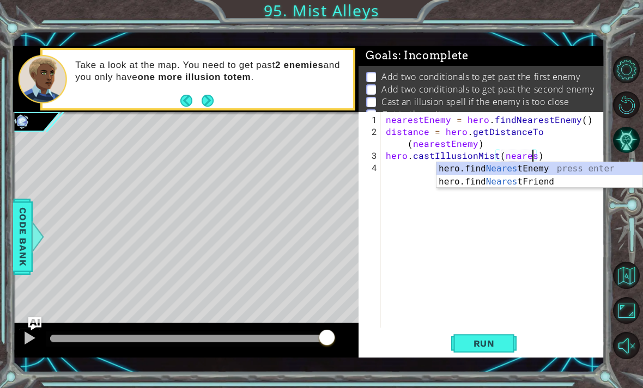
scroll to position [0, 9]
click at [536, 169] on div "hero.find Nearest Enemy press enter hero.find Nearest Friend press enter" at bounding box center [539, 188] width 206 height 52
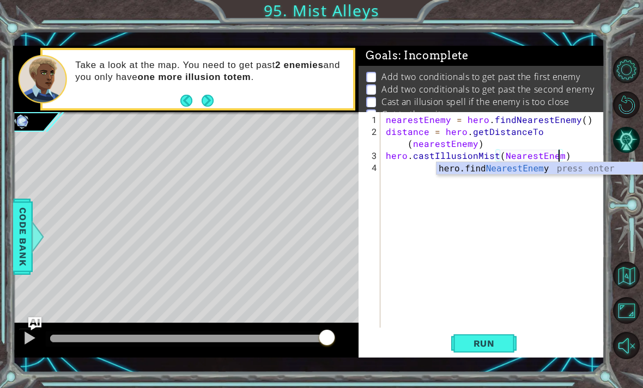
type textarea "hero.castIllusionMist(NearestEnemy)"
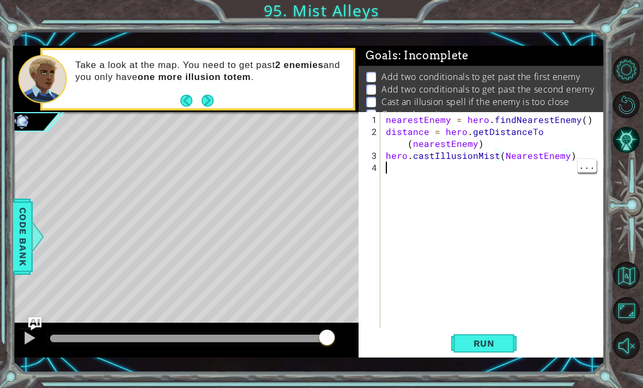
scroll to position [0, 0]
click at [484, 351] on button "Run" at bounding box center [483, 343] width 65 height 25
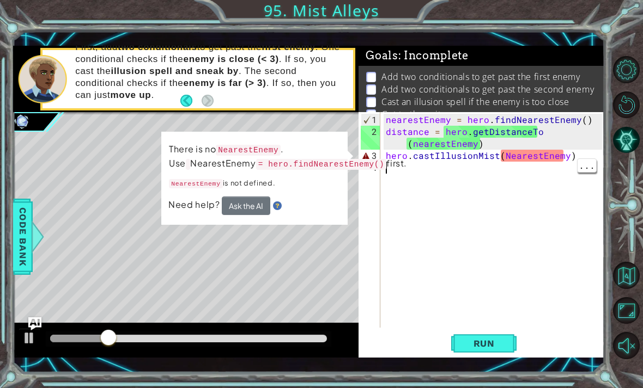
click at [498, 158] on div "nearestEnemy = hero . findNearestEnemy ( ) distance = hero . getDistanceTo ( ne…" at bounding box center [495, 234] width 224 height 240
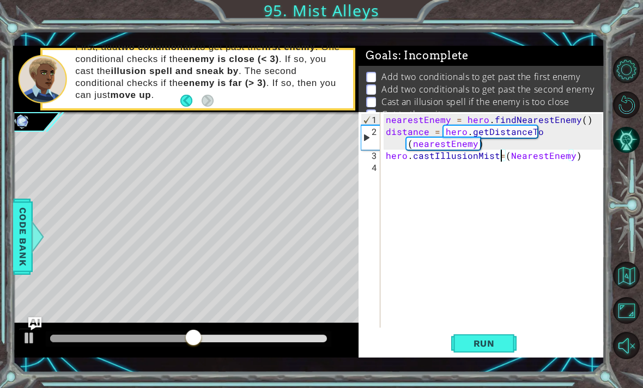
scroll to position [0, 8]
click at [472, 342] on span "Run" at bounding box center [483, 343] width 43 height 11
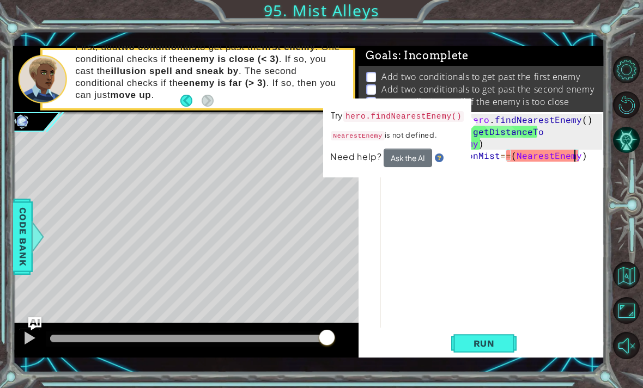
click at [575, 157] on div "nearestEnemy = hero . findNearestEnemy ( ) distance = hero . getDistanceTo ( ne…" at bounding box center [495, 234] width 224 height 240
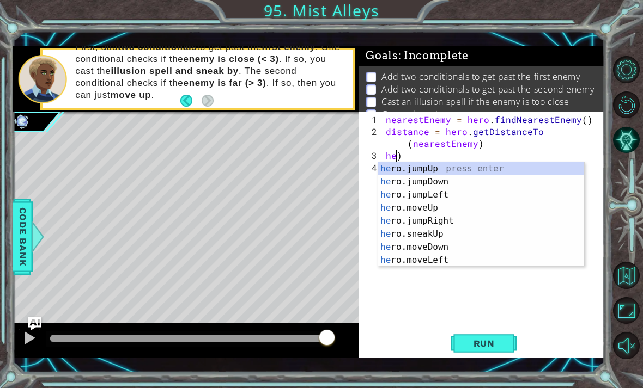
scroll to position [0, 0]
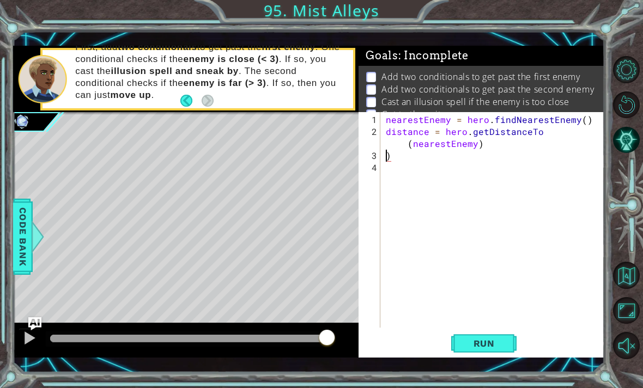
type textarea "nearestEnemy = hero.findNearestEnemy()"
click at [393, 162] on div "nearestEnemy = hero . findNearestEnemy ( ) distance = hero . getDistanceTo ( ne…" at bounding box center [495, 234] width 224 height 240
type textarea ")"
click at [392, 160] on div "nearestEnemy = hero . findNearestEnemy ( ) distance = hero . getDistanceTo ( ne…" at bounding box center [495, 234] width 224 height 240
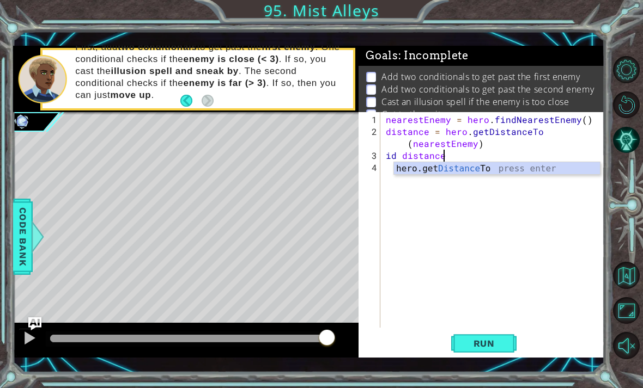
scroll to position [0, 3]
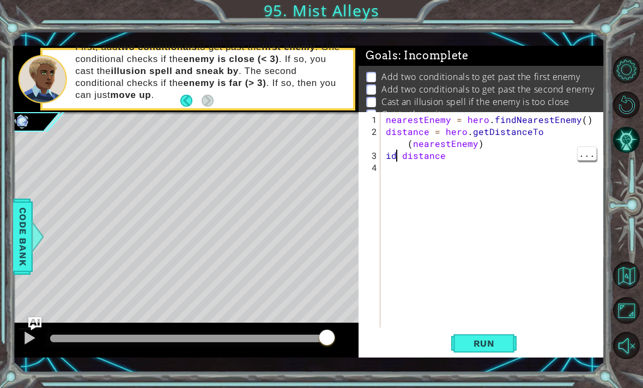
click at [394, 160] on div "nearestEnemy = hero . findNearestEnemy ( ) distance = hero . getDistanceTo ( ne…" at bounding box center [495, 234] width 224 height 240
type textarea "if distance <3:"
click at [465, 355] on button "Run" at bounding box center [483, 343] width 65 height 25
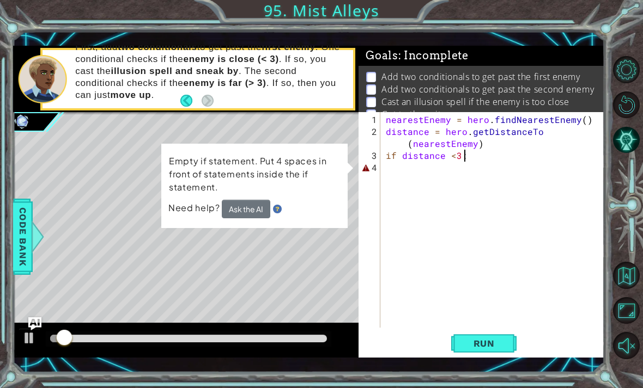
scroll to position [0, 0]
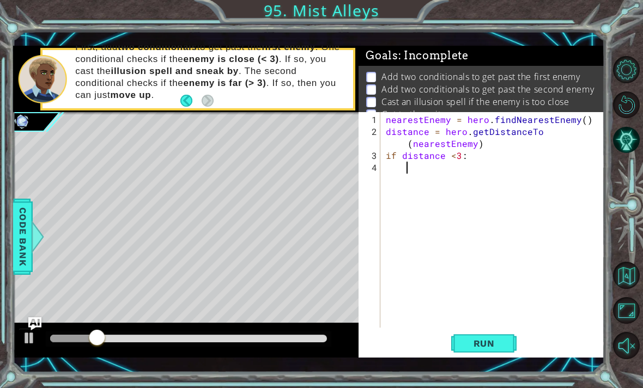
click at [489, 350] on button "Run" at bounding box center [483, 343] width 65 height 25
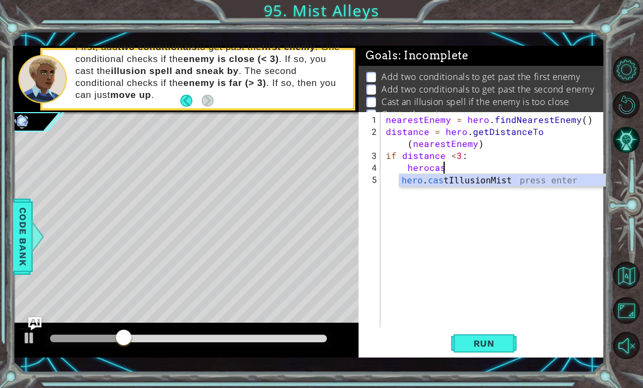
scroll to position [0, 3]
click at [555, 180] on div "hero . cast IllusionMist press enter" at bounding box center [502, 193] width 206 height 39
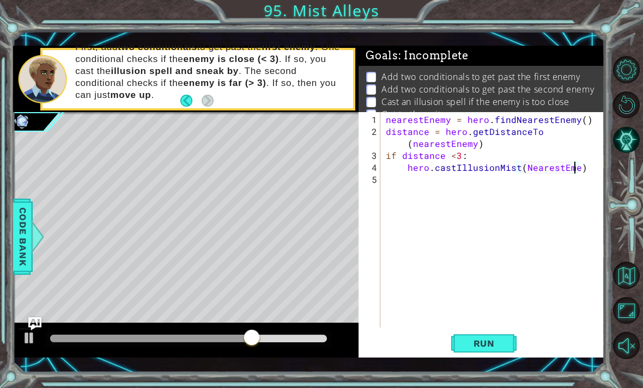
scroll to position [0, 12]
click at [479, 346] on span "Run" at bounding box center [483, 343] width 43 height 11
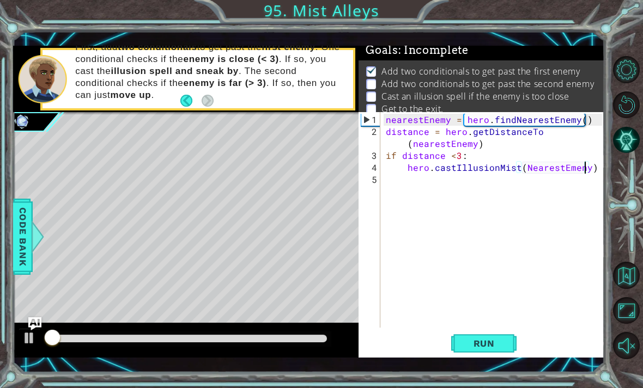
scroll to position [7, 0]
click at [501, 342] on span "Run" at bounding box center [483, 343] width 43 height 11
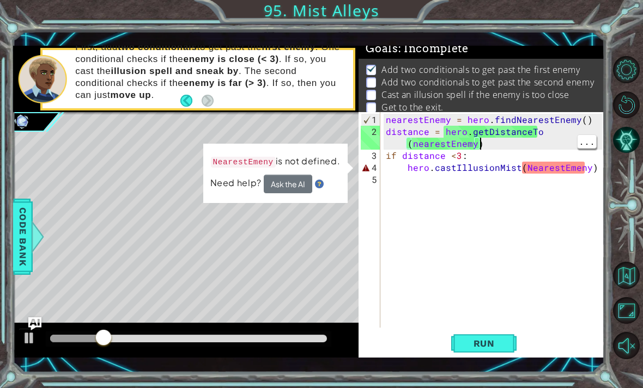
click at [506, 352] on button "Run" at bounding box center [483, 343] width 65 height 25
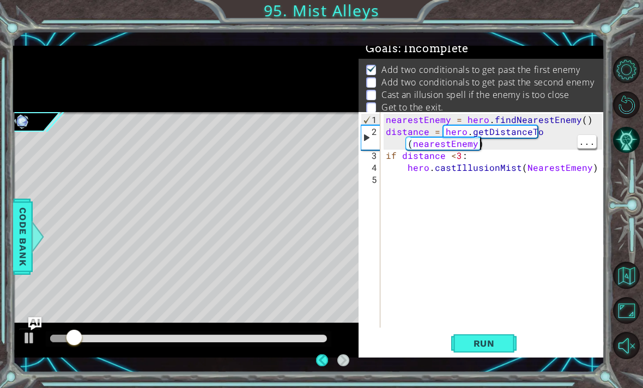
click at [500, 351] on button "Run" at bounding box center [483, 343] width 65 height 25
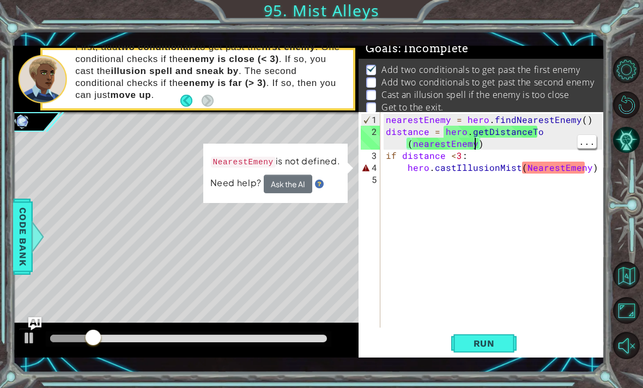
click at [476, 138] on div "nearestEnemy = hero . findNearestEnemy ( ) distance = hero . getDistanceTo ( ne…" at bounding box center [495, 234] width 224 height 240
click at [478, 128] on div "nearestEnemy = hero . findNearestEnemy ( ) distance = hero . getDistanceTo ( ne…" at bounding box center [495, 234] width 224 height 240
click at [494, 121] on div "nearestEnemy = hero . findNearestEnemy ( ) distance = hero . getDistanceTo ( ne…" at bounding box center [495, 234] width 224 height 240
click at [482, 158] on div "nearestEnemy = hero . findNearestEnemy ( ) distance = hero . getDistanceTo ( ne…" at bounding box center [495, 234] width 224 height 240
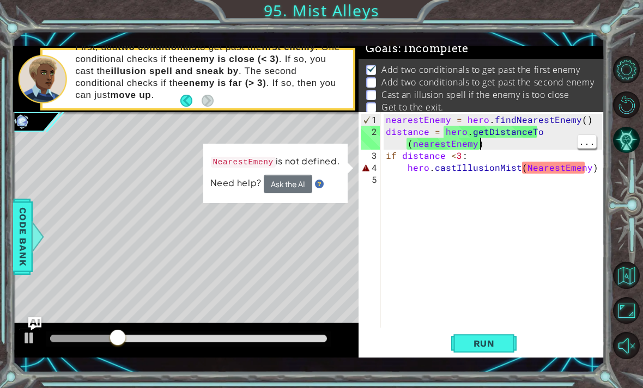
click at [488, 149] on div "nearestEnemy = hero . findNearestEnemy ( ) distance = hero . getDistanceTo ( ne…" at bounding box center [495, 234] width 224 height 240
click at [484, 152] on div "nearestEnemy = hero . findNearestEnemy ( ) distance = hero . getDistanceTo ( ne…" at bounding box center [495, 234] width 224 height 240
type textarea "distance = hero.getDistanceTo(nearestEnemy)"
click at [489, 143] on div "nearestEnemy = hero . findNearestEnemy ( ) distance = hero . getDistanceTo ( ne…" at bounding box center [495, 234] width 224 height 240
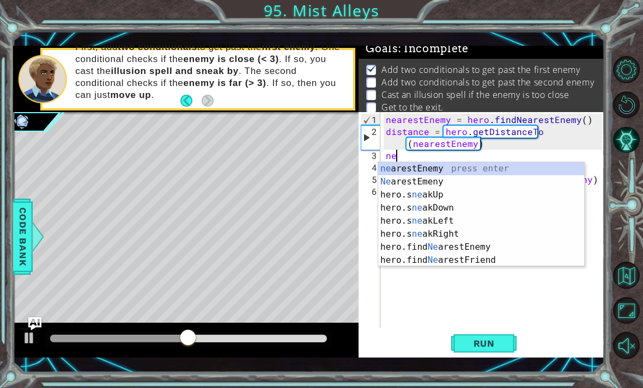
type textarea "ner"
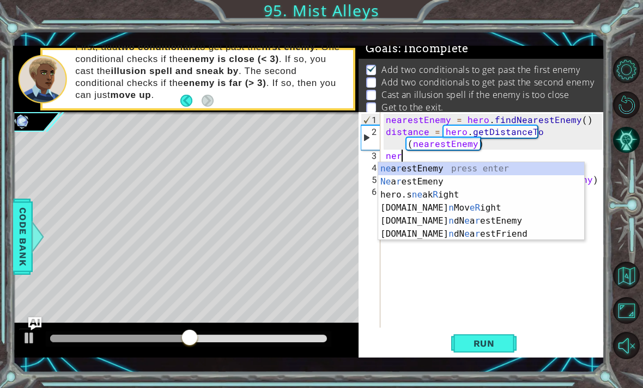
scroll to position [0, 1]
click at [447, 168] on div "ne a r estEnemy press enter Ne a r estEmeny press enter hero.s ne ak R ight pre…" at bounding box center [481, 214] width 206 height 105
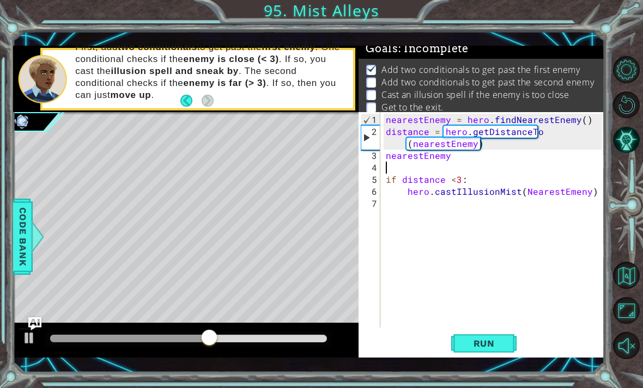
type textarea "nearestEnemy"
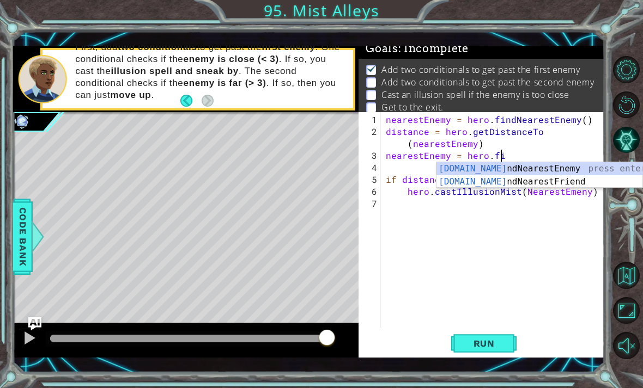
scroll to position [0, 7]
click at [491, 346] on span "Run" at bounding box center [483, 343] width 43 height 11
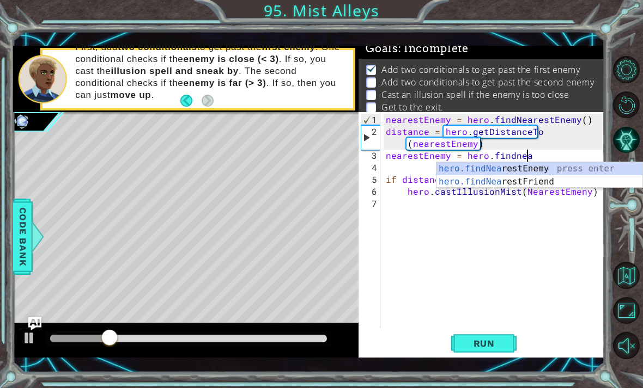
type textarea "nearestEnemy = hero.findnear"
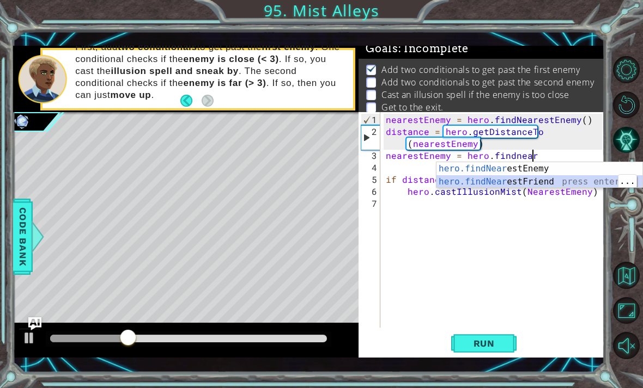
scroll to position [0, 0]
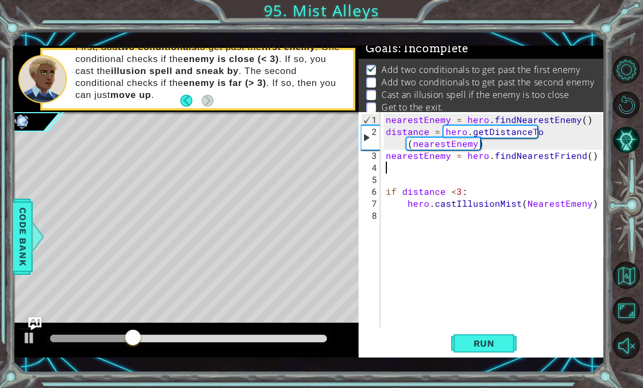
click at [498, 344] on span "Run" at bounding box center [483, 343] width 43 height 11
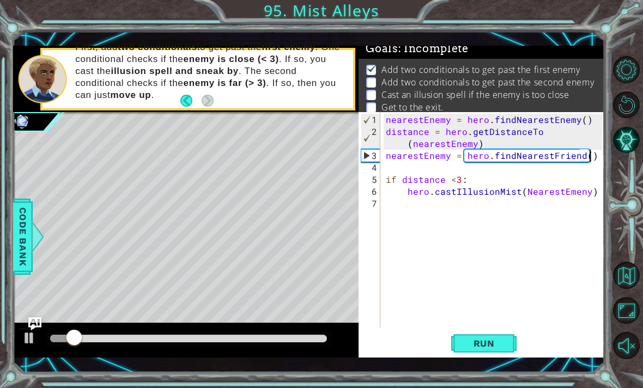
click at [510, 345] on button "Run" at bounding box center [483, 343] width 65 height 25
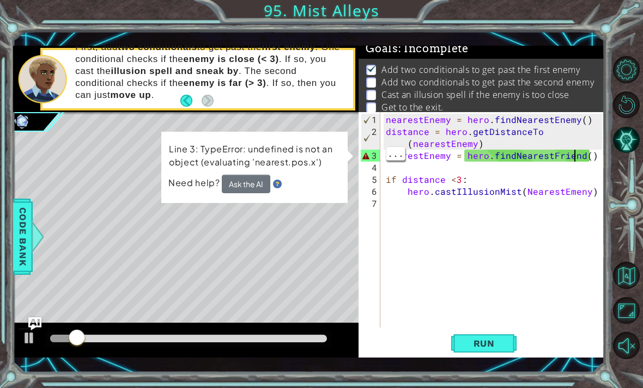
click at [576, 157] on div "nearestEnemy = hero . findNearestEnemy ( ) distance = hero . getDistanceTo ( ne…" at bounding box center [495, 234] width 224 height 240
click at [448, 182] on div "nearestEnemy = hero . findNearestEnemy ( ) distance = hero . getDistanceTo ( ne…" at bounding box center [495, 234] width 224 height 240
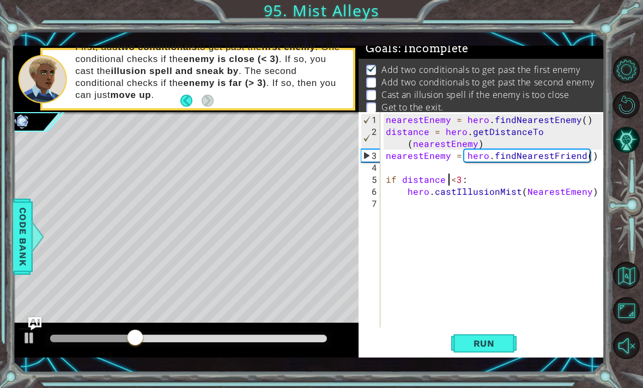
type textarea "hero.castIllusionMist(NearestEmeny)"
click at [524, 198] on div "nearestEnemy = hero . findNearestEnemy ( ) distance = hero . getDistanceTo ( ne…" at bounding box center [495, 234] width 224 height 240
type textarea "hero.castIllusionMist(NearestEmeny)"
click at [530, 197] on div "nearestEnemy = hero . findNearestEnemy ( ) distance = hero . getDistanceTo ( ne…" at bounding box center [495, 234] width 224 height 240
click at [526, 198] on div "nearestEnemy = hero . findNearestEnemy ( ) distance = hero . getDistanceTo ( ne…" at bounding box center [495, 234] width 224 height 240
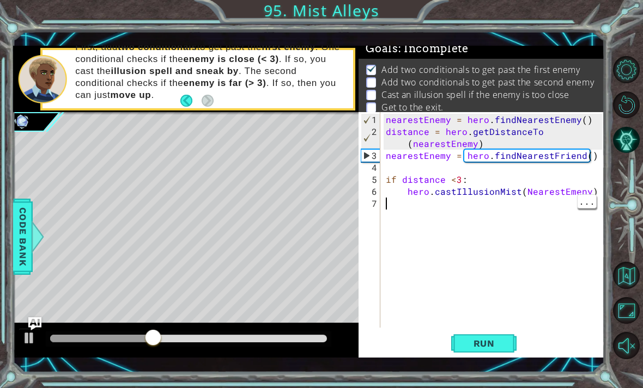
click at [524, 195] on div "nearestEnemy = hero . findNearestEnemy ( ) distance = hero . getDistanceTo ( ne…" at bounding box center [495, 234] width 224 height 240
click at [530, 197] on div "nearestEnemy = hero . findNearestEnemy ( ) distance = hero . getDistanceTo ( ne…" at bounding box center [495, 234] width 224 height 240
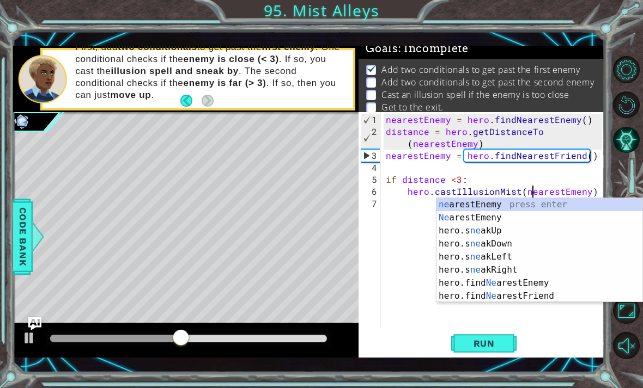
scroll to position [0, 9]
click at [465, 338] on button "Run" at bounding box center [483, 343] width 65 height 25
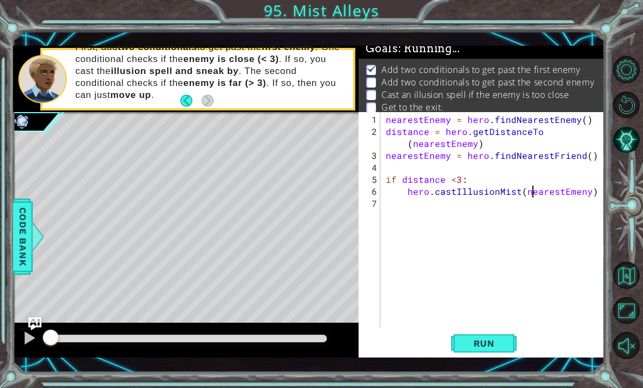
click at [485, 350] on button "Run" at bounding box center [483, 343] width 65 height 25
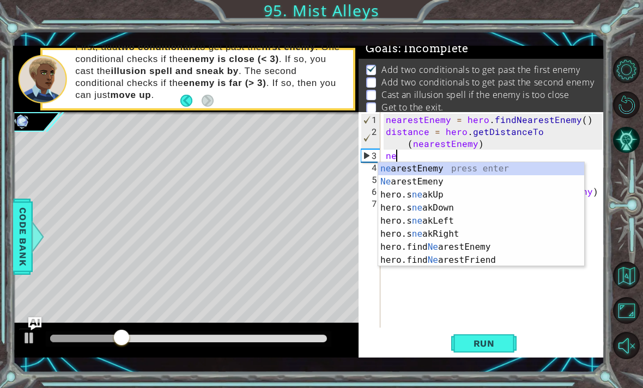
scroll to position [0, 0]
type textarea "n"
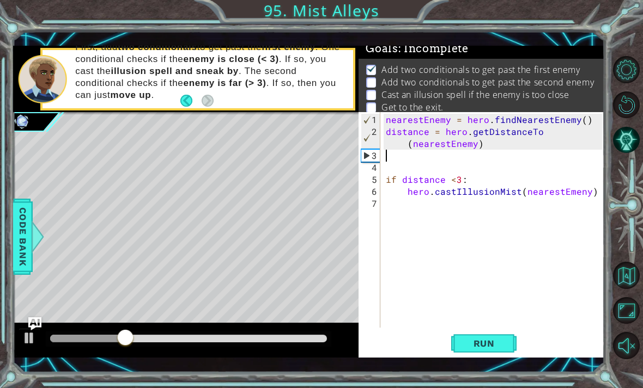
type textarea "distance = hero.getDistanceTo(nearestEnemy)"
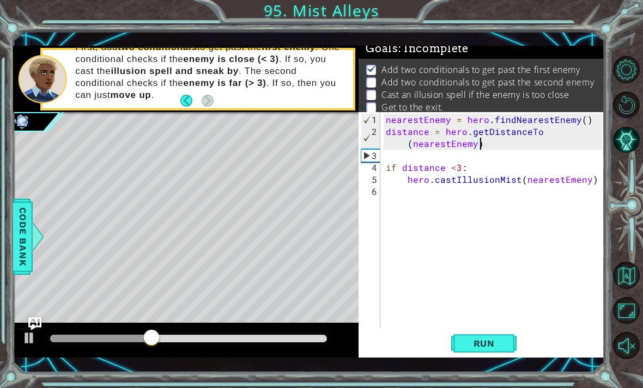
click at [508, 341] on button "Run" at bounding box center [483, 343] width 65 height 25
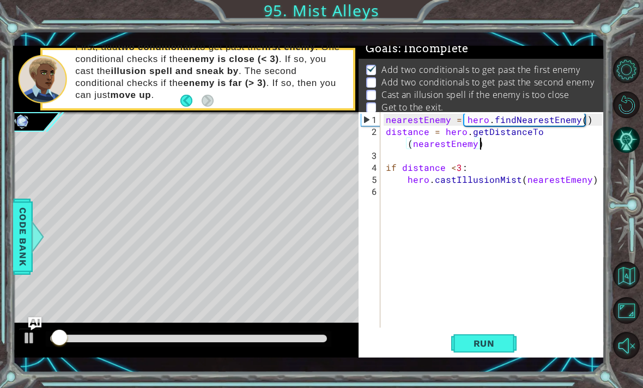
click at [484, 347] on span "Run" at bounding box center [483, 343] width 43 height 11
